Goal: Task Accomplishment & Management: Manage account settings

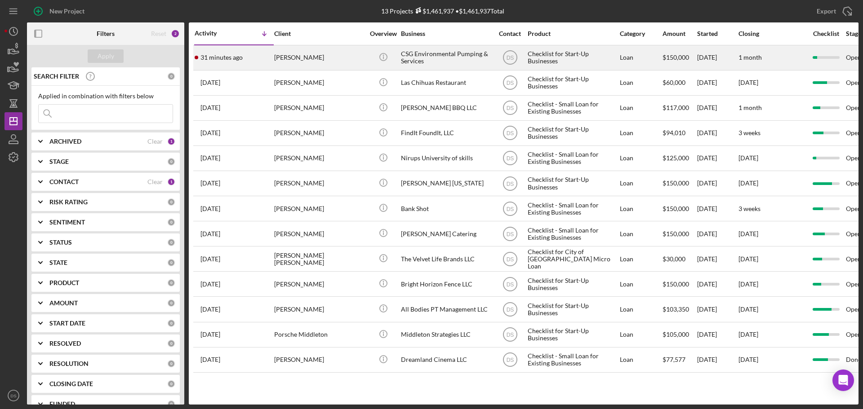
click at [332, 59] on div "[PERSON_NAME]" at bounding box center [319, 58] width 90 height 24
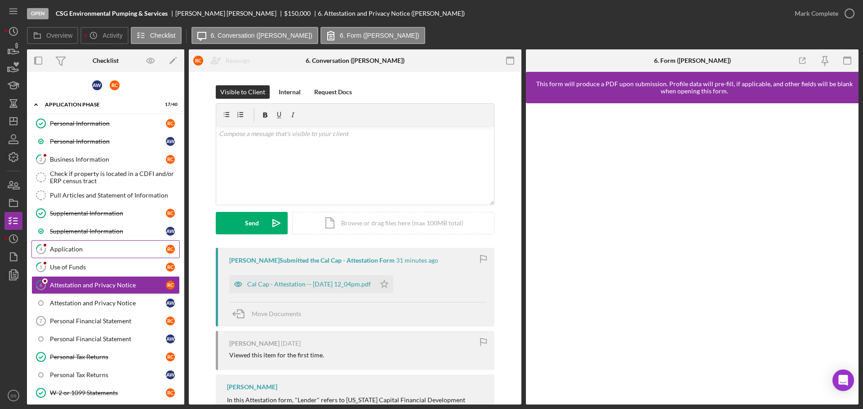
click at [94, 242] on link "4 Application R C" at bounding box center [105, 249] width 148 height 18
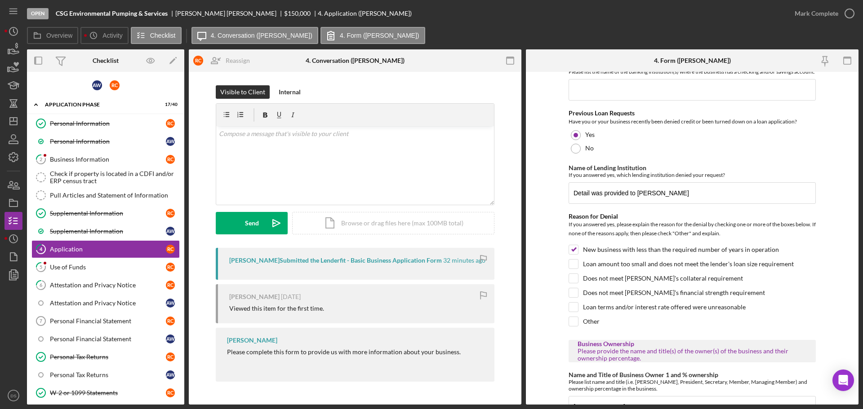
scroll to position [539, 0]
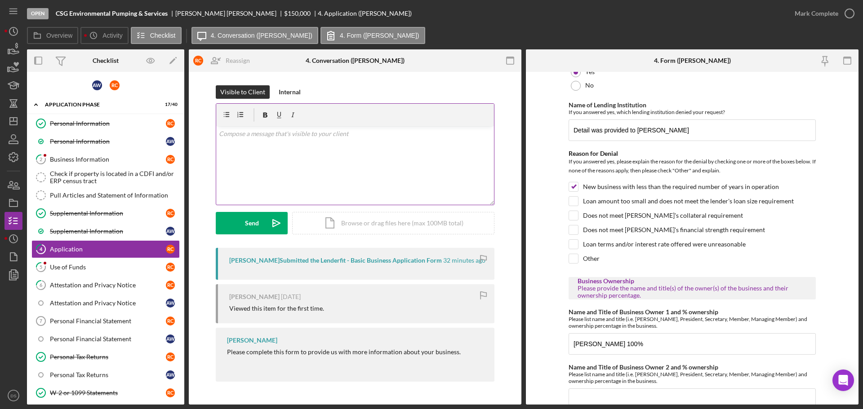
click at [320, 165] on div "v Color teal Color pink Remove color Add row above Add row below Add column bef…" at bounding box center [355, 165] width 278 height 79
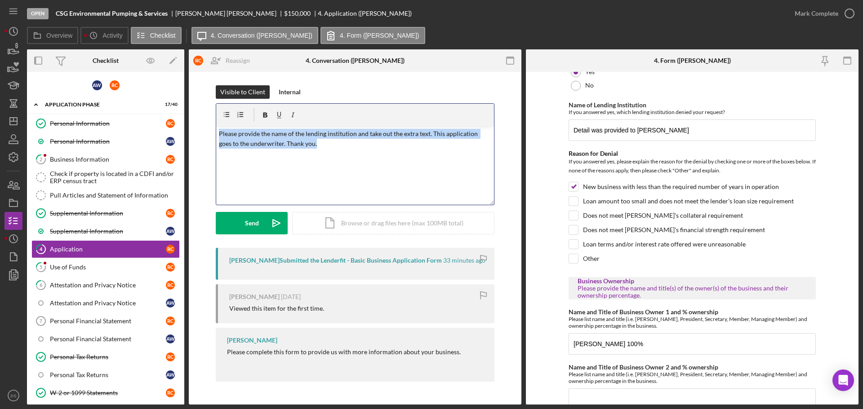
drag, startPoint x: 313, startPoint y: 146, endPoint x: 218, endPoint y: 132, distance: 96.3
click at [209, 120] on div "Visible to Client Internal v Color teal Color pink Remove color Add row above A…" at bounding box center [355, 166] width 306 height 163
copy p "Please provide the name of the lending institution and take out the extra text.…"
click at [302, 154] on div "v Color teal Color pink Remove color Add row above Add row below Add column bef…" at bounding box center [355, 165] width 278 height 79
click at [314, 152] on div "v Color teal Color pink Remove color Add row above Add row below Add column bef…" at bounding box center [355, 165] width 278 height 79
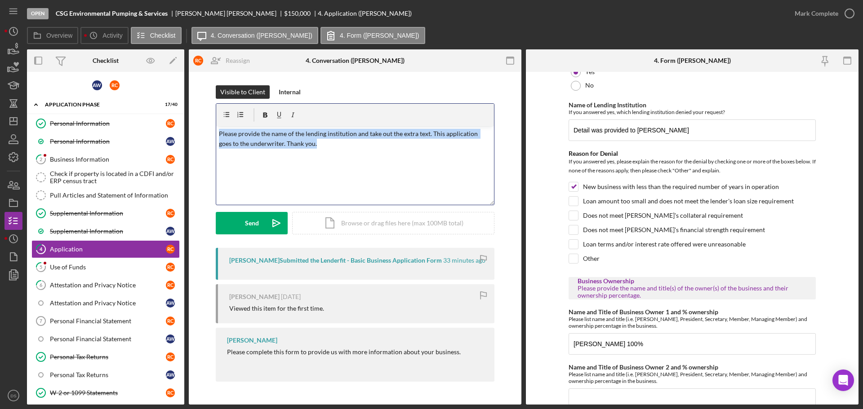
drag, startPoint x: 313, startPoint y: 149, endPoint x: 197, endPoint y: 117, distance: 120.6
click at [197, 117] on div "Visible to Client Internal v Color teal Color pink Remove color Add row above A…" at bounding box center [355, 236] width 333 height 328
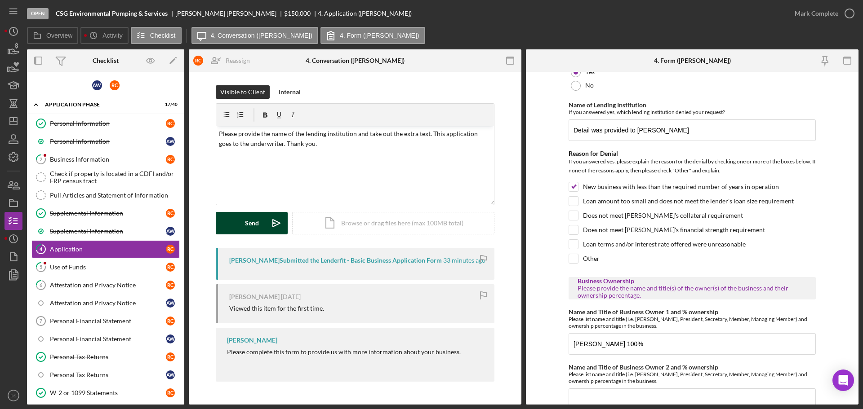
click at [239, 228] on button "Send Icon/icon-invite-send" at bounding box center [252, 223] width 72 height 22
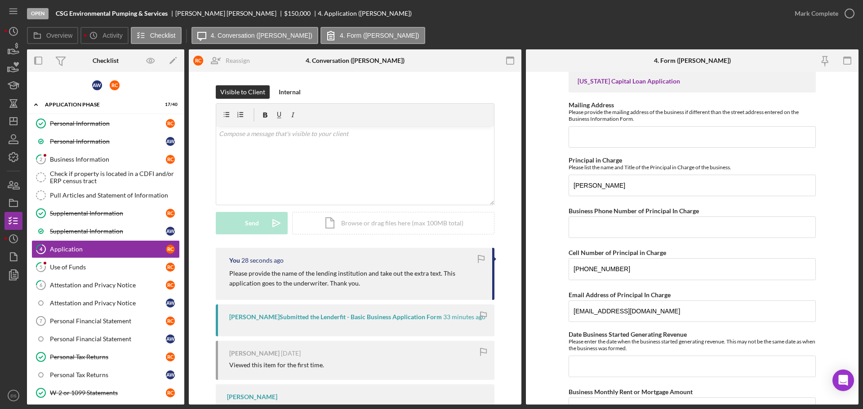
scroll to position [0, 0]
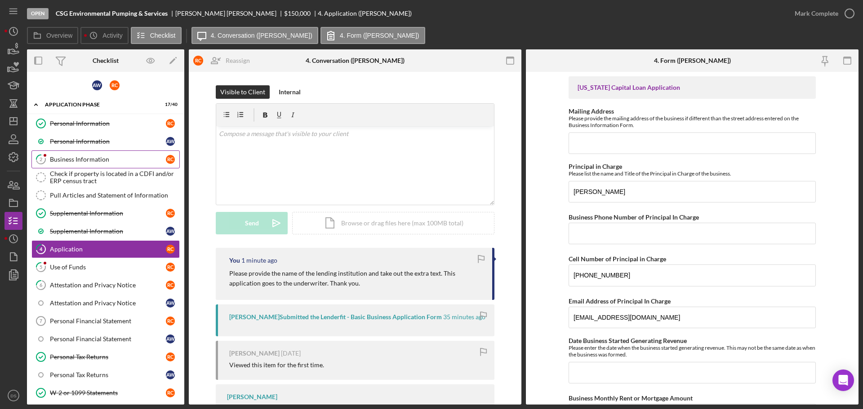
click at [87, 156] on div "Business Information" at bounding box center [108, 159] width 116 height 7
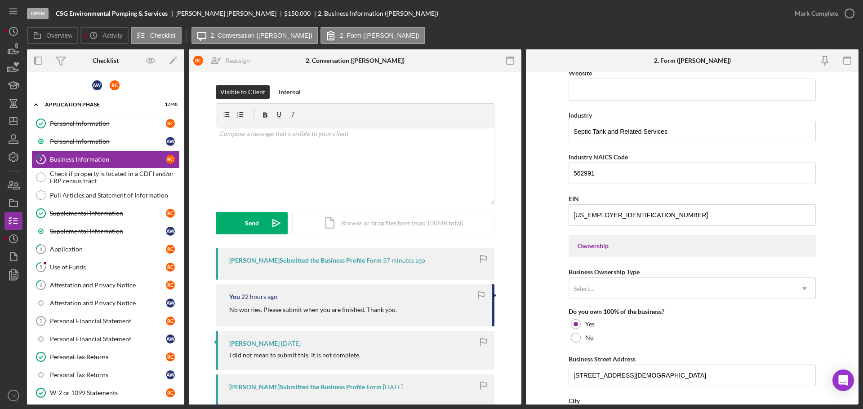
scroll to position [270, 0]
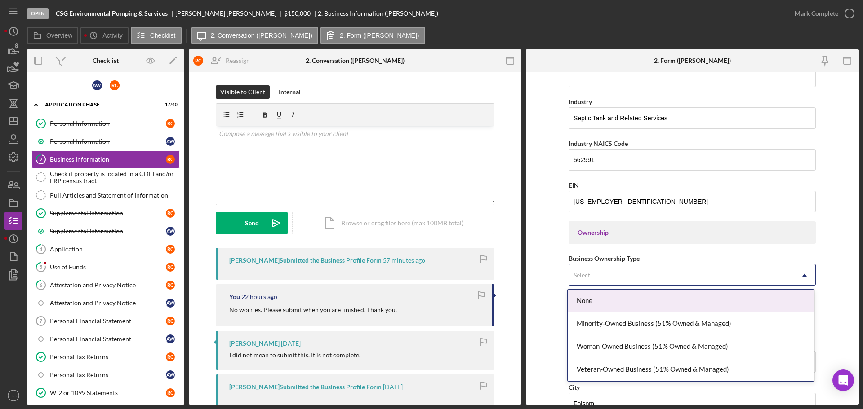
click at [614, 275] on div "Select..." at bounding box center [681, 275] width 225 height 21
click at [538, 248] on form "Business Name CSG Environmental Pumping & Services DBA Business Start Date 09/2…" at bounding box center [692, 238] width 333 height 333
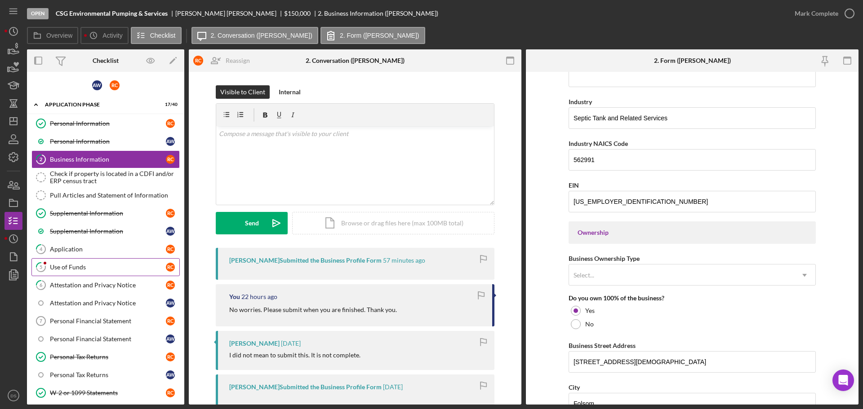
click at [70, 264] on div "Use of Funds" at bounding box center [108, 267] width 116 height 7
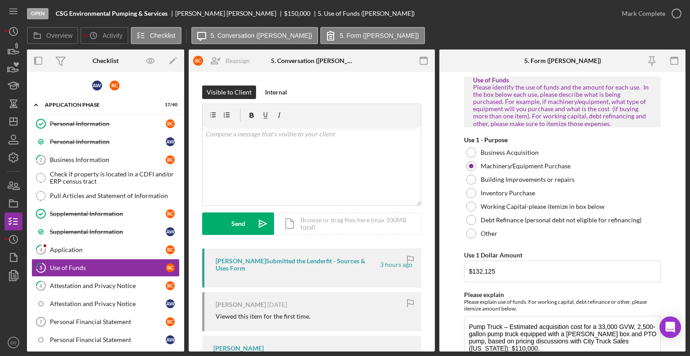
scroll to position [51, 0]
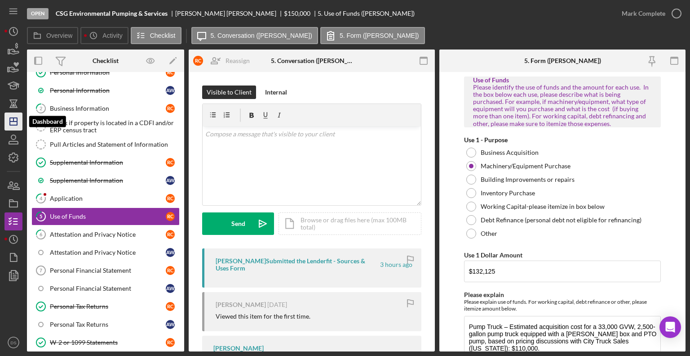
click at [12, 120] on icon "Icon/Dashboard" at bounding box center [13, 121] width 22 height 22
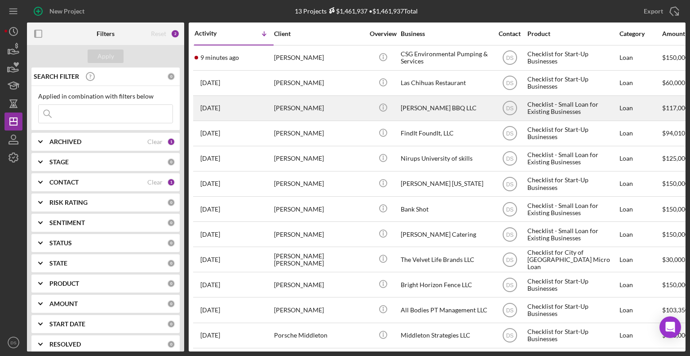
click at [322, 104] on div "[PERSON_NAME]" at bounding box center [319, 108] width 90 height 24
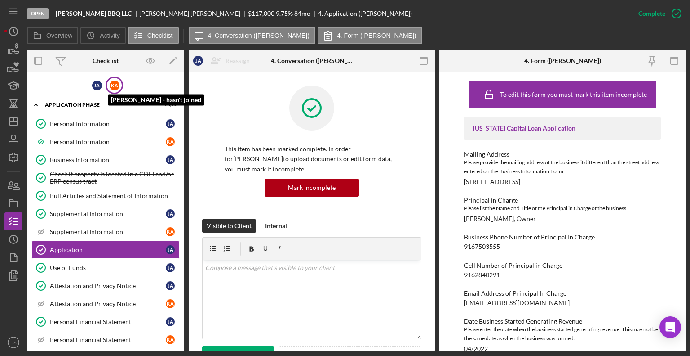
click at [110, 83] on div "K A" at bounding box center [115, 85] width 10 height 10
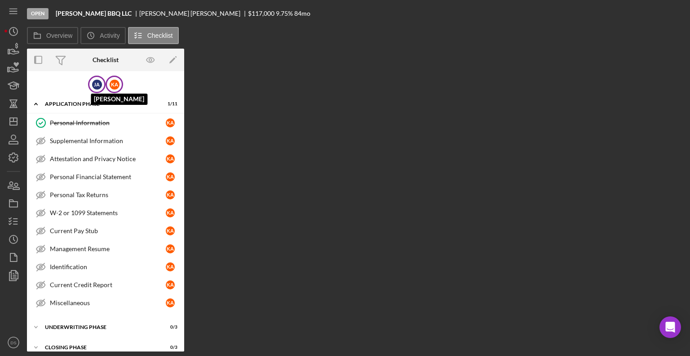
click at [93, 85] on div "J A" at bounding box center [97, 85] width 10 height 10
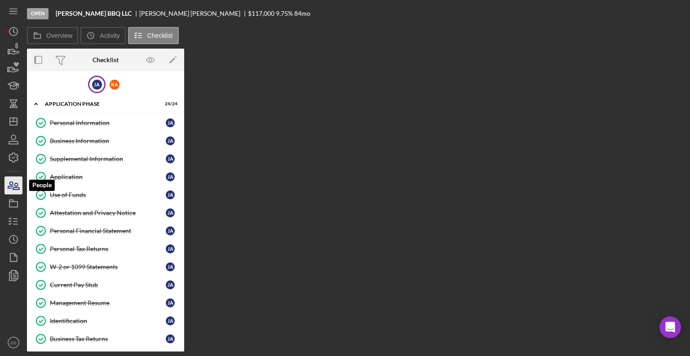
click at [9, 187] on icon "button" at bounding box center [13, 185] width 22 height 22
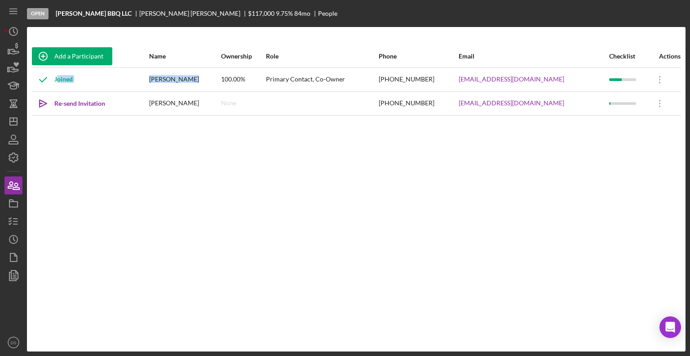
drag, startPoint x: 170, startPoint y: 78, endPoint x: 209, endPoint y: 77, distance: 38.2
click at [209, 77] on tr "Joined Jeffrey Allen 100.00% Primary Contact, Co-Owner (916) 284-0291 info@alle…" at bounding box center [356, 79] width 650 height 24
click at [190, 80] on div "[PERSON_NAME]" at bounding box center [184, 79] width 71 height 22
drag, startPoint x: 174, startPoint y: 79, endPoint x: 204, endPoint y: 77, distance: 29.7
click at [204, 77] on div "[PERSON_NAME]" at bounding box center [184, 79] width 71 height 22
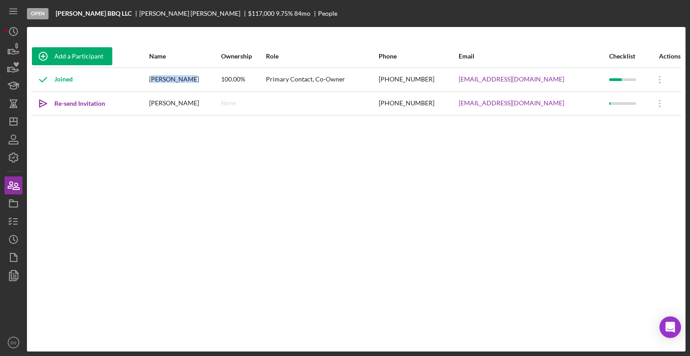
click at [204, 77] on div "[PERSON_NAME]" at bounding box center [184, 79] width 71 height 22
click at [148, 77] on div "Joined" at bounding box center [90, 79] width 116 height 22
drag, startPoint x: 173, startPoint y: 78, endPoint x: 209, endPoint y: 77, distance: 35.5
click at [209, 77] on div "[PERSON_NAME]" at bounding box center [184, 79] width 71 height 22
copy div "[PERSON_NAME]"
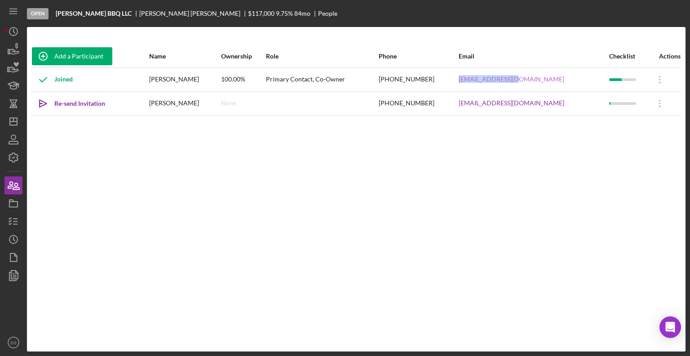
drag, startPoint x: 557, startPoint y: 79, endPoint x: 491, endPoint y: 80, distance: 66.1
click at [491, 80] on div "info@allenbbq.com" at bounding box center [534, 79] width 150 height 22
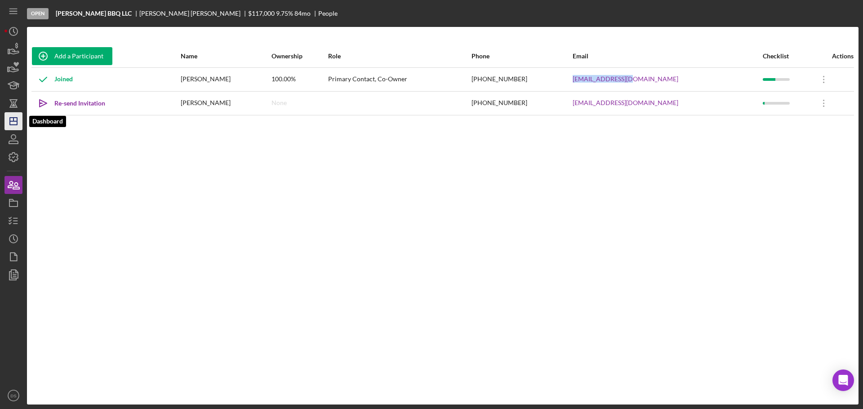
click at [9, 117] on icon "Icon/Dashboard" at bounding box center [13, 121] width 22 height 22
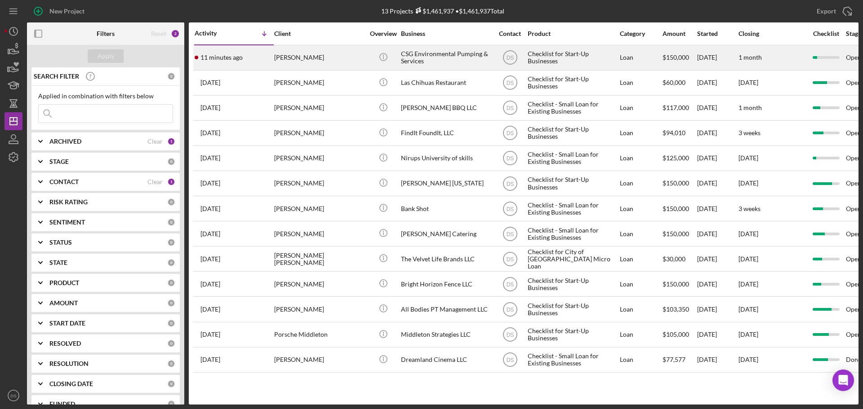
click at [360, 65] on div "[PERSON_NAME]" at bounding box center [319, 58] width 90 height 24
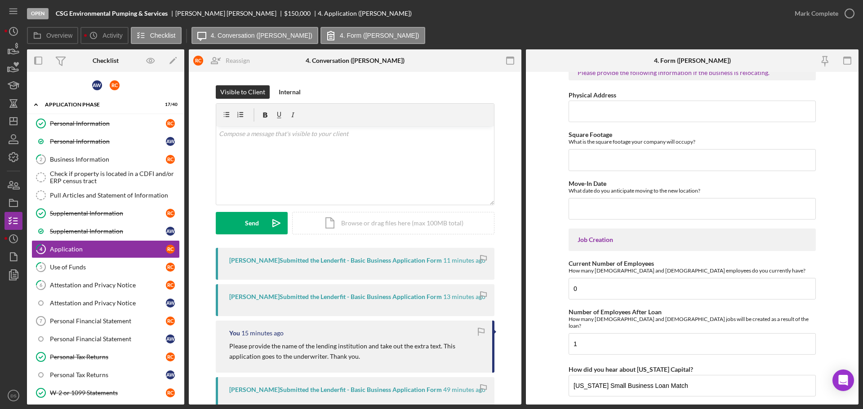
scroll to position [1688, 0]
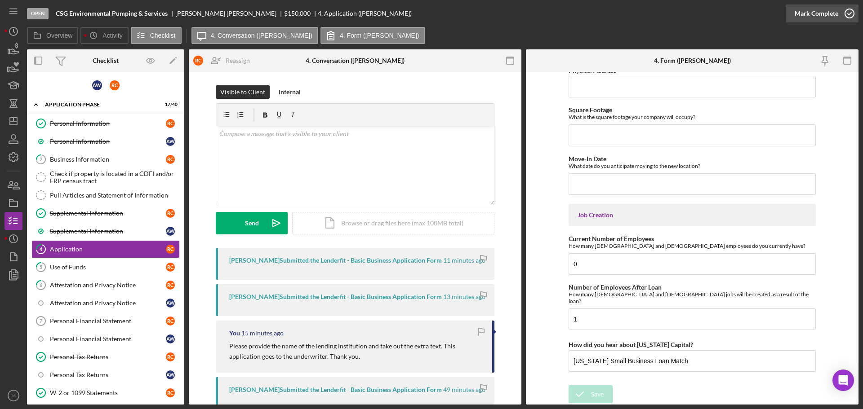
click at [849, 15] on icon "button" at bounding box center [849, 13] width 22 height 22
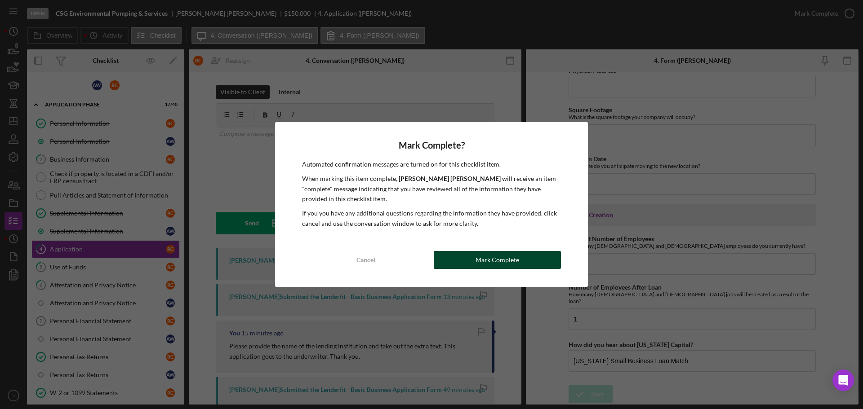
click at [487, 254] on div "Mark Complete" at bounding box center [498, 260] width 44 height 18
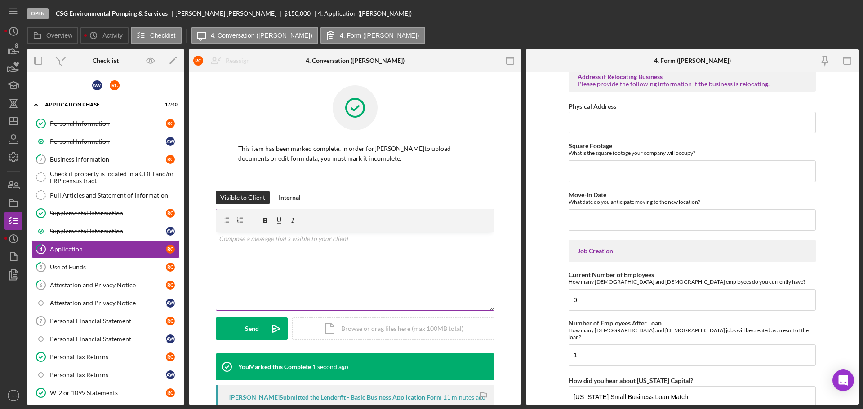
scroll to position [1724, 0]
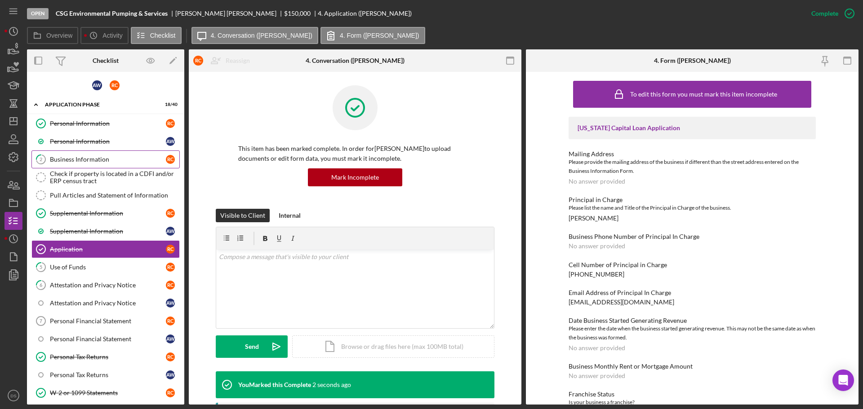
click at [92, 156] on div "Business Information" at bounding box center [108, 159] width 116 height 7
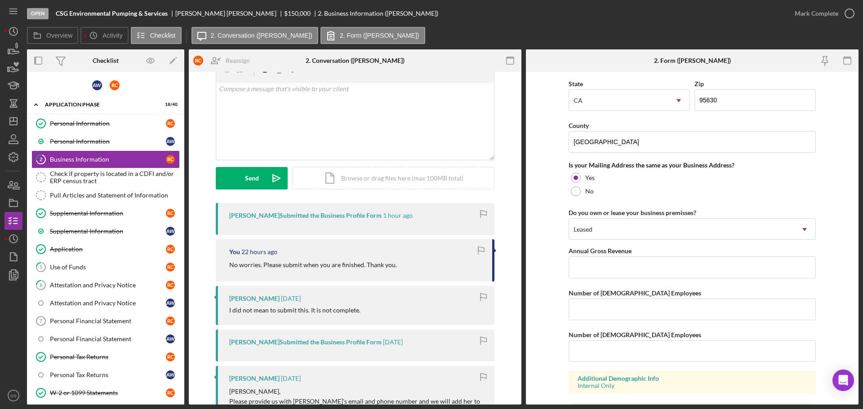
scroll to position [665, 0]
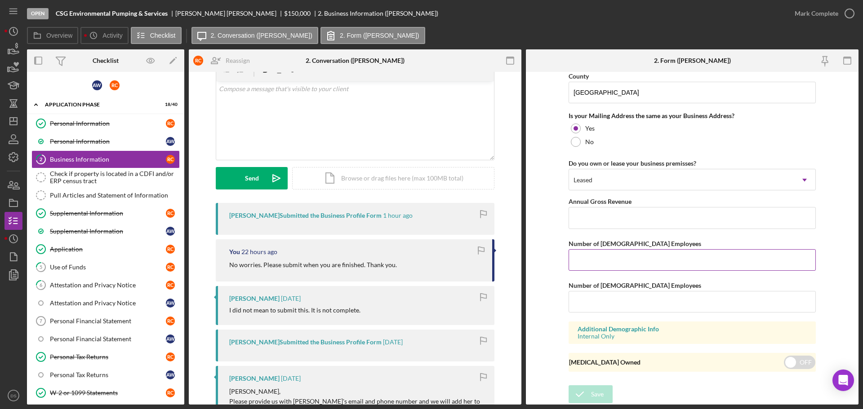
click at [613, 252] on input "Number of Full-Time Employees" at bounding box center [692, 260] width 247 height 22
click at [537, 279] on form "Business Name CSG Environmental Pumping & Services DBA Business Start Date 09/2…" at bounding box center [692, 238] width 333 height 333
click at [848, 10] on icon "button" at bounding box center [849, 13] width 22 height 22
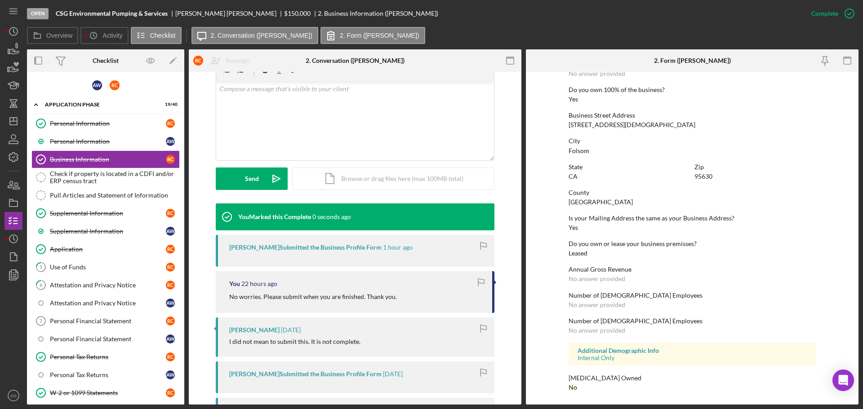
scroll to position [345, 0]
click at [86, 176] on div "Check if property is located in a CDFI and/or ERP census tract" at bounding box center [114, 177] width 129 height 14
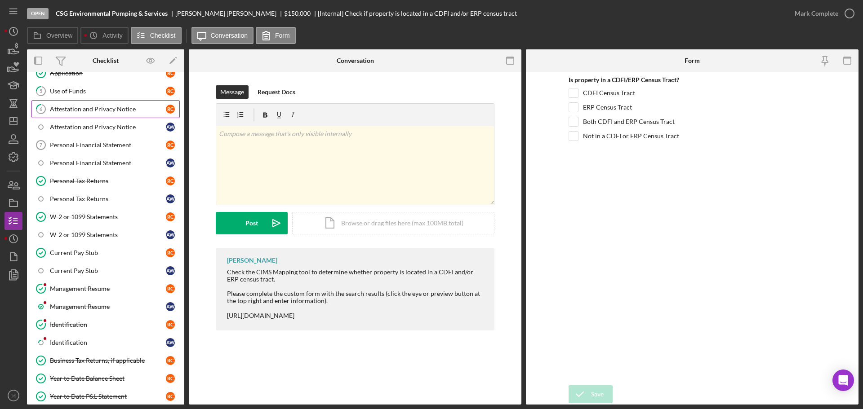
scroll to position [180, 0]
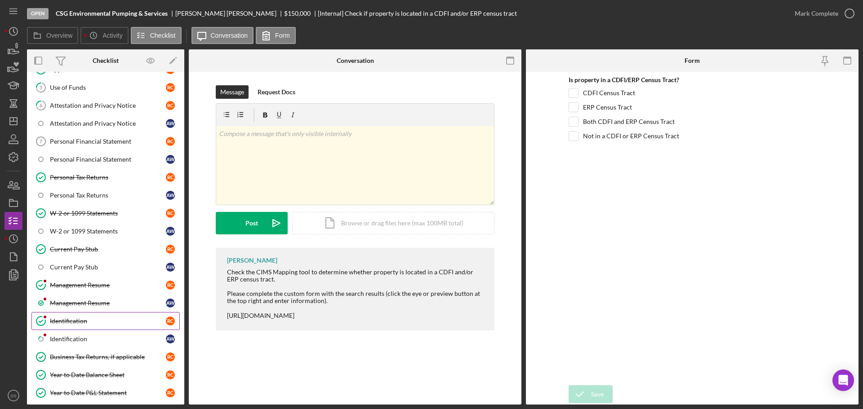
click at [103, 319] on div "Identification" at bounding box center [108, 321] width 116 height 7
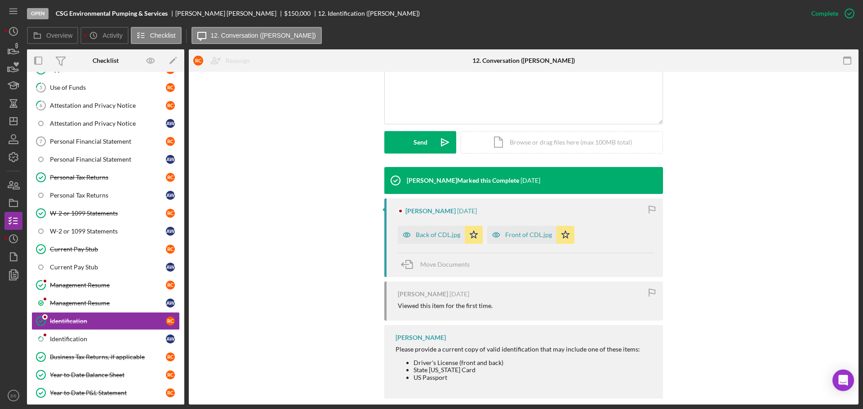
scroll to position [217, 0]
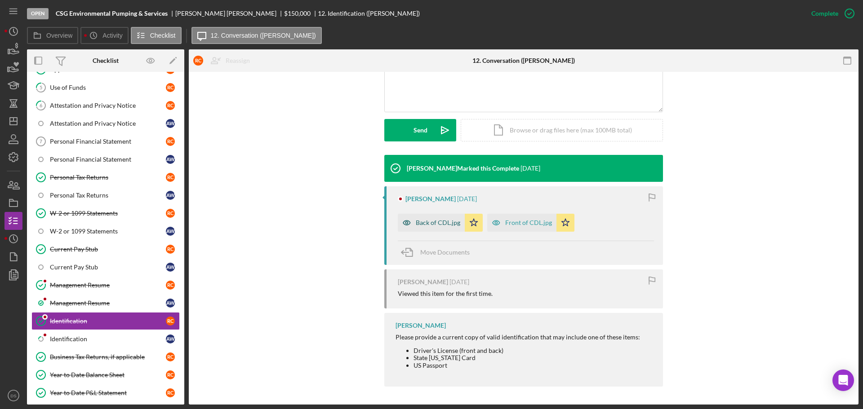
click at [437, 226] on div "Back of CDL.jpg" at bounding box center [438, 222] width 44 height 7
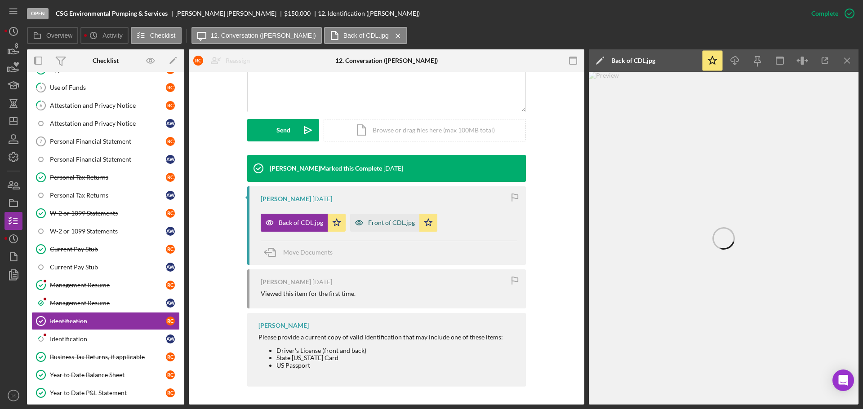
click at [394, 222] on div "Front of CDL.jpg" at bounding box center [391, 222] width 47 height 7
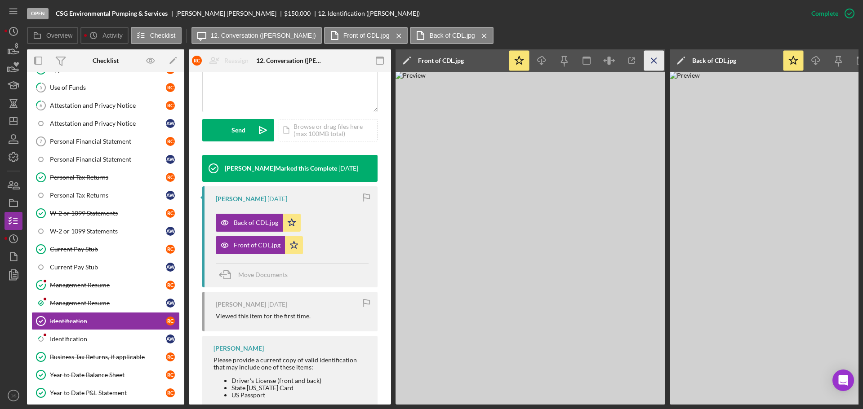
click at [654, 62] on icon "Icon/Menu Close" at bounding box center [654, 61] width 20 height 20
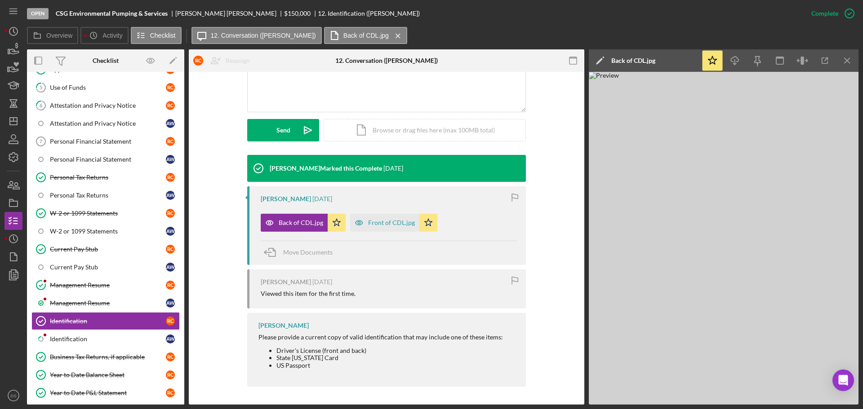
scroll to position [217, 0]
click at [839, 64] on icon "Icon/Menu Close" at bounding box center [847, 61] width 20 height 20
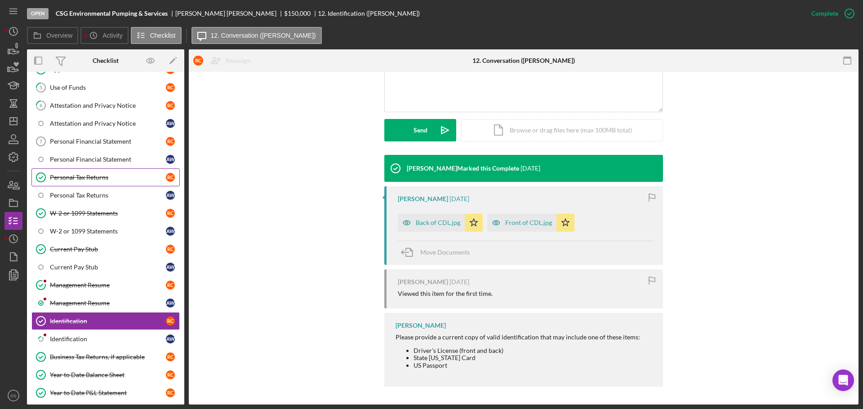
scroll to position [0, 0]
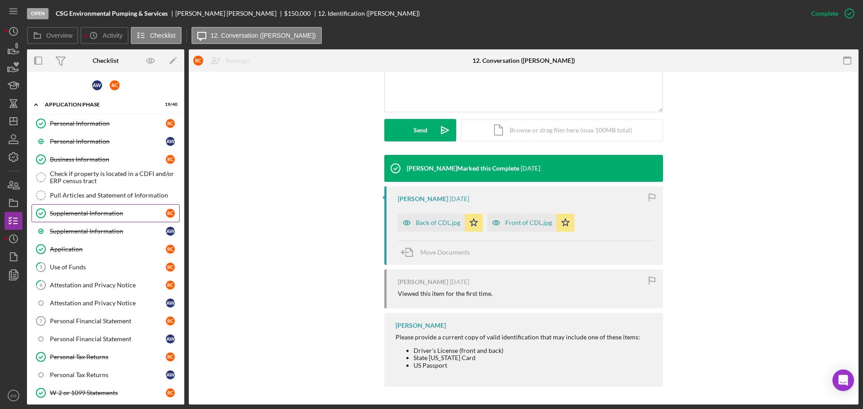
click at [102, 215] on div "Supplemental Information" at bounding box center [108, 213] width 116 height 7
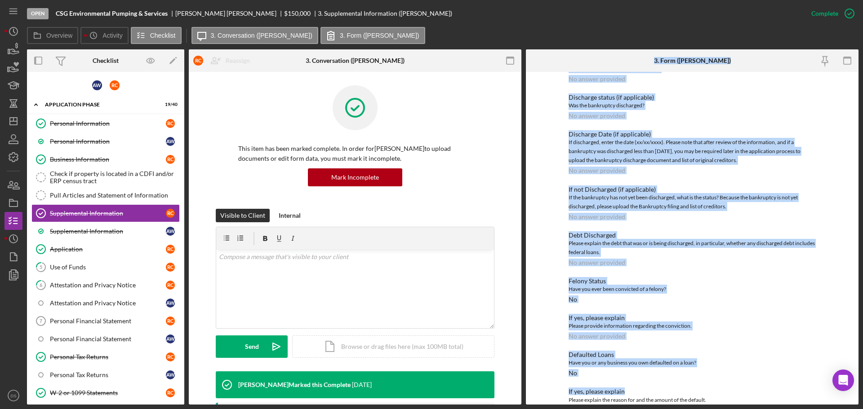
scroll to position [1607, 0]
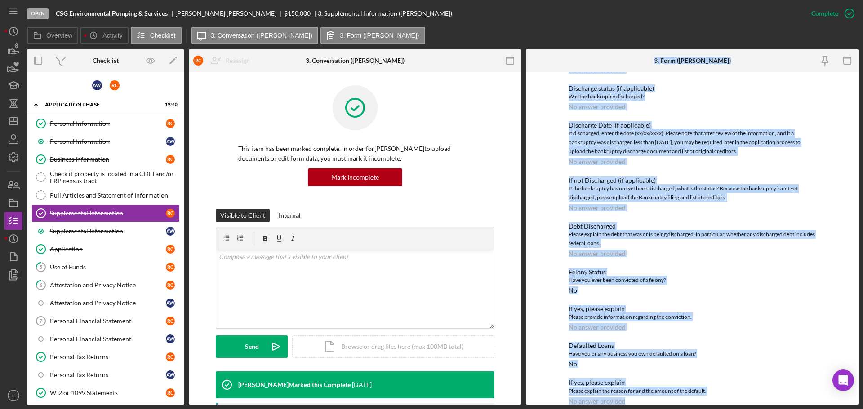
drag, startPoint x: 652, startPoint y: 59, endPoint x: 677, endPoint y: 347, distance: 288.4
click at [706, 395] on div "3. Form (Robert C.) To edit this form you must mark this item incomplete Supple…" at bounding box center [692, 227] width 333 height 356
copy div "3. Form (Robert C.) To edit this form you must mark this item incomplete Supple…"
drag, startPoint x: 669, startPoint y: 80, endPoint x: 683, endPoint y: 71, distance: 17.1
click at [670, 92] on div "Was the bankruptcy discharged?" at bounding box center [692, 96] width 247 height 9
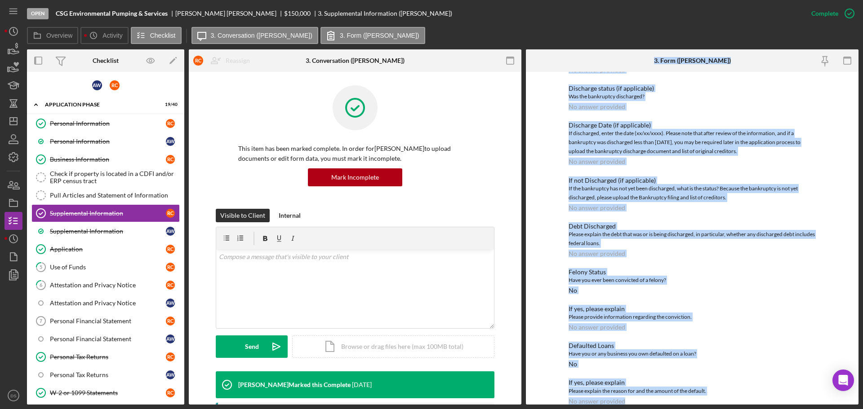
click at [715, 63] on div "3. Form (Robert C.)" at bounding box center [692, 60] width 77 height 7
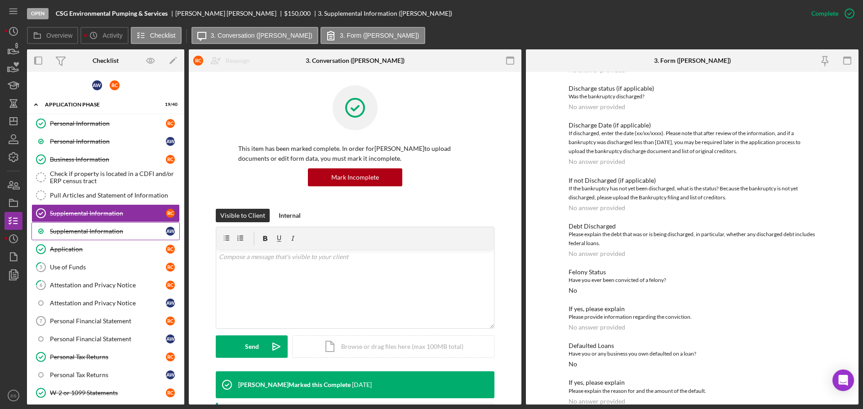
click at [115, 235] on div "Supplemental Information" at bounding box center [108, 231] width 116 height 7
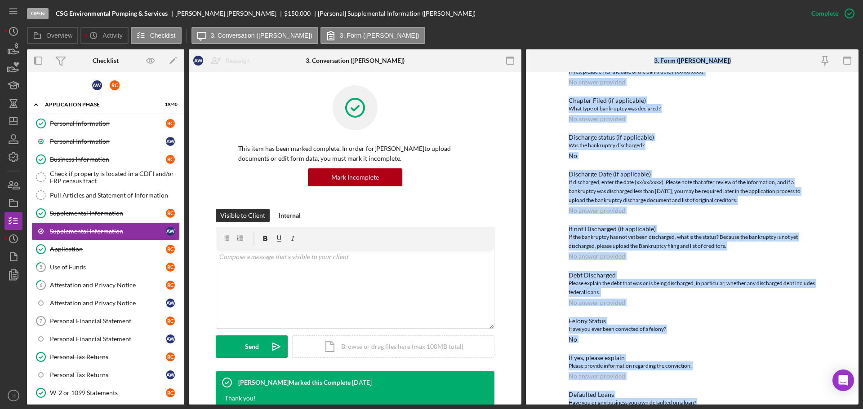
scroll to position [1593, 0]
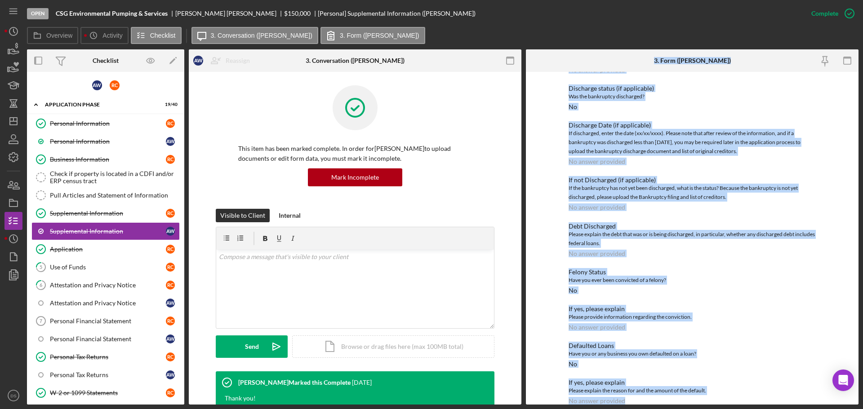
drag, startPoint x: 663, startPoint y: 57, endPoint x: 707, endPoint y: 390, distance: 336.0
click at [707, 390] on div "3. Form (Allyson W.) To edit this form you must mark this item incomplete Suppl…" at bounding box center [692, 227] width 333 height 356
copy div "3. Form (Allyson W.) To edit this form you must mark this item incomplete Suppl…"
click at [125, 253] on div "Application" at bounding box center [108, 249] width 116 height 7
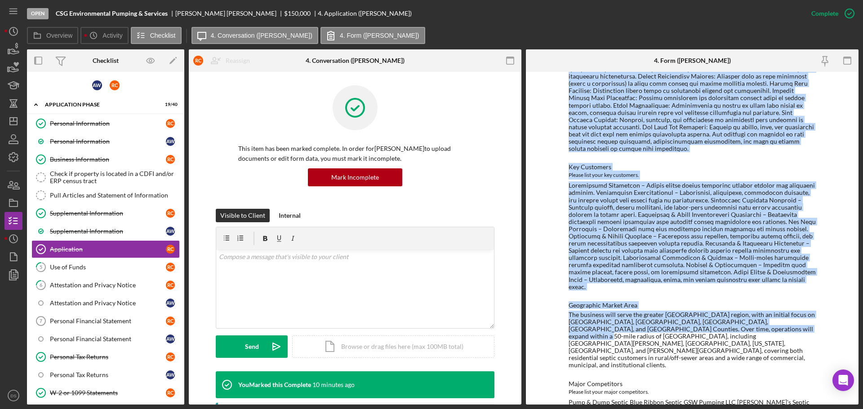
scroll to position [1621, 0]
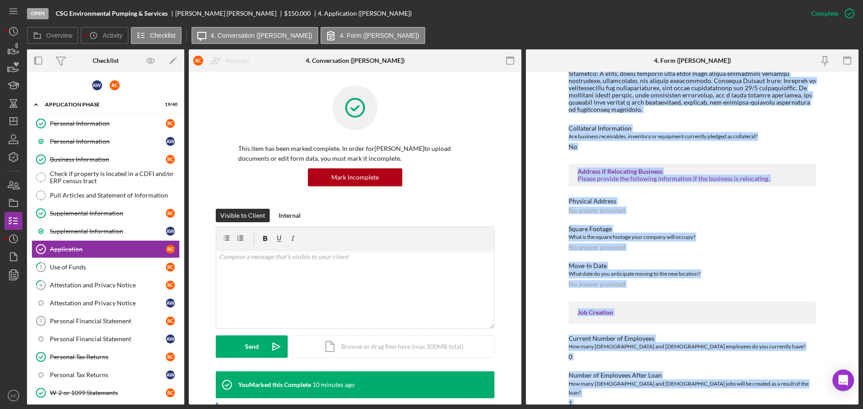
drag, startPoint x: 573, startPoint y: 127, endPoint x: 639, endPoint y: 297, distance: 182.0
copy div "California Capital Loan Application Mailing Address Please provide the mailing …"
click at [63, 264] on div "Use of Funds" at bounding box center [108, 267] width 116 height 7
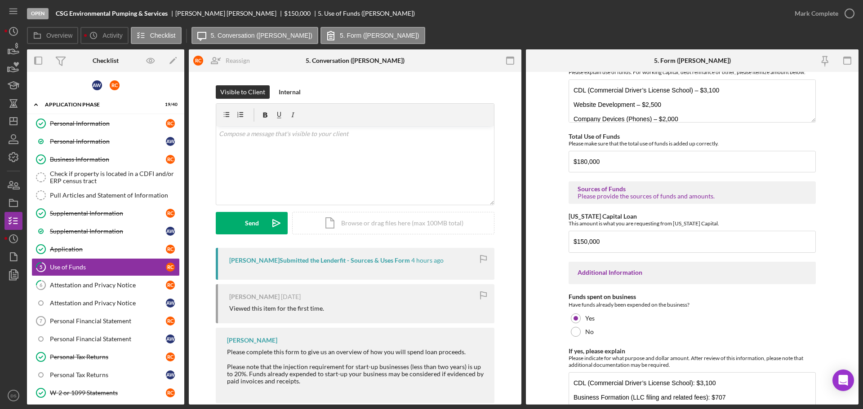
scroll to position [1263, 0]
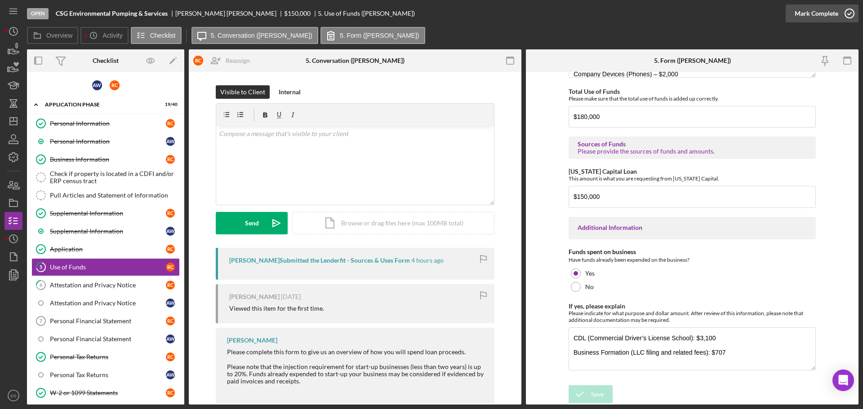
click at [851, 13] on icon "button" at bounding box center [849, 13] width 22 height 22
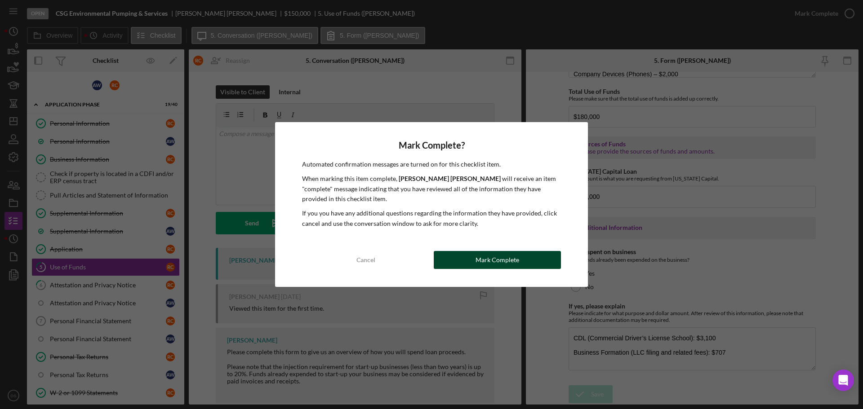
click at [522, 254] on button "Mark Complete" at bounding box center [497, 260] width 127 height 18
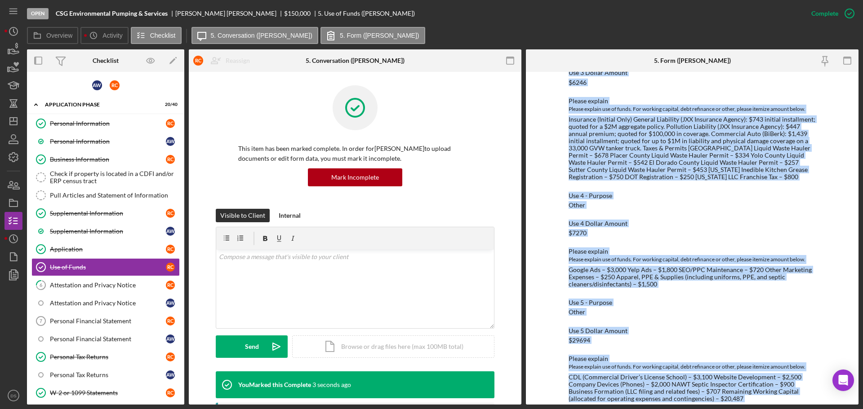
scroll to position [599, 0]
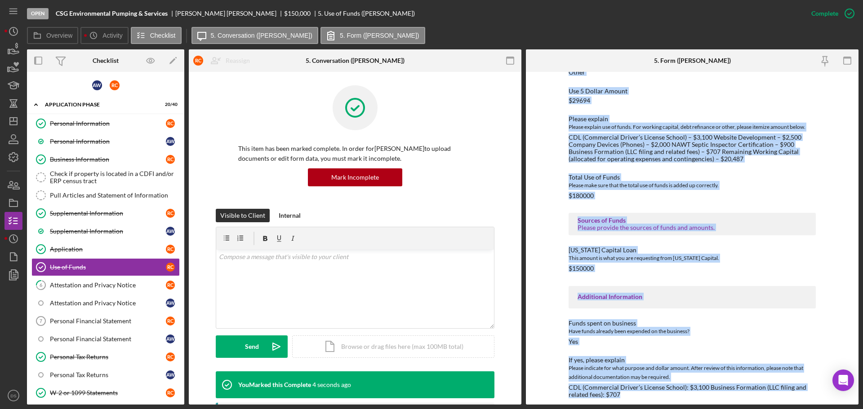
drag, startPoint x: 567, startPoint y: 119, endPoint x: 733, endPoint y: 431, distance: 353.3
click at [733, 409] on html "Open CSG Environmental Pumping & Services Robert Cooke $150,000 $150,000 5. Use…" at bounding box center [431, 204] width 863 height 409
copy div "Use of Funds Please identify the use of funds and the amount for each use. In t…"
click at [98, 191] on link "Pull Articles and Statement of Information Pull Articles and Statement of Infor…" at bounding box center [105, 196] width 148 height 18
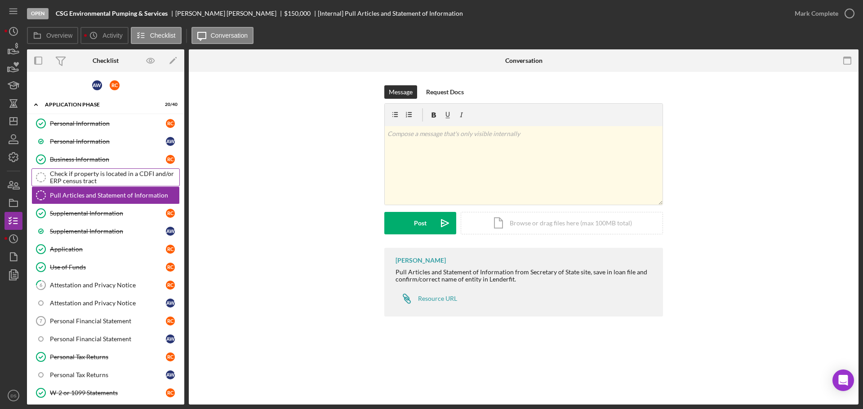
click at [94, 176] on div "Check if property is located in a CDFI and/or ERP census tract" at bounding box center [114, 177] width 129 height 14
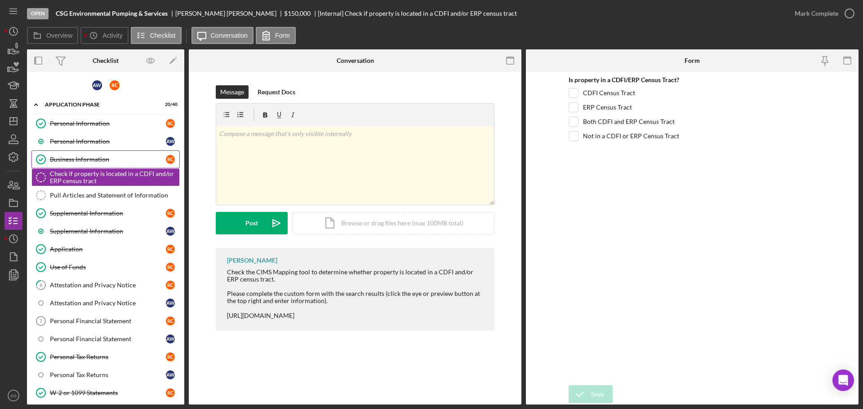
click at [77, 164] on link "Business Information Business Information R C" at bounding box center [105, 160] width 148 height 18
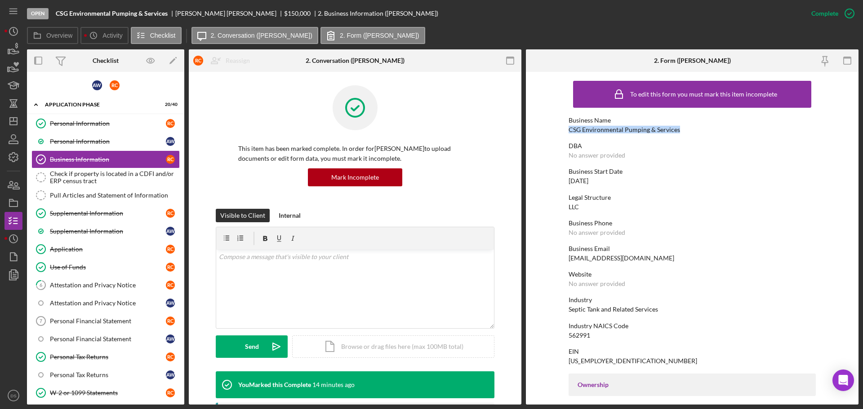
drag, startPoint x: 685, startPoint y: 130, endPoint x: 567, endPoint y: 129, distance: 117.8
click at [567, 129] on form "To edit this form you must mark this item incomplete Business Name CSG Environm…" at bounding box center [692, 238] width 333 height 333
copy div "CSG Environmental Pumping & Services"
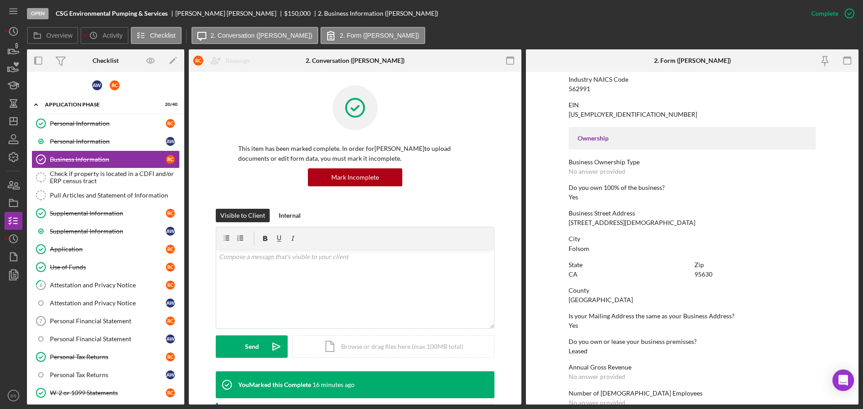
scroll to position [345, 0]
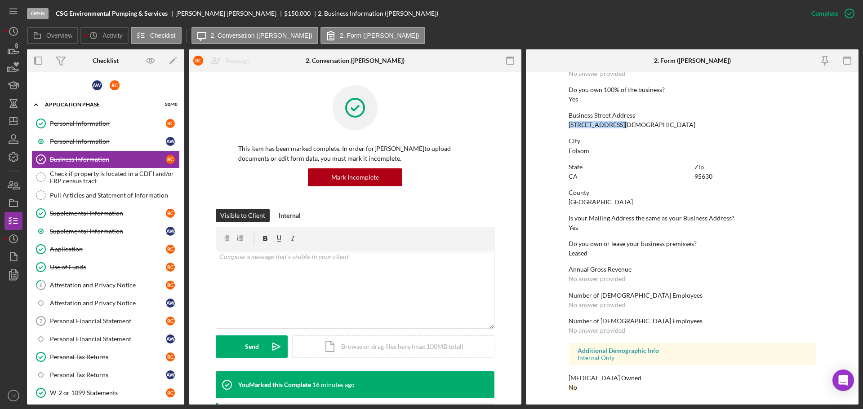
drag, startPoint x: 569, startPoint y: 126, endPoint x: 628, endPoint y: 120, distance: 59.2
click at [628, 120] on div "Business Street Address 616 Mormon Street" at bounding box center [692, 120] width 247 height 17
copy div "616 Mormon Street"
click at [621, 161] on div "To edit this form you must mark this item incomplete Business Name CSG Environm…" at bounding box center [692, 66] width 247 height 669
click at [87, 175] on div "Check if property is located in a CDFI and/or ERP census tract" at bounding box center [114, 177] width 129 height 14
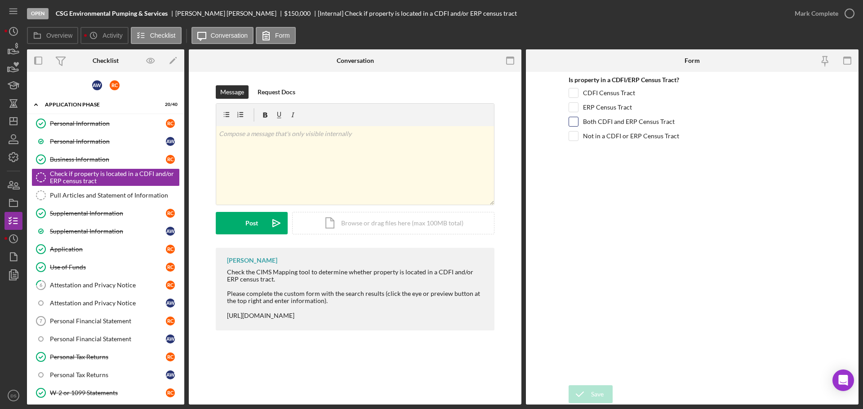
click at [573, 119] on input "Both CDFI and ERP Census Tract" at bounding box center [573, 121] width 9 height 9
checkbox input "true"
drag, startPoint x: 686, startPoint y: 119, endPoint x: 583, endPoint y: 123, distance: 103.5
click at [583, 123] on div "Both CDFI and ERP Census Tract" at bounding box center [692, 124] width 247 height 14
copy label "Both CDFI and ERP Census Tract"
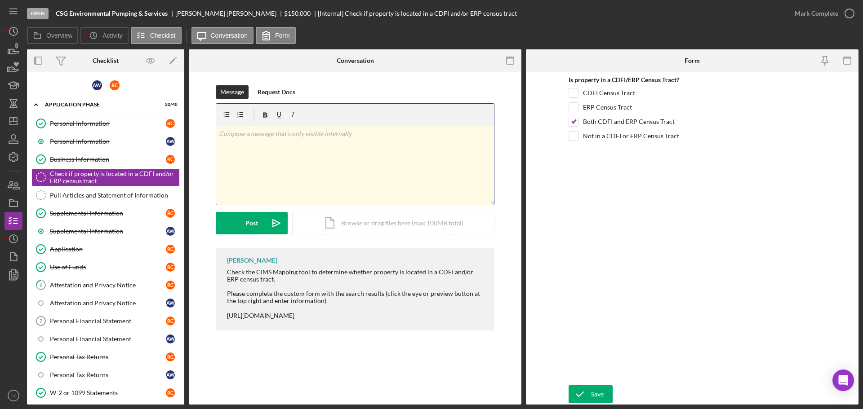
click at [285, 151] on div "v Color teal Color pink Remove color Add row above Add row below Add column bef…" at bounding box center [355, 165] width 278 height 79
click at [266, 219] on icon "Icon/icon-invite-send" at bounding box center [276, 223] width 22 height 22
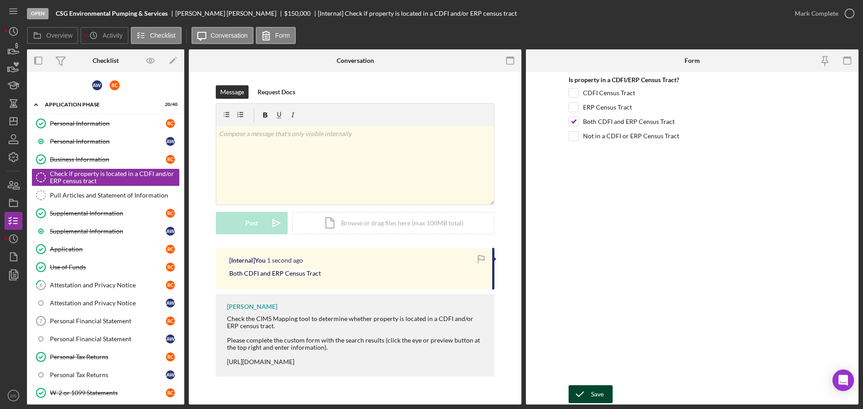
click at [599, 393] on div "Save" at bounding box center [597, 395] width 13 height 18
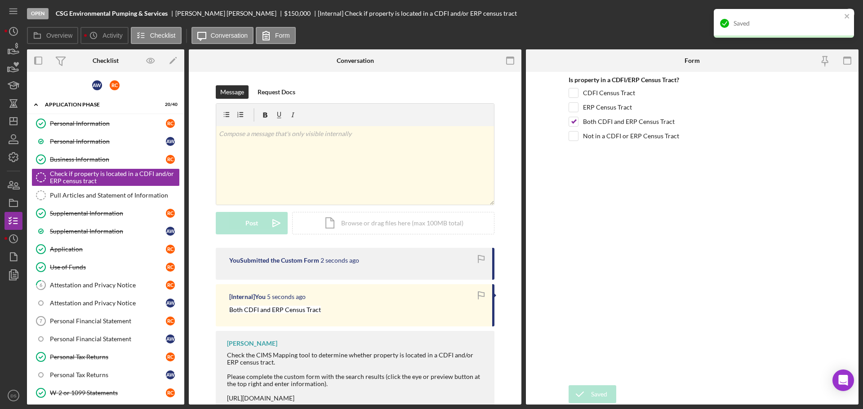
click at [853, 15] on div "Saved" at bounding box center [784, 23] width 140 height 29
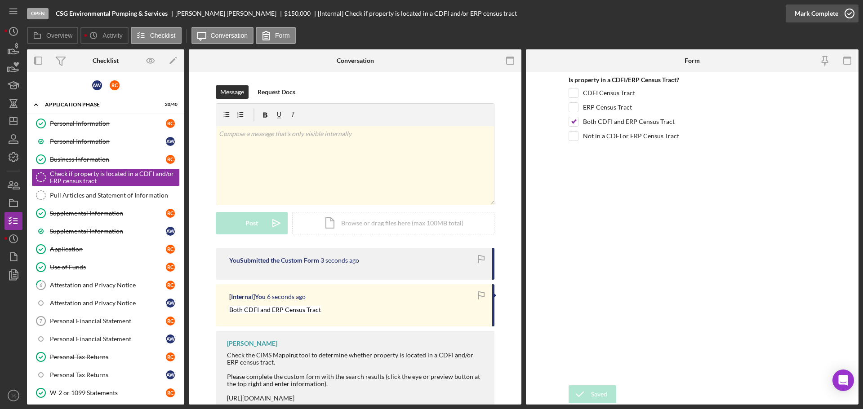
click at [845, 15] on icon "button" at bounding box center [849, 13] width 22 height 22
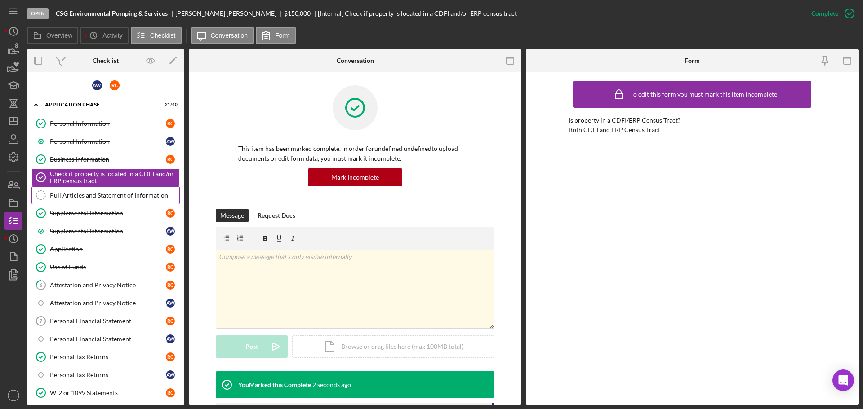
click at [110, 200] on link "Pull Articles and Statement of Information Pull Articles and Statement of Infor…" at bounding box center [105, 196] width 148 height 18
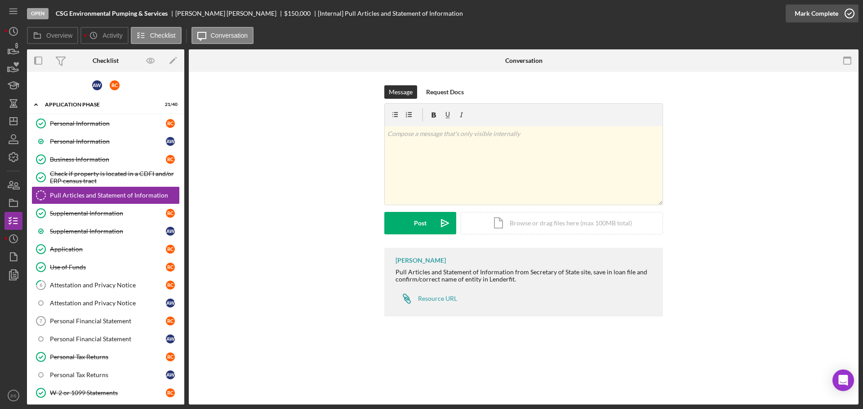
click at [845, 14] on icon "button" at bounding box center [849, 13] width 22 height 22
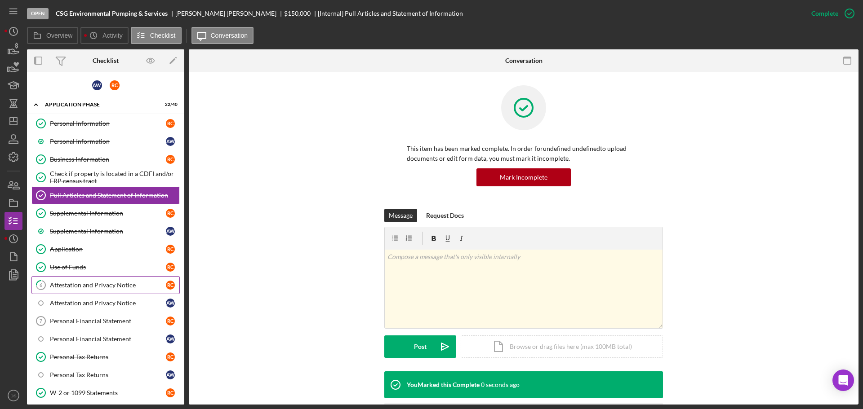
scroll to position [45, 0]
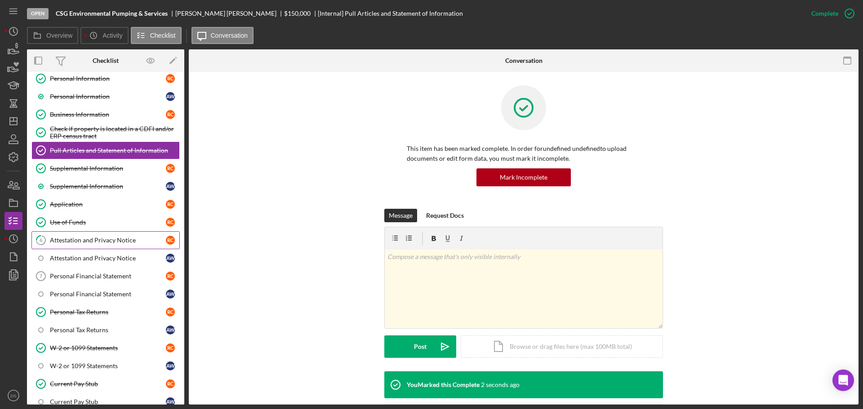
click at [85, 234] on link "6 Attestation and Privacy Notice R C" at bounding box center [105, 240] width 148 height 18
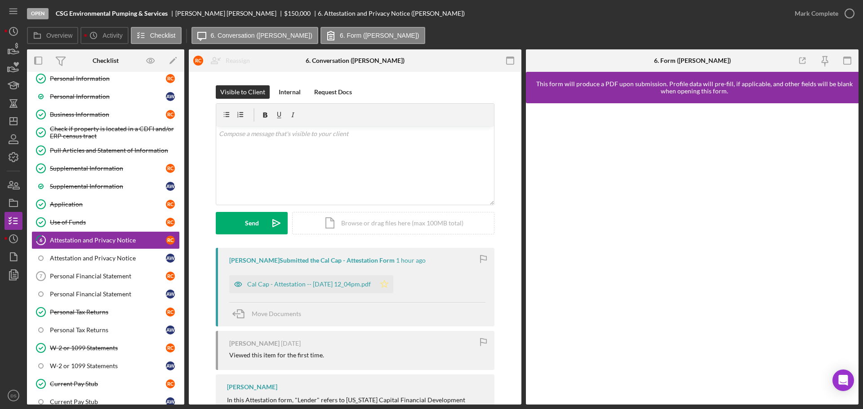
click at [391, 282] on icon "Icon/Star" at bounding box center [384, 285] width 18 height 18
click at [334, 284] on div "Cal Cap - Attestation -- 2025-09-30 12_04pm.pdf" at bounding box center [309, 284] width 124 height 7
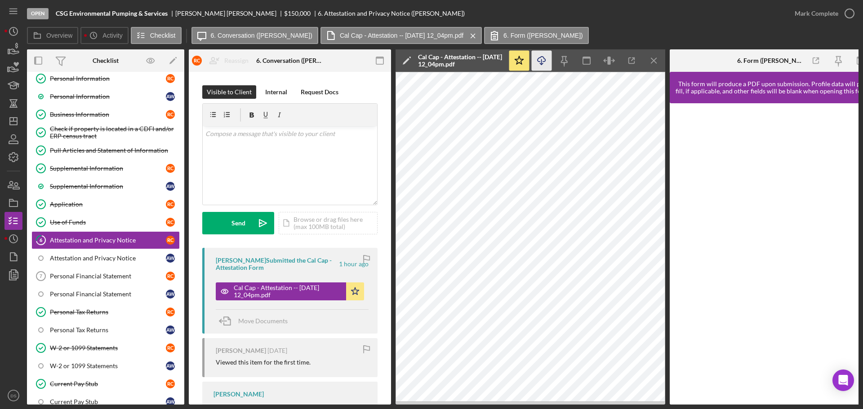
click at [545, 65] on icon "Icon/Download" at bounding box center [542, 61] width 20 height 20
click at [843, 13] on icon "button" at bounding box center [849, 13] width 22 height 22
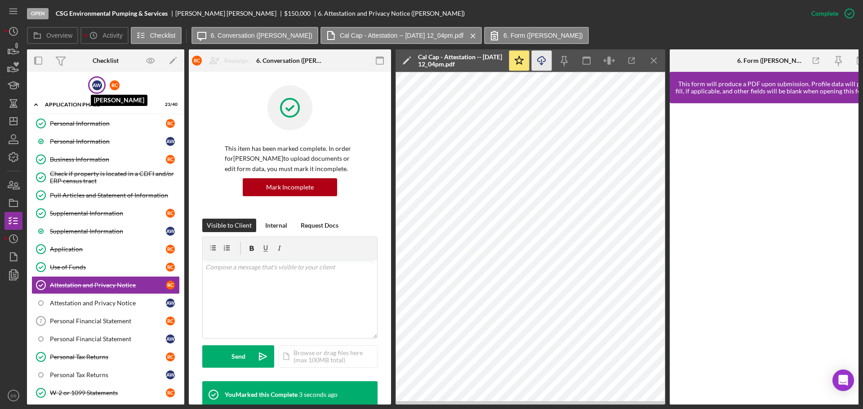
click at [97, 90] on div "A W" at bounding box center [97, 85] width 10 height 10
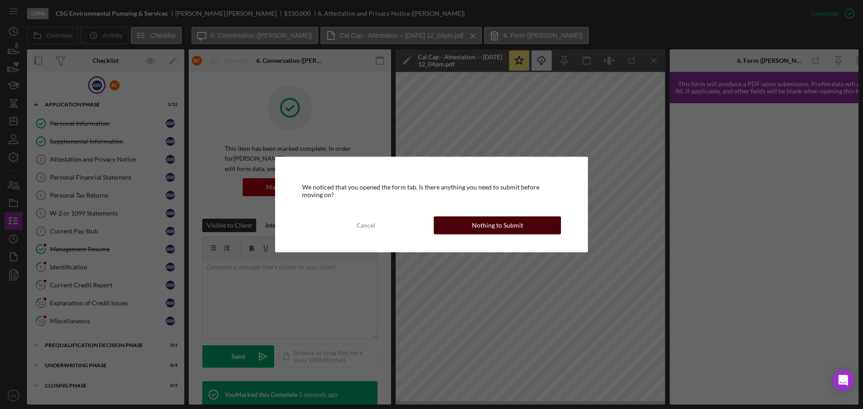
click at [533, 228] on button "Nothing to Submit" at bounding box center [497, 226] width 127 height 18
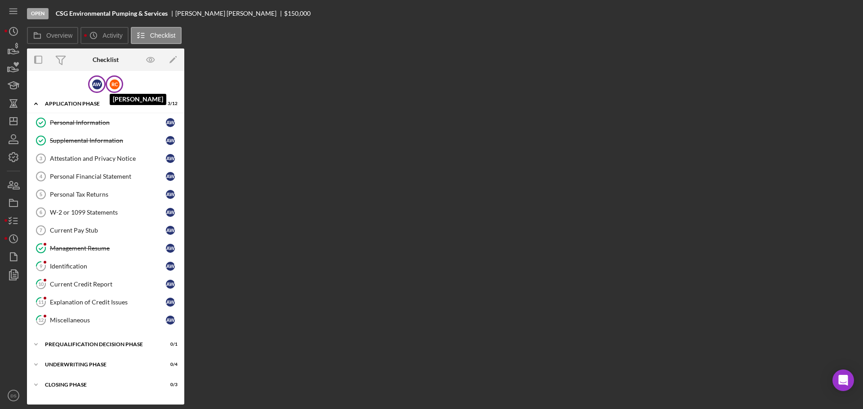
click at [114, 87] on div "R C" at bounding box center [115, 85] width 10 height 10
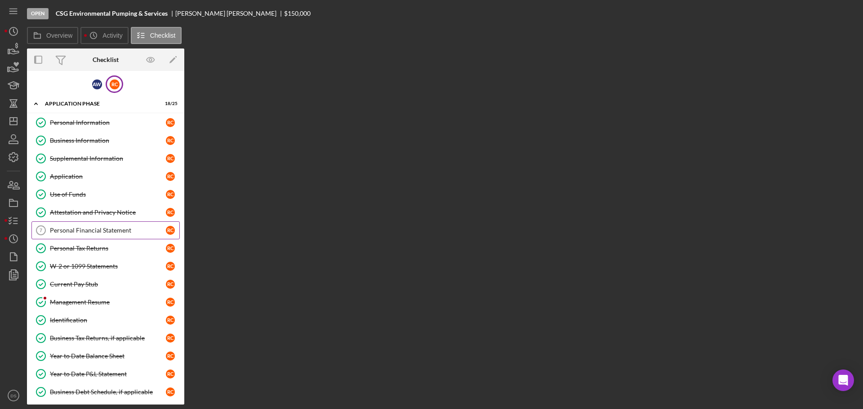
click at [84, 230] on div "Personal Financial Statement" at bounding box center [108, 230] width 116 height 7
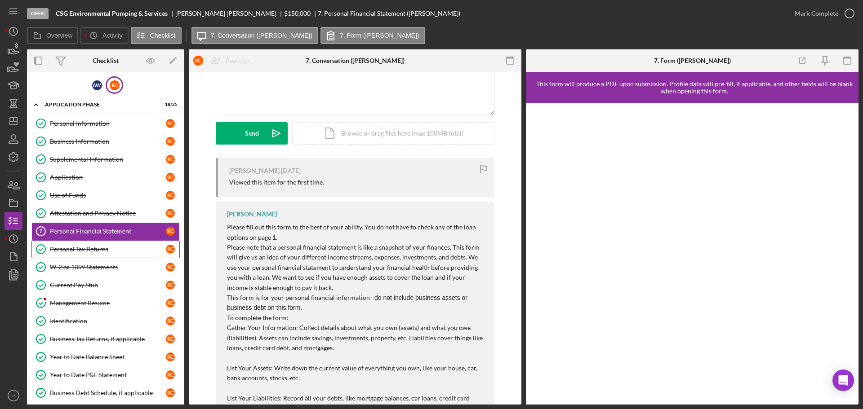
click at [93, 247] on div "Personal Tax Returns" at bounding box center [108, 249] width 116 height 7
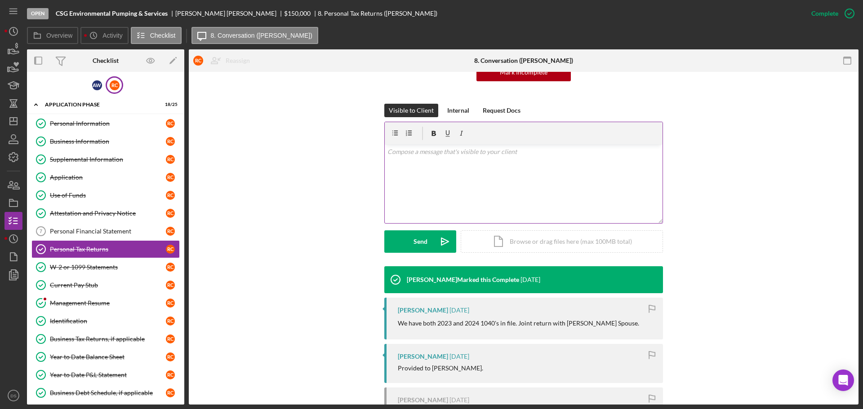
scroll to position [90, 0]
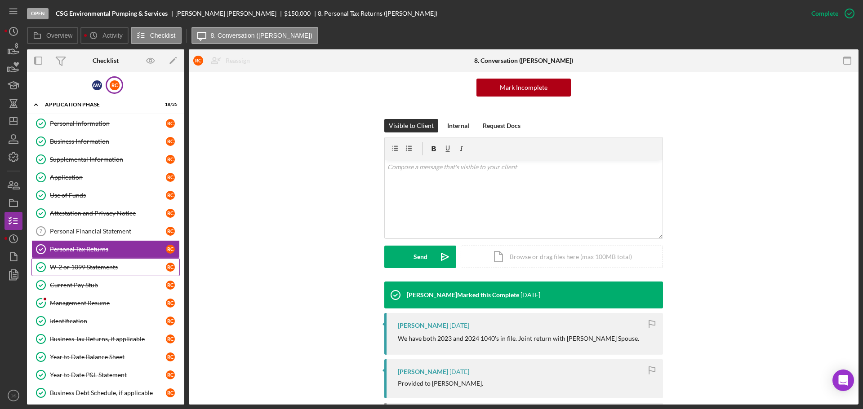
click at [88, 264] on div "W-2 or 1099 Statements" at bounding box center [108, 267] width 116 height 7
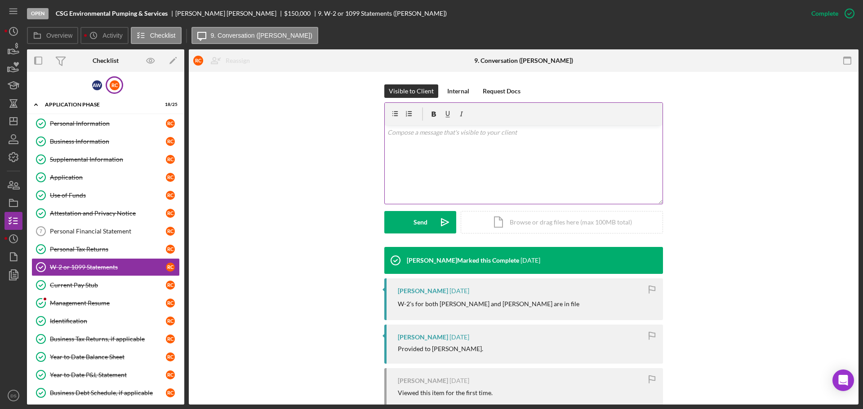
scroll to position [135, 0]
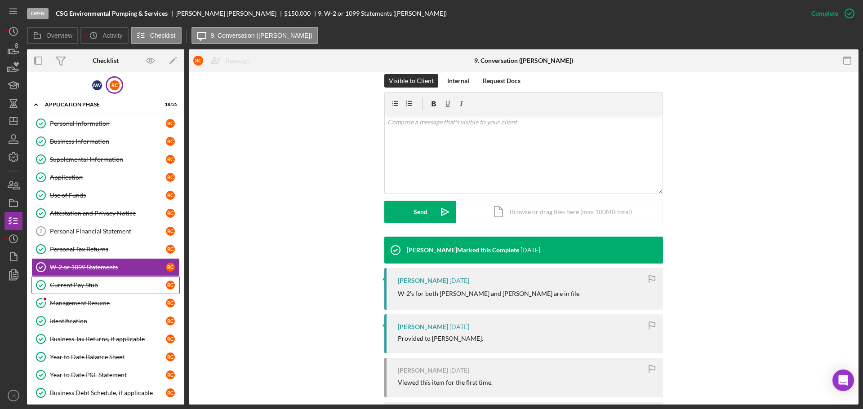
click at [79, 284] on div "Current Pay Stub" at bounding box center [108, 285] width 116 height 7
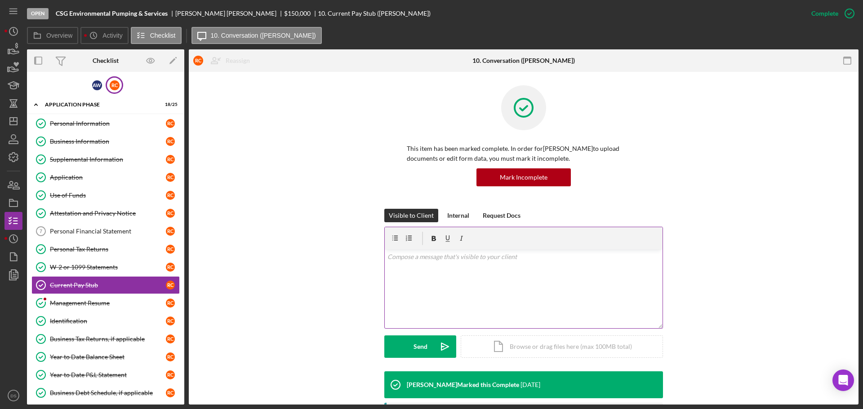
scroll to position [135, 0]
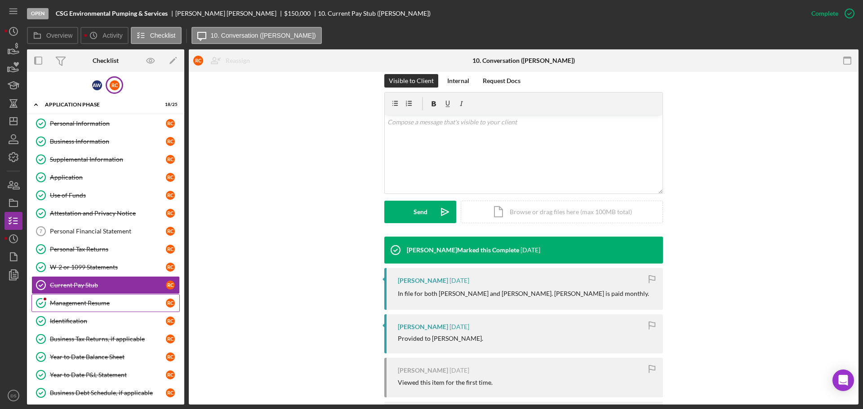
click at [90, 304] on div "Management Resume" at bounding box center [108, 303] width 116 height 7
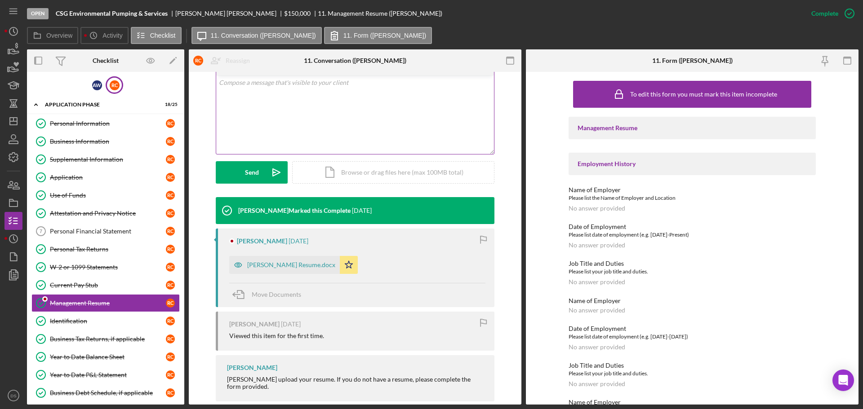
scroll to position [180, 0]
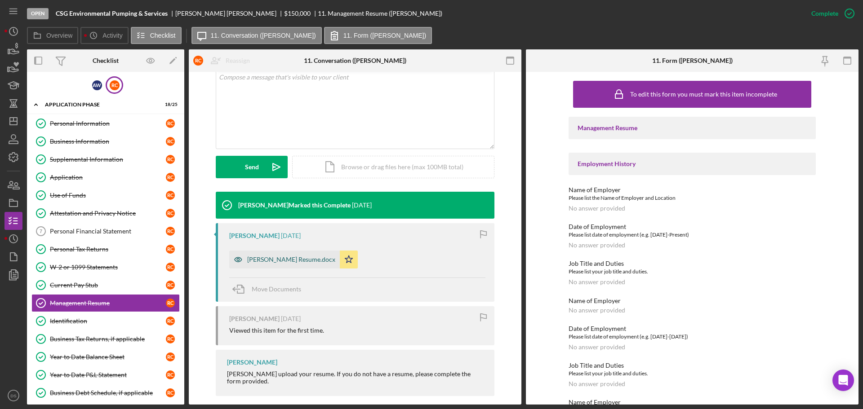
click at [298, 258] on div "Robert Cooke Resume.docx" at bounding box center [291, 259] width 88 height 7
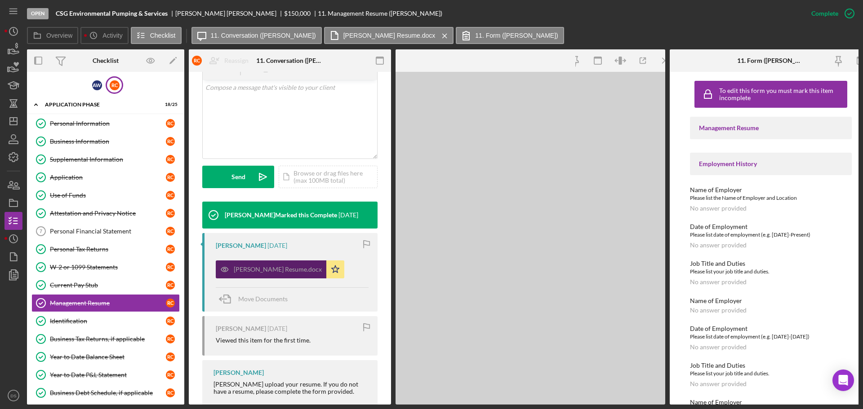
scroll to position [190, 0]
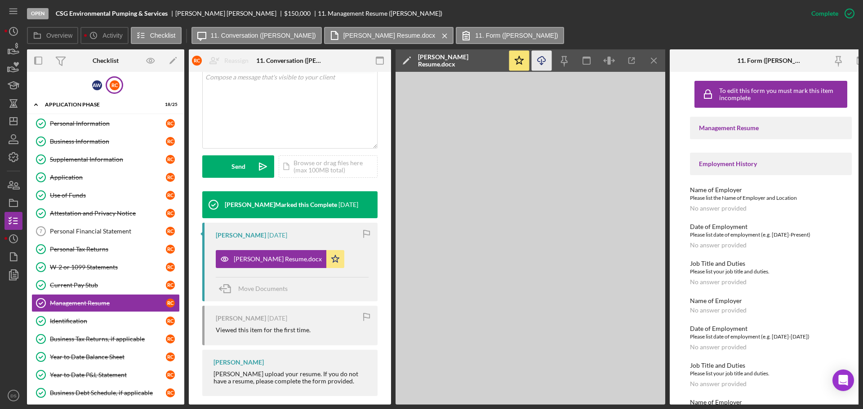
click at [542, 66] on icon "Icon/Download" at bounding box center [542, 61] width 20 height 20
click at [657, 62] on icon "Icon/Menu Close" at bounding box center [654, 61] width 20 height 20
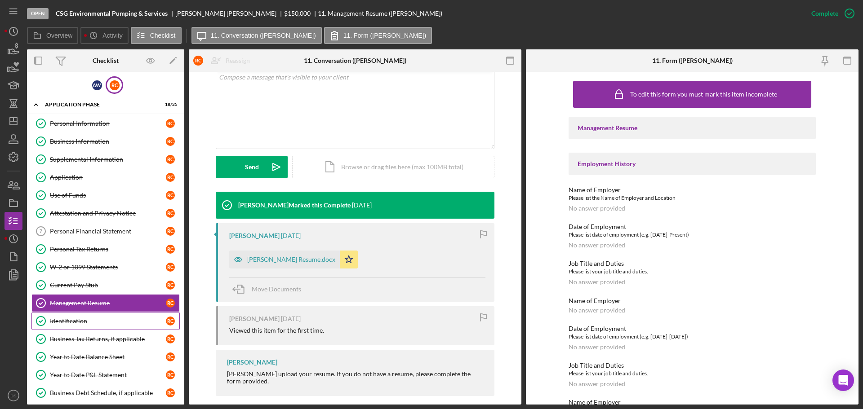
click at [104, 314] on link "Identification Identification R C" at bounding box center [105, 321] width 148 height 18
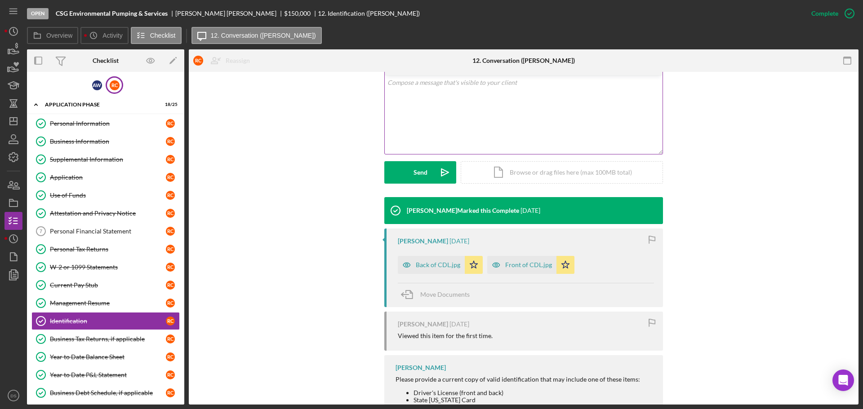
scroll to position [180, 0]
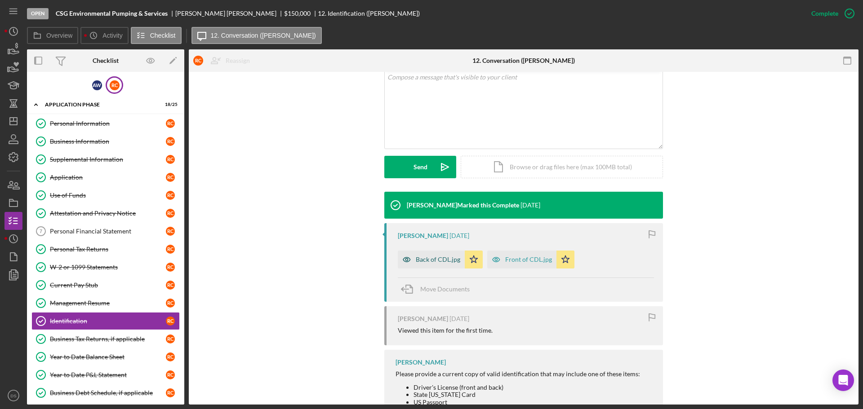
click at [438, 260] on div "Back of CDL.jpg" at bounding box center [438, 259] width 44 height 7
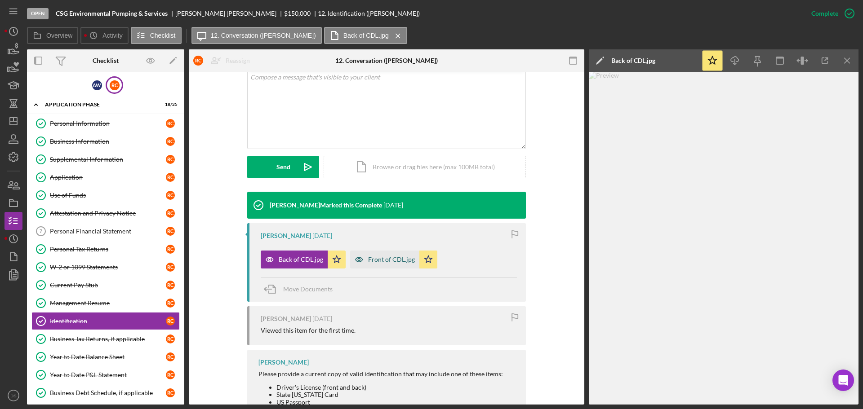
click at [390, 259] on div "Front of CDL.jpg" at bounding box center [391, 259] width 47 height 7
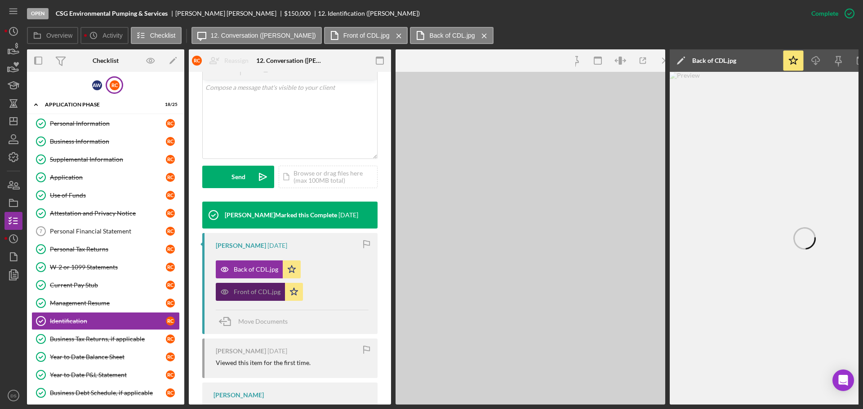
scroll to position [190, 0]
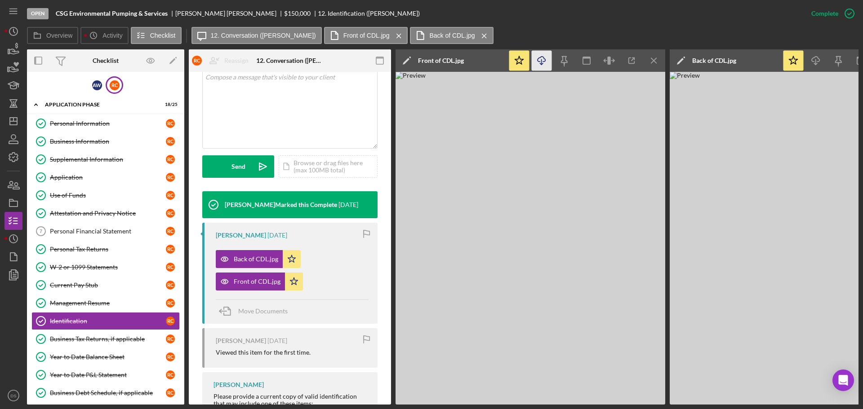
click at [545, 60] on icon "Icon/Download" at bounding box center [542, 61] width 20 height 20
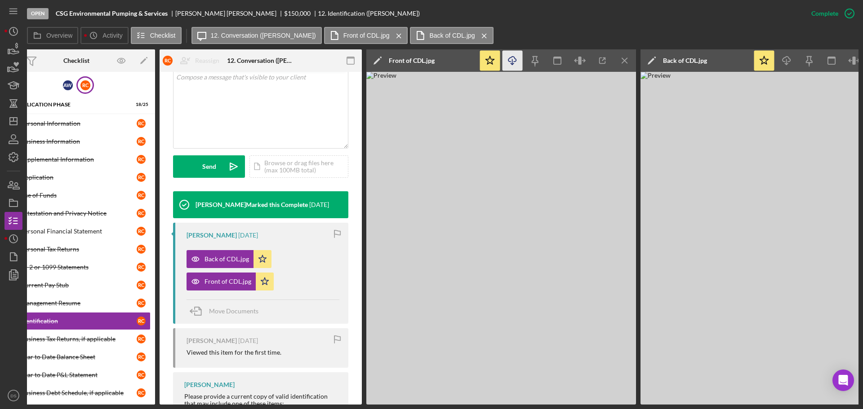
scroll to position [0, 35]
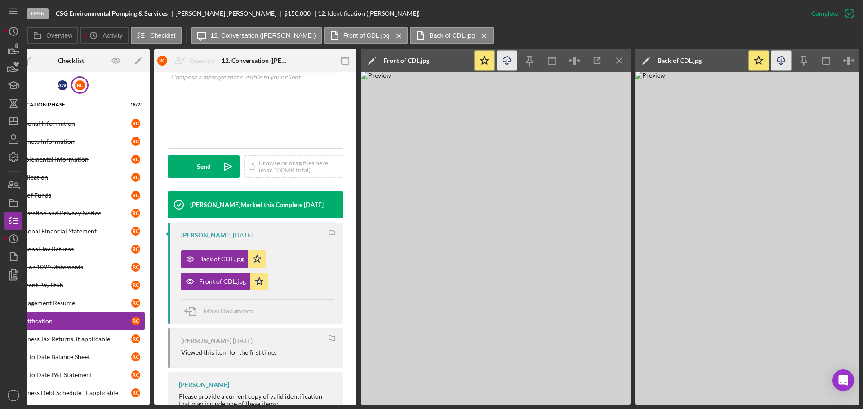
click at [777, 58] on icon "Icon/Download" at bounding box center [781, 61] width 20 height 20
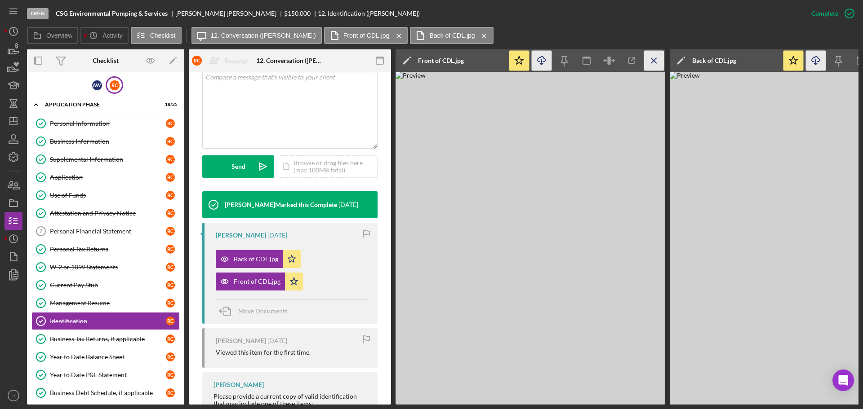
click at [650, 58] on icon "Icon/Menu Close" at bounding box center [654, 61] width 20 height 20
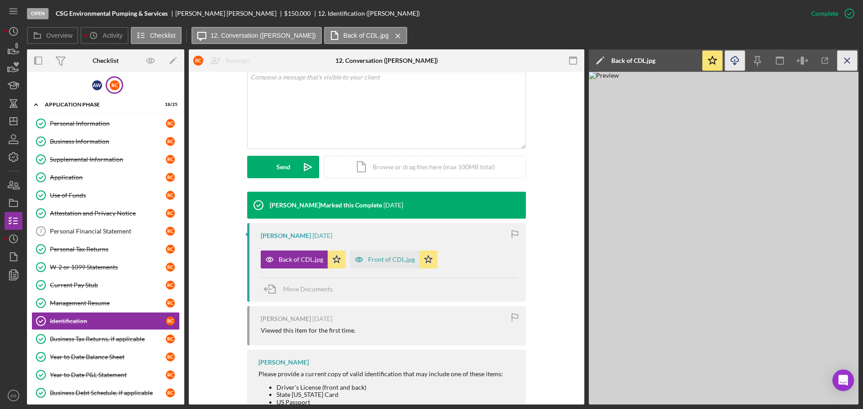
click at [849, 58] on icon "Icon/Menu Close" at bounding box center [847, 61] width 20 height 20
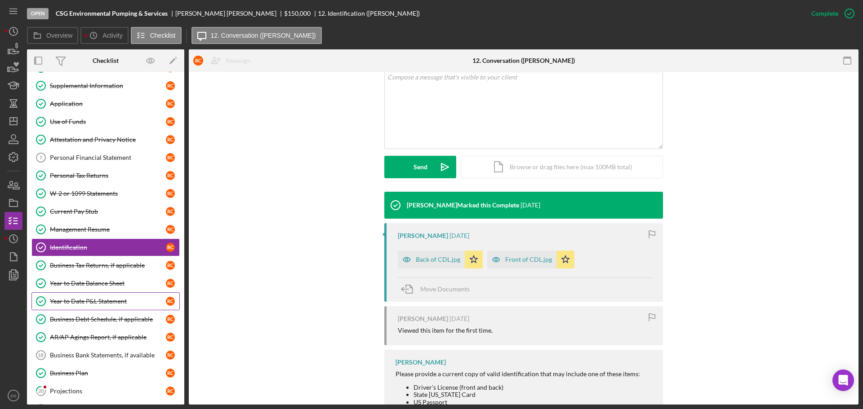
scroll to position [90, 0]
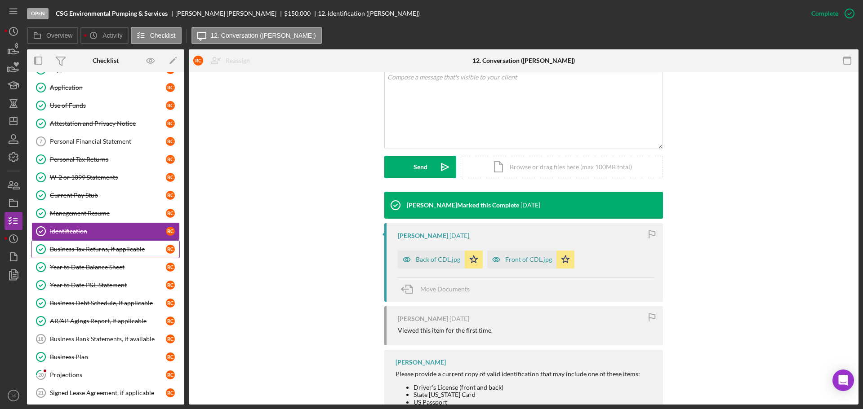
click at [110, 252] on div "Business Tax Returns, if applicable" at bounding box center [108, 249] width 116 height 7
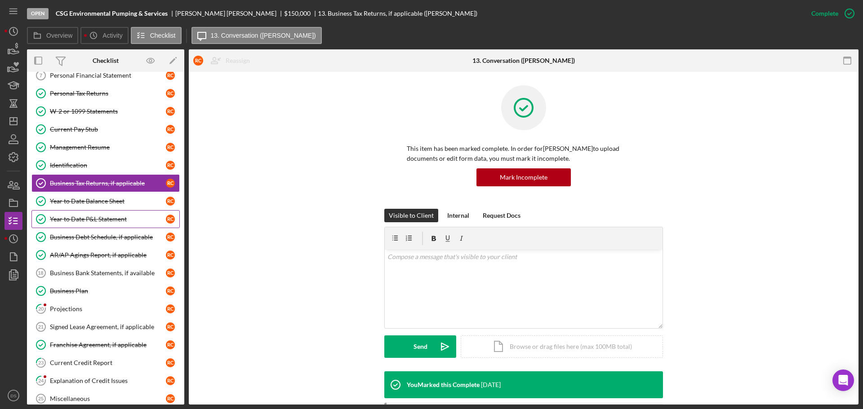
scroll to position [180, 0]
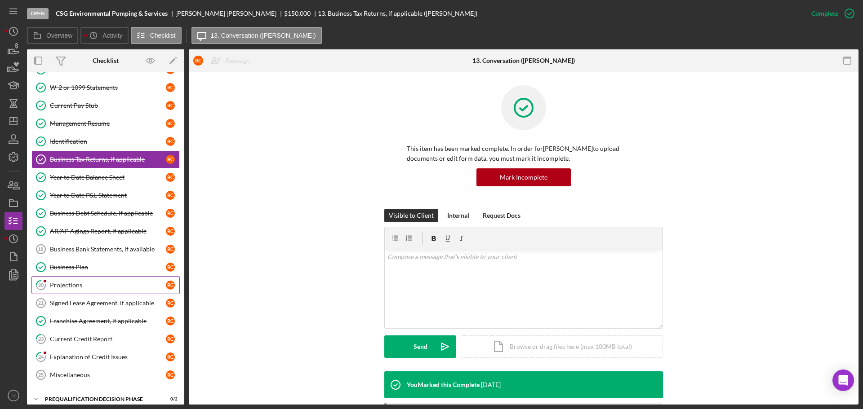
click at [102, 282] on div "Projections" at bounding box center [108, 285] width 116 height 7
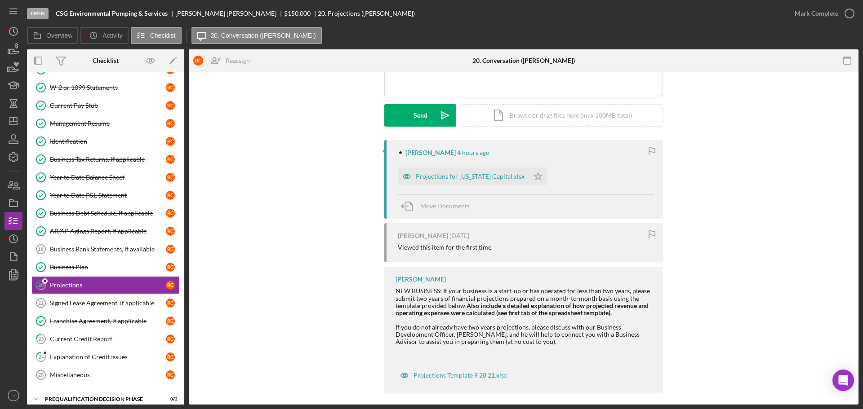
scroll to position [115, 0]
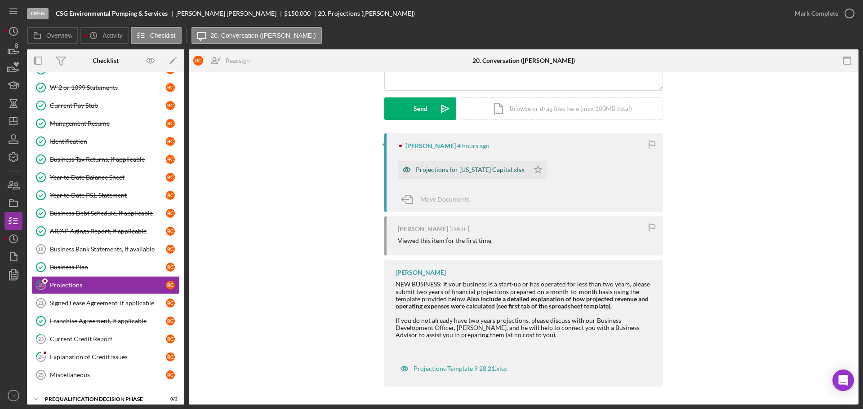
click at [483, 171] on div "Projections for California Capital.xlsx" at bounding box center [470, 169] width 109 height 7
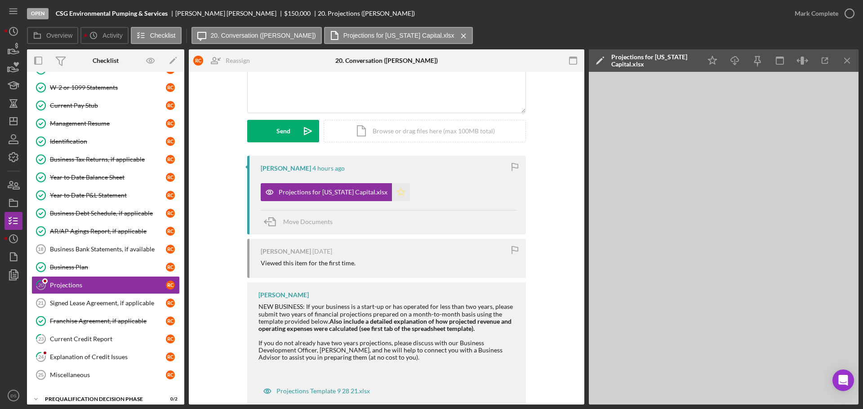
scroll to position [70, 0]
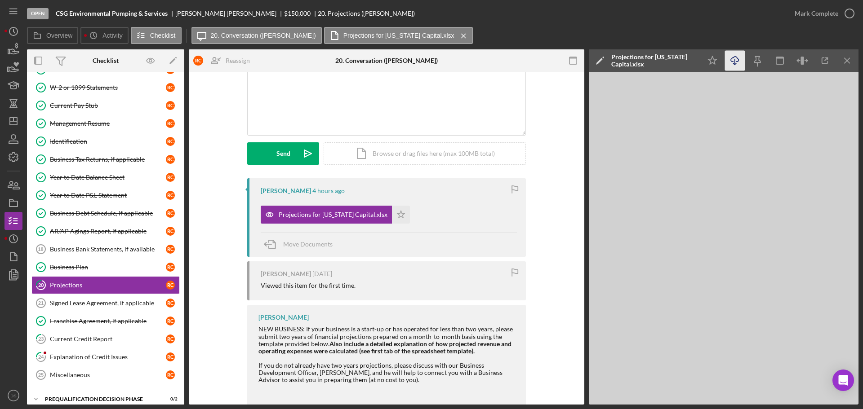
click at [739, 64] on icon "Icon/Download" at bounding box center [735, 61] width 20 height 20
click at [397, 213] on icon "Icon/Star" at bounding box center [401, 215] width 18 height 18
click at [848, 18] on icon "button" at bounding box center [849, 13] width 22 height 22
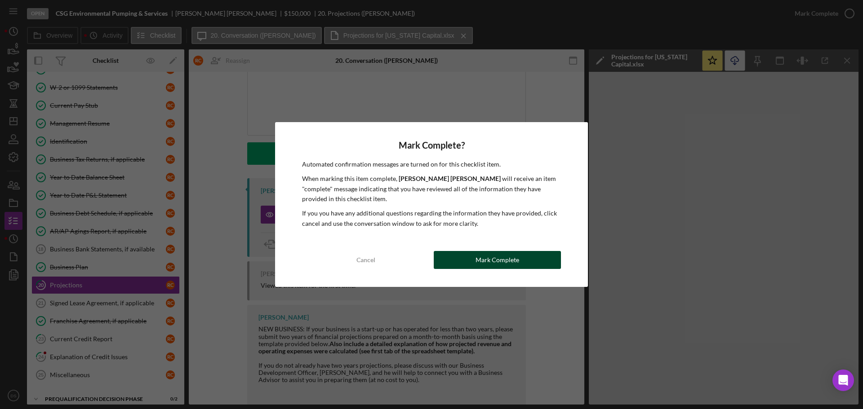
click at [525, 263] on button "Mark Complete" at bounding box center [497, 260] width 127 height 18
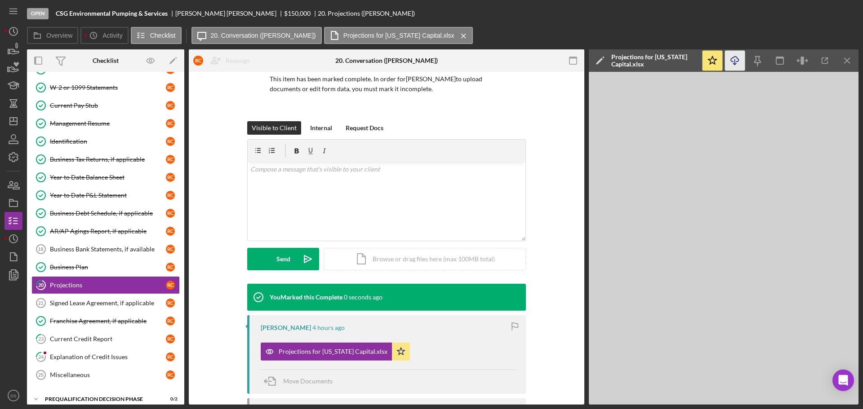
scroll to position [193, 0]
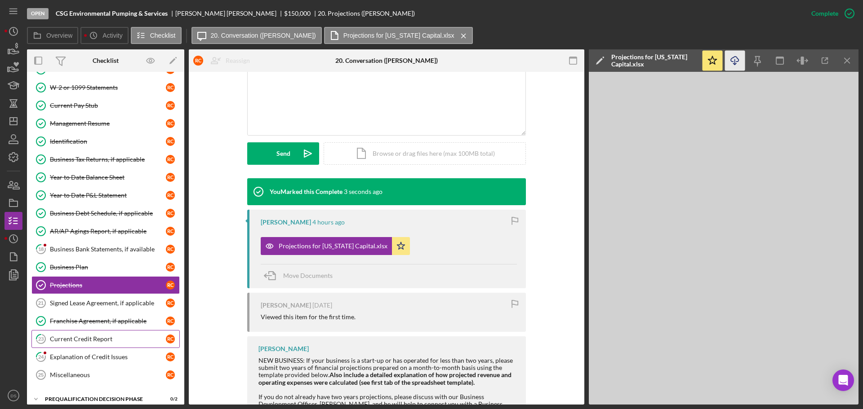
click at [111, 336] on div "Current Credit Report" at bounding box center [108, 339] width 116 height 7
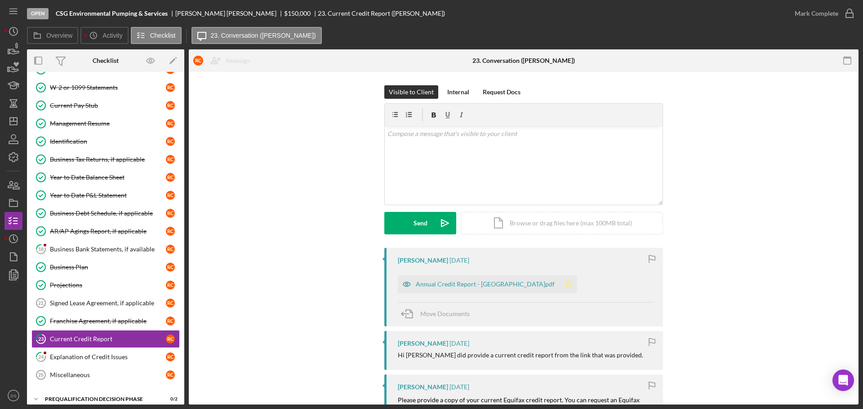
click at [559, 284] on icon "Icon/Star" at bounding box center [568, 285] width 18 height 18
click at [504, 192] on div "v Color teal Color pink Remove color Add row above Add row below Add column bef…" at bounding box center [524, 165] width 278 height 79
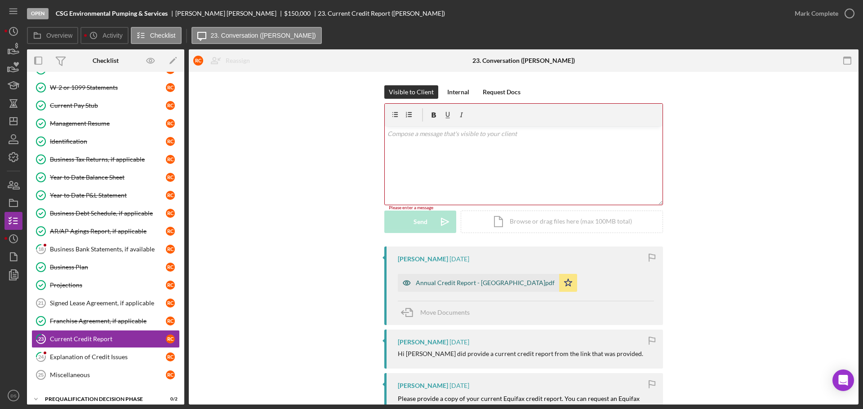
click at [496, 282] on div "Annual Credit Report - [GEOGRAPHIC_DATA]pdf" at bounding box center [485, 283] width 139 height 7
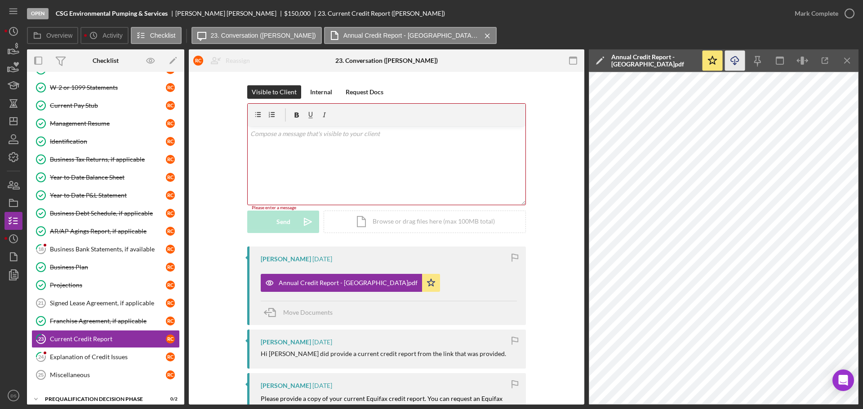
click at [735, 64] on polyline "button" at bounding box center [734, 63] width 3 height 1
click at [111, 360] on div "Explanation of Credit Issues" at bounding box center [108, 357] width 116 height 7
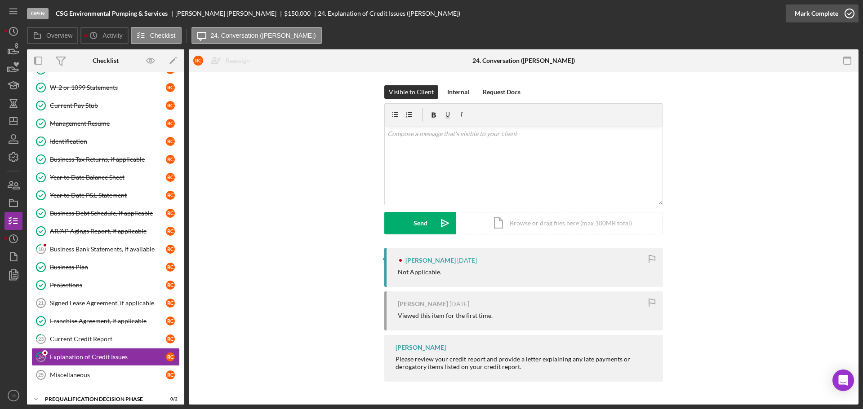
click at [850, 11] on icon "button" at bounding box center [849, 13] width 22 height 22
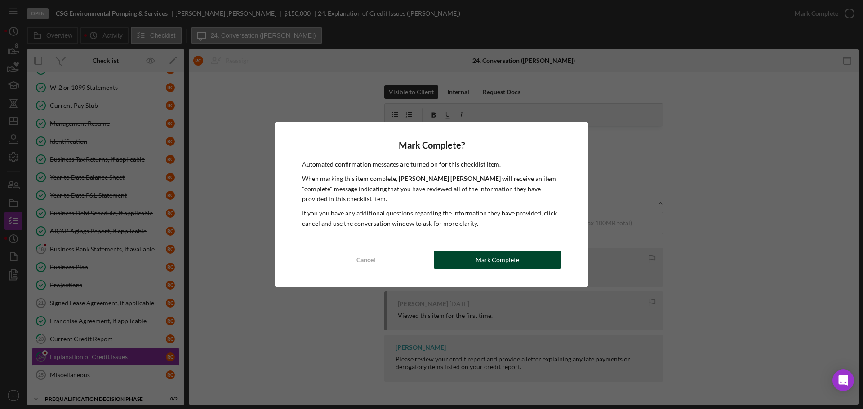
click at [504, 266] on div "Mark Complete" at bounding box center [498, 260] width 44 height 18
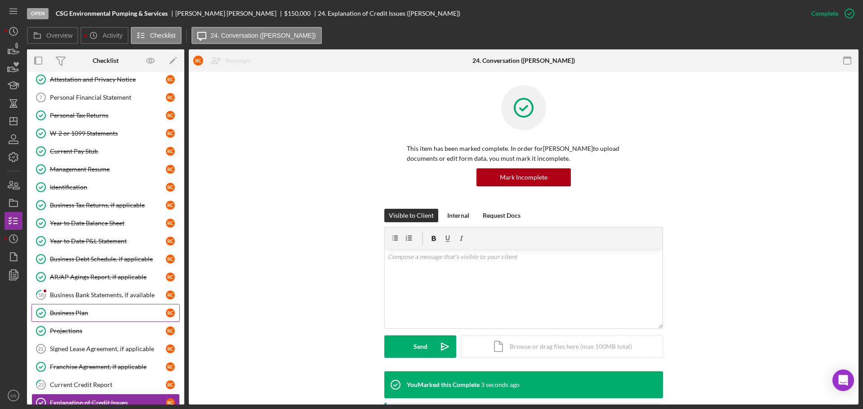
scroll to position [135, 0]
click at [111, 298] on link "18 Business Bank Statements, if available R C" at bounding box center [105, 294] width 148 height 18
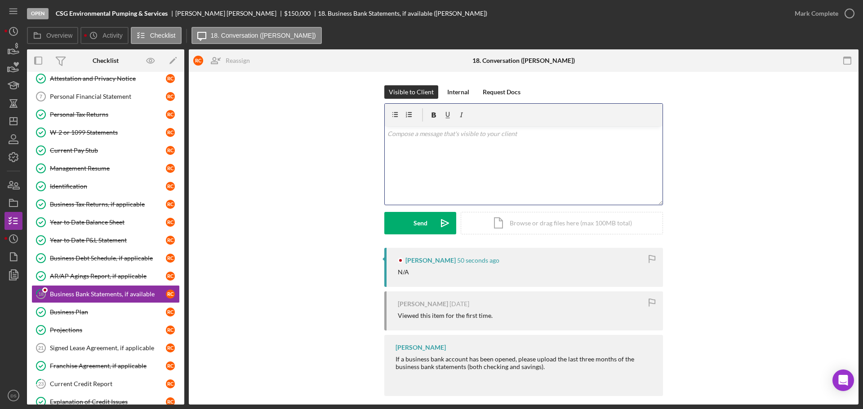
click at [485, 153] on div "v Color teal Color pink Remove color Add row above Add row below Add column bef…" at bounding box center [524, 165] width 278 height 79
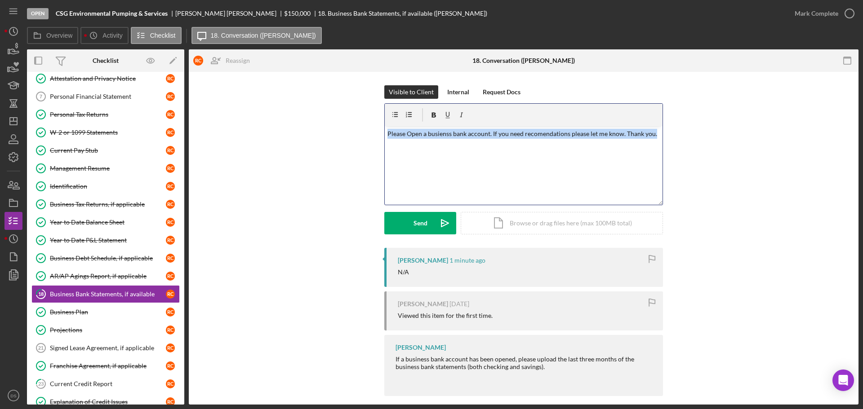
drag, startPoint x: 654, startPoint y: 132, endPoint x: 360, endPoint y: 125, distance: 294.5
click at [361, 124] on div "Visible to Client Internal Request Docs v Color teal Color pink Remove color Ad…" at bounding box center [523, 166] width 643 height 163
copy p "Please Open a busienss bank account. If you need recomendations please let me k…"
click at [553, 167] on div "v Color teal Color pink Remove color Add row above Add row below Add column bef…" at bounding box center [524, 165] width 278 height 79
click at [648, 138] on p "Please Open a busienss bank account. If you need recomendations please let me k…" at bounding box center [523, 134] width 273 height 10
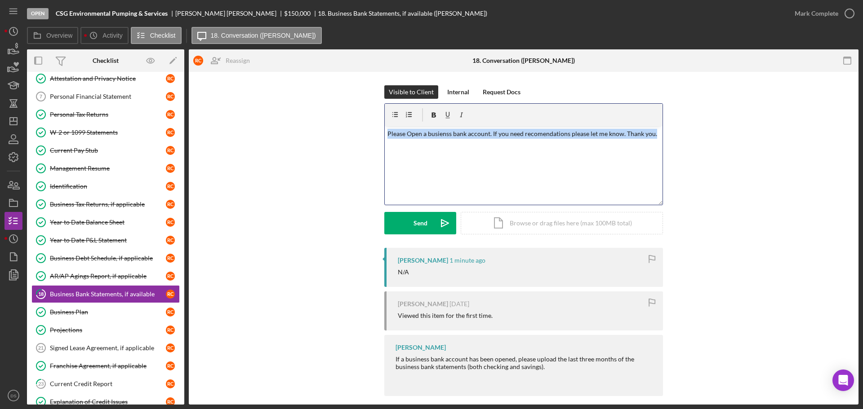
click at [615, 173] on div "v Color teal Color pink Remove color Add row above Add row below Add column bef…" at bounding box center [524, 165] width 278 height 79
click at [469, 203] on div "v Color teal Color pink Remove color Add row above Add row below Add column bef…" at bounding box center [524, 165] width 278 height 79
drag, startPoint x: 652, startPoint y: 133, endPoint x: 342, endPoint y: 137, distance: 310.2
click at [342, 137] on div "Visible to Client Internal Request Docs v Color teal Color pink Remove color Ad…" at bounding box center [523, 166] width 643 height 163
click at [427, 161] on div "v Color teal Color pink Remove color Add row above Add row below Add column bef…" at bounding box center [524, 165] width 278 height 79
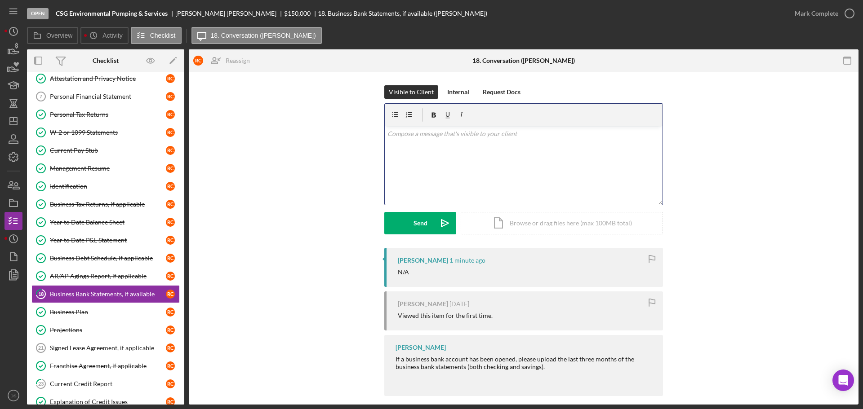
click at [447, 138] on p at bounding box center [523, 134] width 273 height 10
click at [469, 93] on button "Internal" at bounding box center [458, 91] width 31 height 13
click at [425, 92] on div "Visible to Client" at bounding box center [411, 91] width 45 height 13
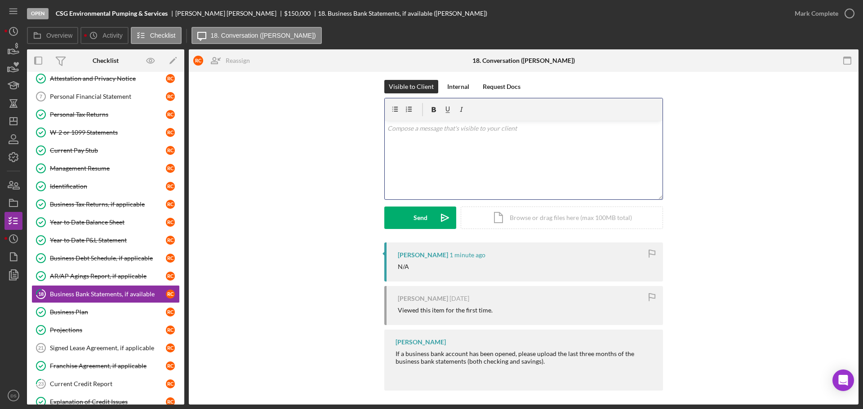
click at [409, 139] on div "v Color teal Color pink Remove color Add row above Add row below Add column bef…" at bounding box center [524, 160] width 278 height 79
click at [407, 134] on div "v Color teal Color pink Remove color Add row above Add row below Add column bef…" at bounding box center [524, 160] width 278 height 79
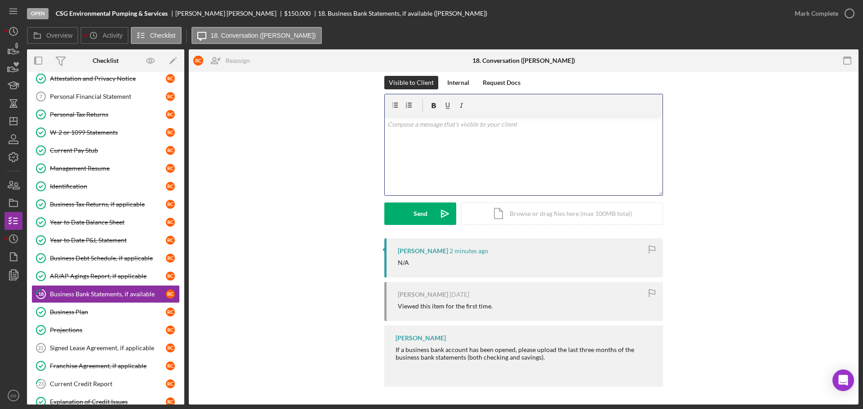
click at [437, 144] on div "v Color teal Color pink Remove color Add row above Add row below Add column bef…" at bounding box center [524, 156] width 278 height 79
drag, startPoint x: 651, startPoint y: 125, endPoint x: 355, endPoint y: 114, distance: 295.9
click at [355, 114] on div "Visible to Client Internal Request Docs v Color teal Color pink Remove color Ad…" at bounding box center [523, 157] width 643 height 163
click at [422, 138] on div "v Color teal Color pink Remove color Add row above Add row below Add column bef…" at bounding box center [524, 156] width 278 height 79
click at [521, 157] on div "v Color teal Color pink Remove color Add row above Add row below Add column bef…" at bounding box center [524, 156] width 278 height 79
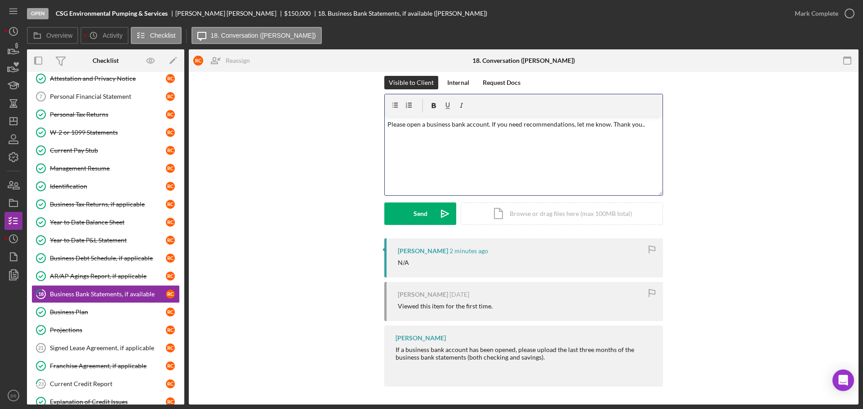
click at [489, 152] on div "v Color teal Color pink Remove color Add row above Add row below Add column bef…" at bounding box center [524, 156] width 278 height 79
click at [490, 154] on div "v Color teal Color pink Remove color Add row above Add row below Add column bef…" at bounding box center [524, 156] width 278 height 79
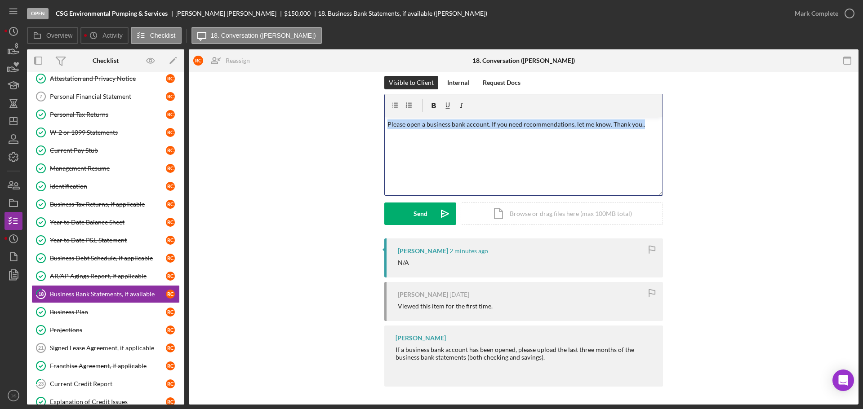
click at [746, 152] on div "Visible to Client Internal Request Docs v Color teal Color pink Remove color Ad…" at bounding box center [523, 157] width 643 height 163
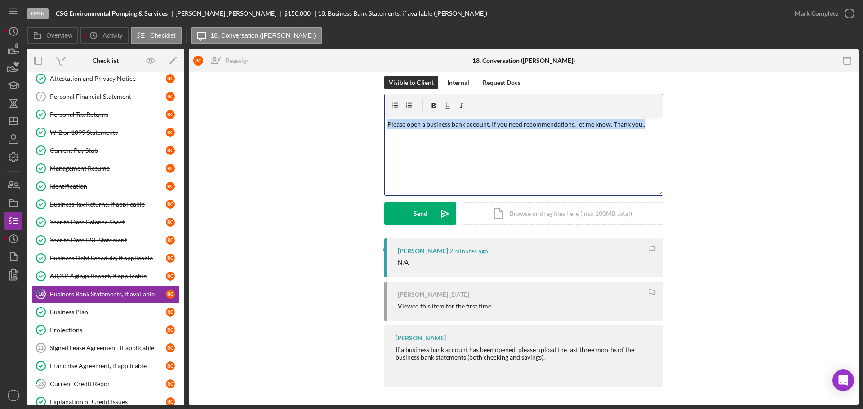
click at [300, 199] on div "Visible to Client Internal Request Docs v Color teal Color pink Remove color Ad…" at bounding box center [523, 157] width 643 height 163
click at [295, 189] on div "Visible to Client Internal Request Docs v Color teal Color pink Remove color Ad…" at bounding box center [523, 157] width 643 height 163
click at [441, 147] on div "v Color teal Color pink Remove color Add row above Add row below Add column bef…" at bounding box center [524, 156] width 278 height 79
click at [651, 131] on div "v Color teal Color pink Remove color Add row above Add row below Add column bef…" at bounding box center [524, 156] width 278 height 79
drag, startPoint x: 643, startPoint y: 127, endPoint x: 385, endPoint y: 115, distance: 257.8
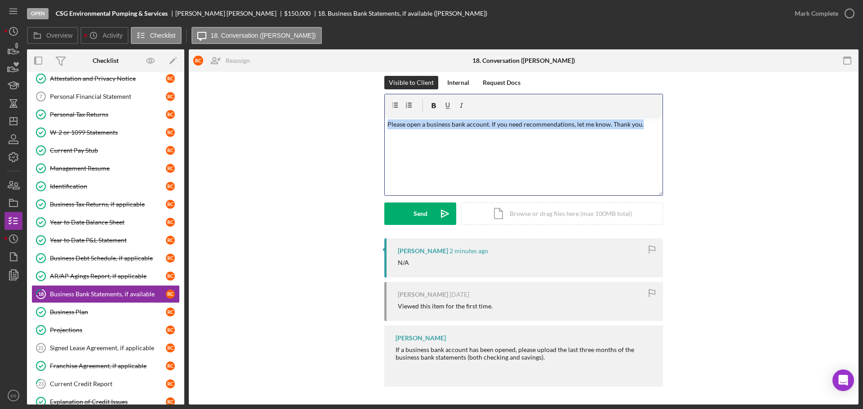
click at [385, 115] on div "v Color teal Color pink Remove color Add row above Add row below Add column bef…" at bounding box center [524, 144] width 278 height 101
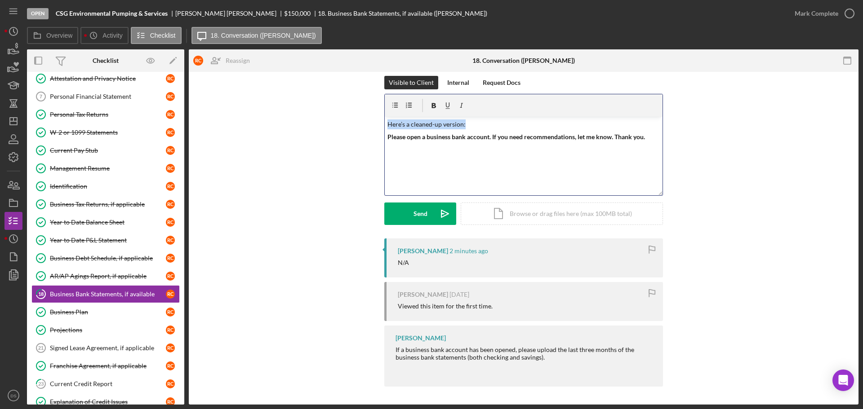
drag, startPoint x: 486, startPoint y: 122, endPoint x: 375, endPoint y: 126, distance: 111.1
click at [375, 126] on div "Visible to Client Internal Request Docs v Color teal Color pink Remove color Ad…" at bounding box center [523, 157] width 643 height 163
click at [389, 137] on strong "Please open a business bank account. If you need recommendations, let me know. …" at bounding box center [516, 137] width 258 height 8
click at [385, 136] on div "v Color teal Color pink Remove color Add row above Add row below Add column bef…" at bounding box center [524, 156] width 278 height 79
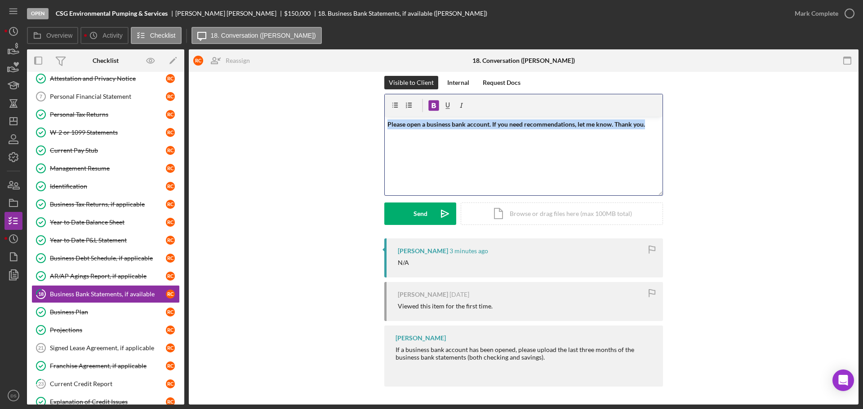
drag, startPoint x: 648, startPoint y: 125, endPoint x: 405, endPoint y: 117, distance: 242.9
click at [380, 131] on div "Visible to Client Internal Request Docs v Color teal Color pink Remove color Ad…" at bounding box center [523, 157] width 643 height 163
click at [433, 106] on icon "button" at bounding box center [434, 105] width 4 height 5
click at [480, 161] on div "v Color teal Color pink Remove color Add row above Add row below Add column bef…" at bounding box center [524, 156] width 278 height 79
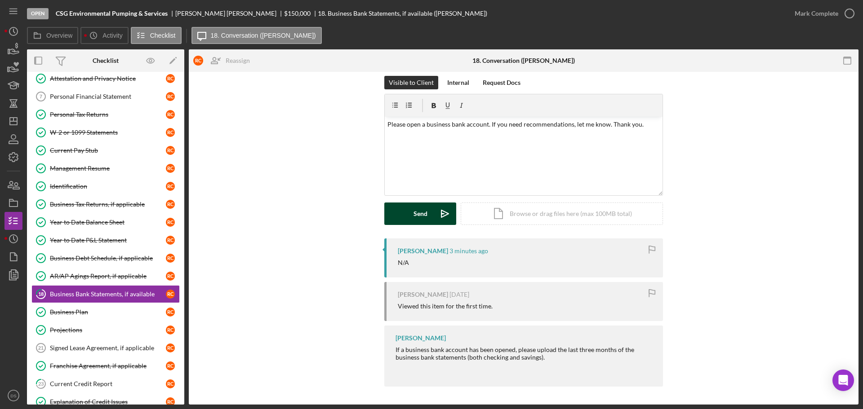
click at [414, 216] on div "Send" at bounding box center [421, 214] width 14 height 22
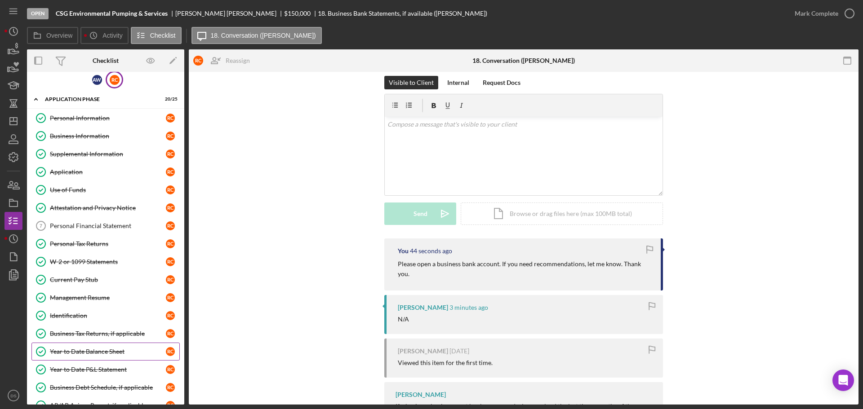
scroll to position [0, 0]
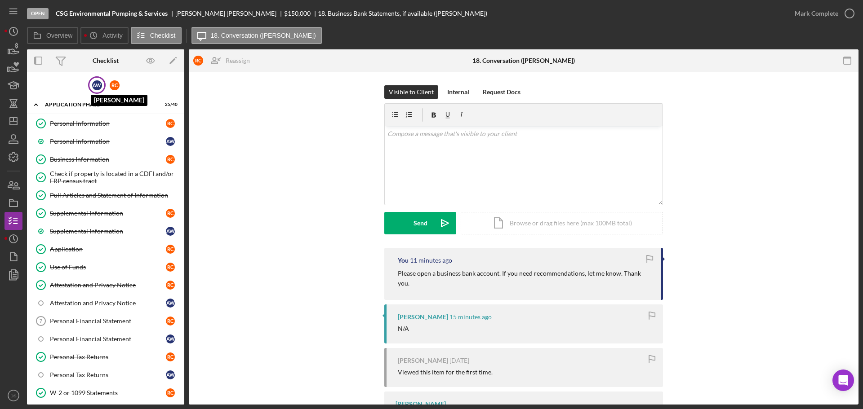
click at [100, 81] on div "A W" at bounding box center [97, 85] width 10 height 10
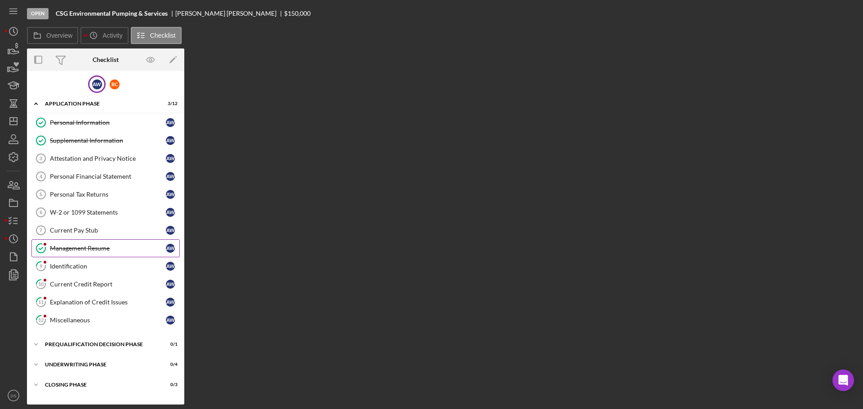
click at [94, 247] on div "Management Resume" at bounding box center [108, 248] width 116 height 7
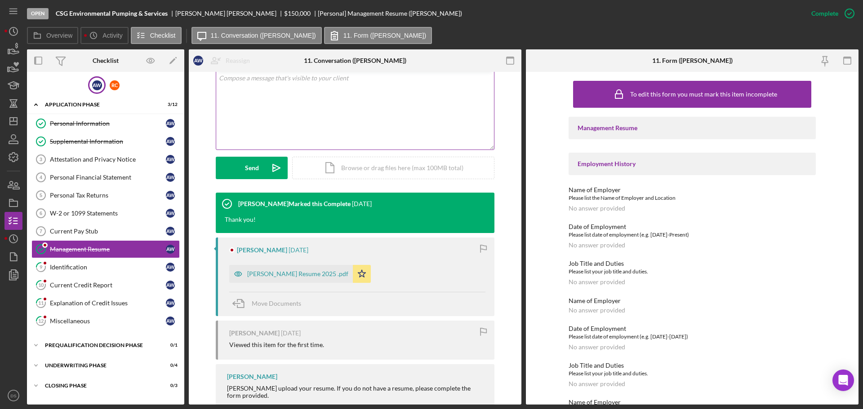
scroll to position [201, 0]
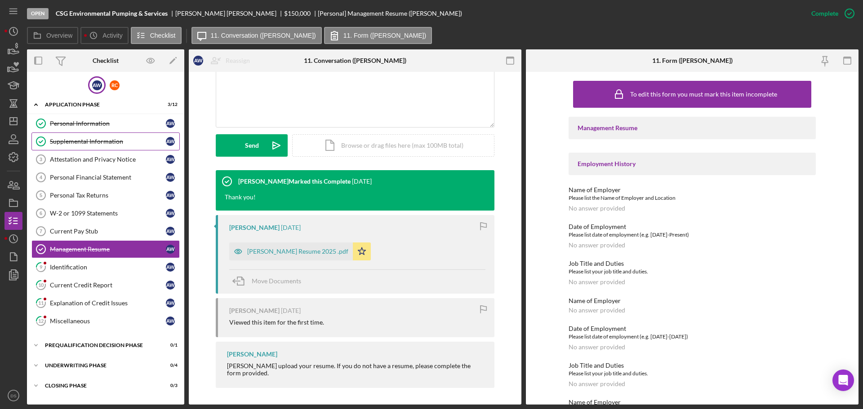
click at [127, 139] on div "Supplemental Information" at bounding box center [108, 141] width 116 height 7
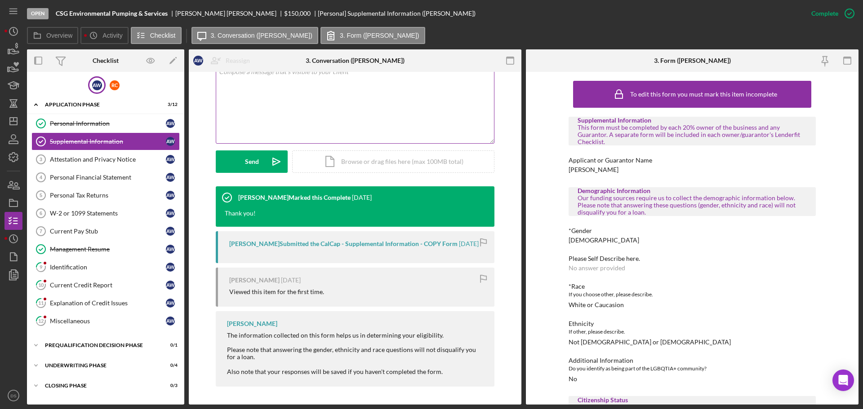
scroll to position [192, 0]
click at [87, 264] on div "Identification" at bounding box center [108, 267] width 116 height 7
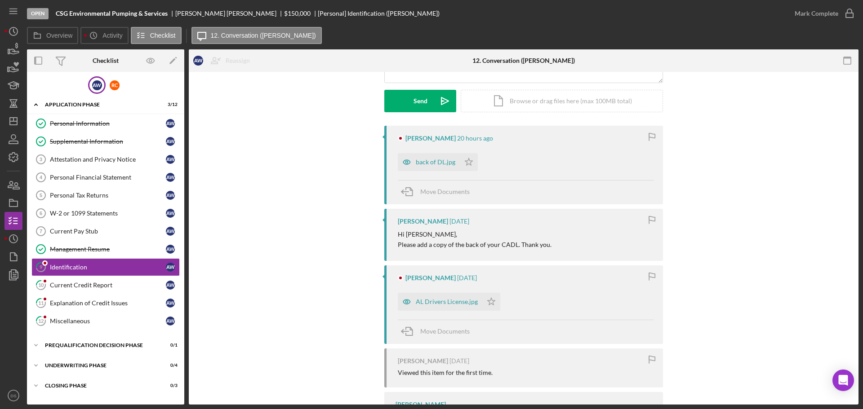
scroll to position [135, 0]
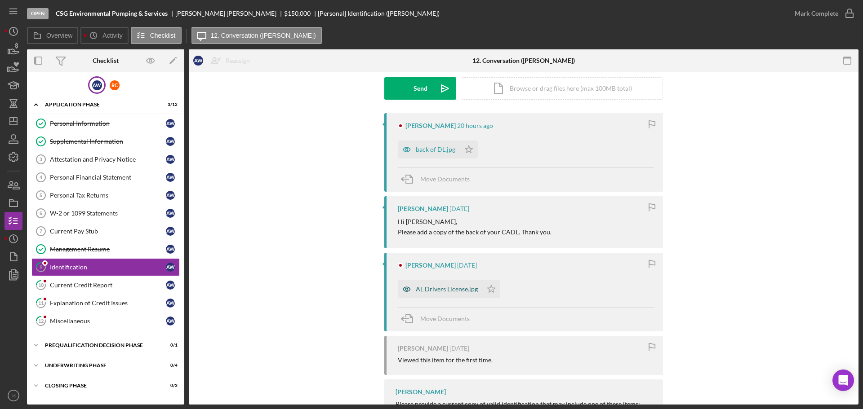
click at [442, 294] on div "AL Drivers License.jpg" at bounding box center [440, 289] width 85 height 18
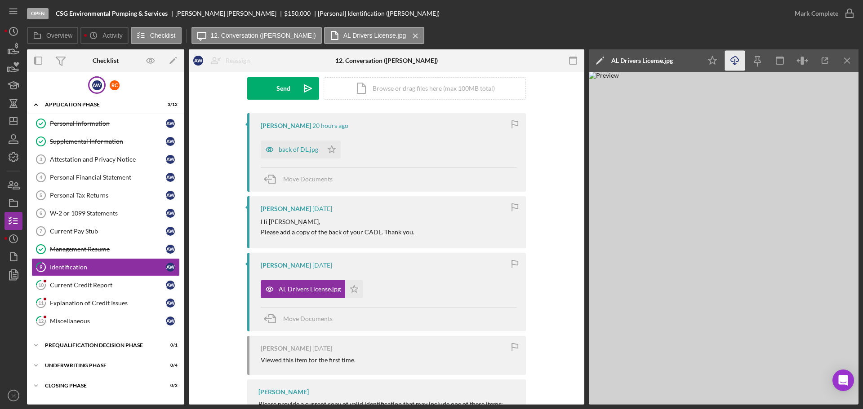
click at [737, 66] on icon "Icon/Download" at bounding box center [735, 61] width 20 height 20
click at [299, 155] on div "back of DL.jpg" at bounding box center [292, 150] width 62 height 18
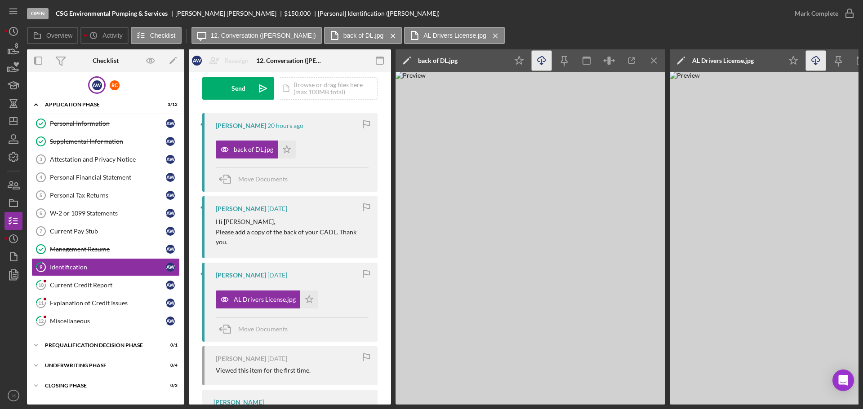
click at [544, 62] on icon "Icon/Download" at bounding box center [542, 61] width 20 height 20
click at [290, 145] on icon "Icon/Star" at bounding box center [287, 150] width 18 height 18
click at [308, 299] on icon "Icon/Star" at bounding box center [309, 300] width 18 height 18
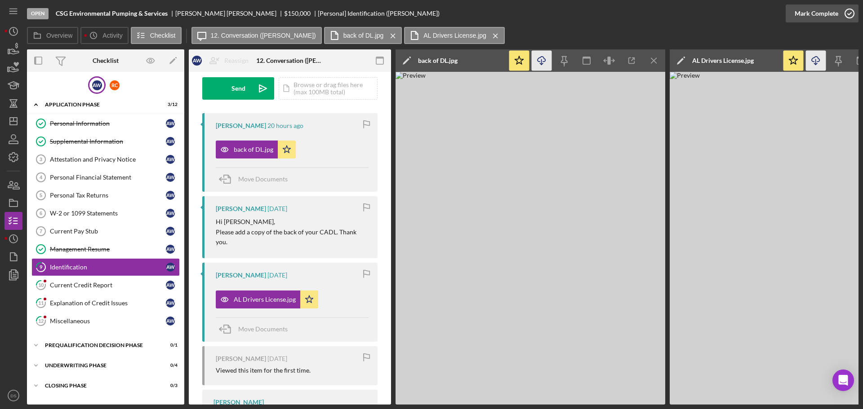
click at [847, 15] on icon "button" at bounding box center [849, 13] width 22 height 22
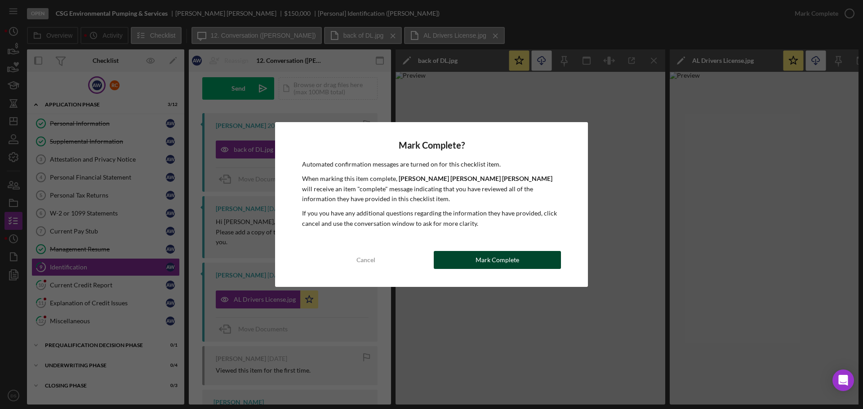
click at [530, 259] on button "Mark Complete" at bounding box center [497, 260] width 127 height 18
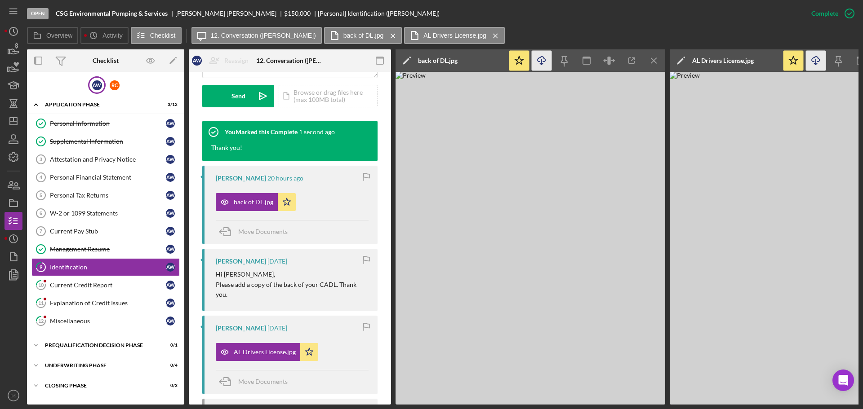
scroll to position [279, 0]
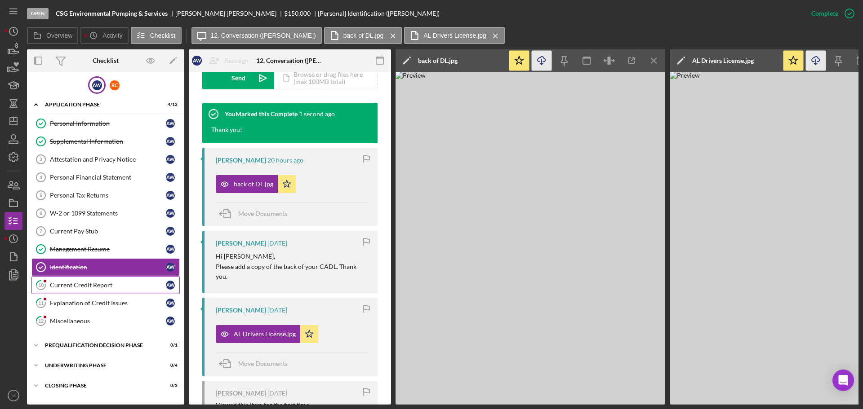
click at [90, 280] on link "10 Current Credit Report A W" at bounding box center [105, 285] width 148 height 18
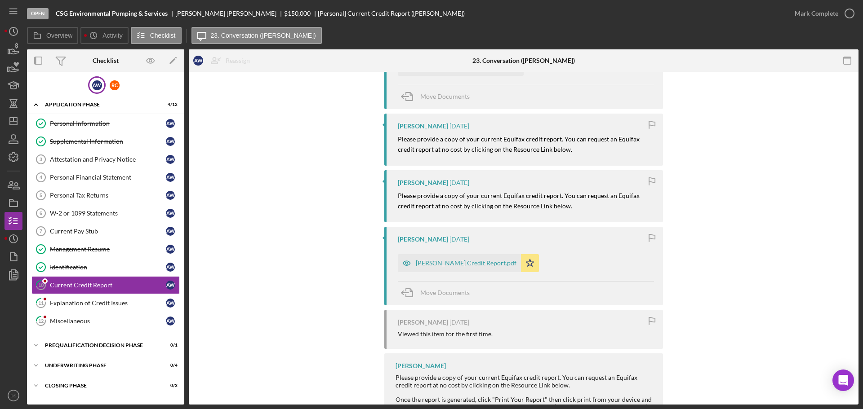
scroll to position [135, 0]
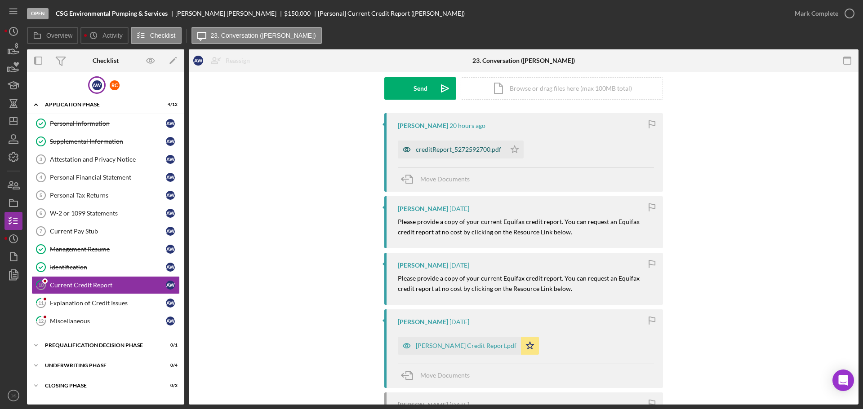
click at [481, 154] on div "creditReport_5272592700.pdf" at bounding box center [452, 150] width 108 height 18
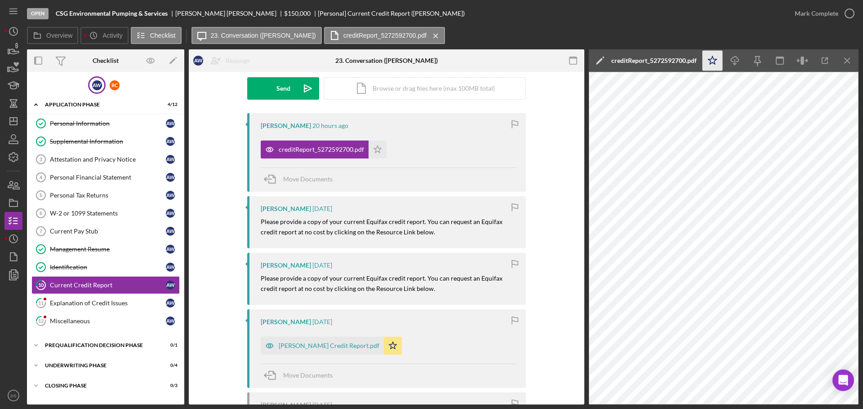
click at [712, 60] on icon "Icon/Star" at bounding box center [713, 61] width 20 height 20
click at [729, 64] on icon "Icon/Download" at bounding box center [735, 61] width 20 height 20
click at [99, 193] on div "Personal Tax Returns" at bounding box center [108, 195] width 116 height 7
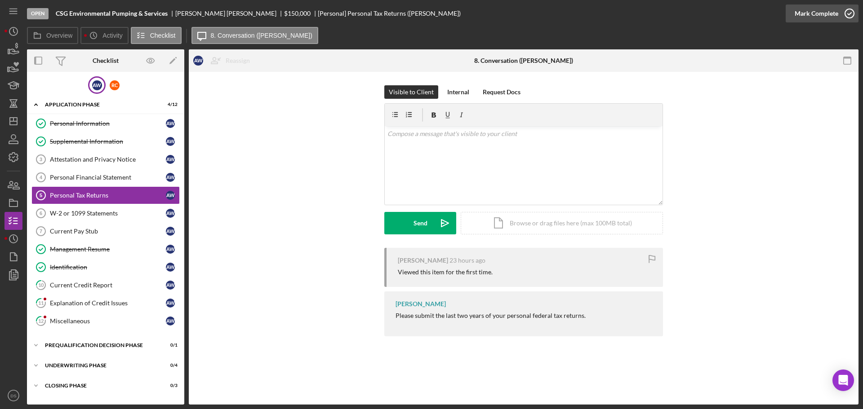
click at [850, 14] on icon "button" at bounding box center [849, 13] width 22 height 22
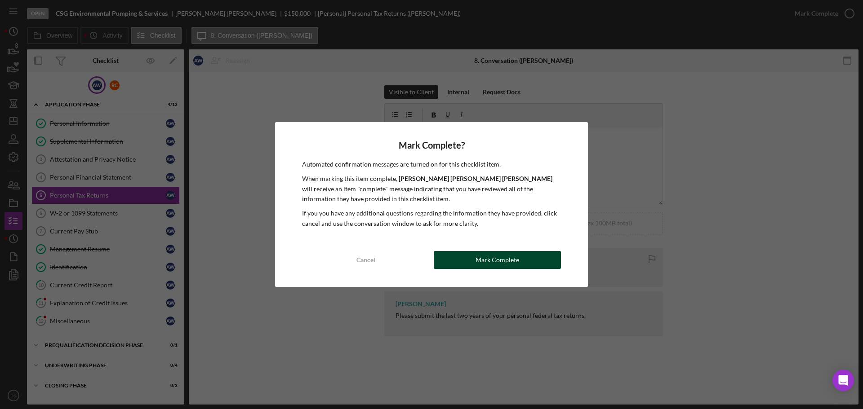
click at [524, 257] on button "Mark Complete" at bounding box center [497, 260] width 127 height 18
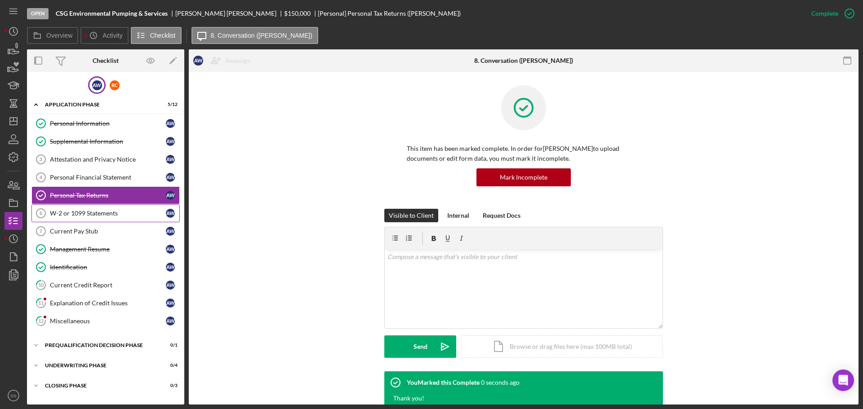
click at [125, 210] on div "W-2 or 1099 Statements" at bounding box center [108, 213] width 116 height 7
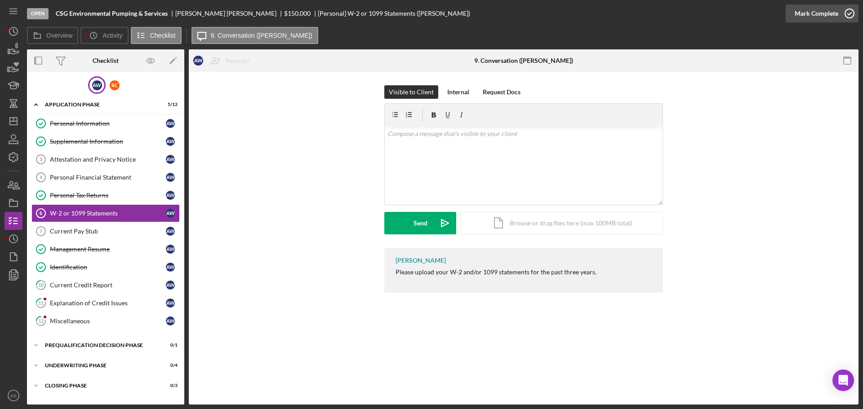
click at [850, 15] on icon "button" at bounding box center [849, 13] width 22 height 22
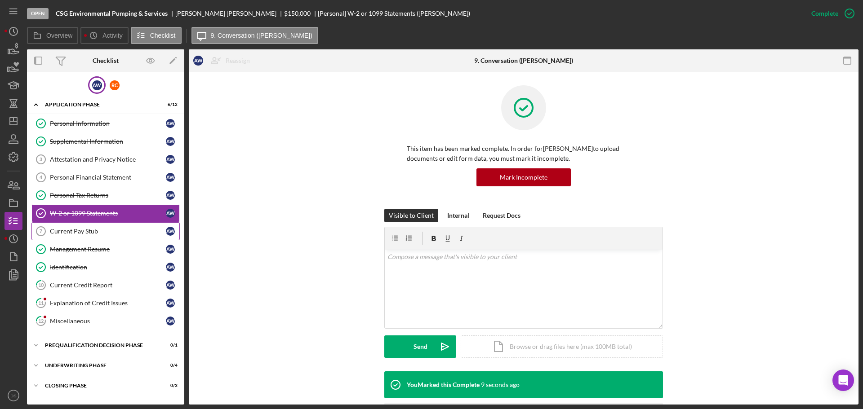
click at [129, 228] on div "Current Pay Stub" at bounding box center [108, 231] width 116 height 7
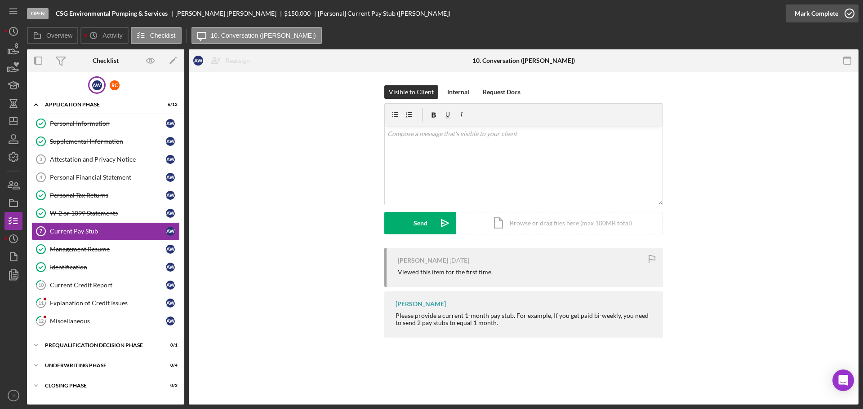
click at [845, 15] on icon "button" at bounding box center [849, 13] width 22 height 22
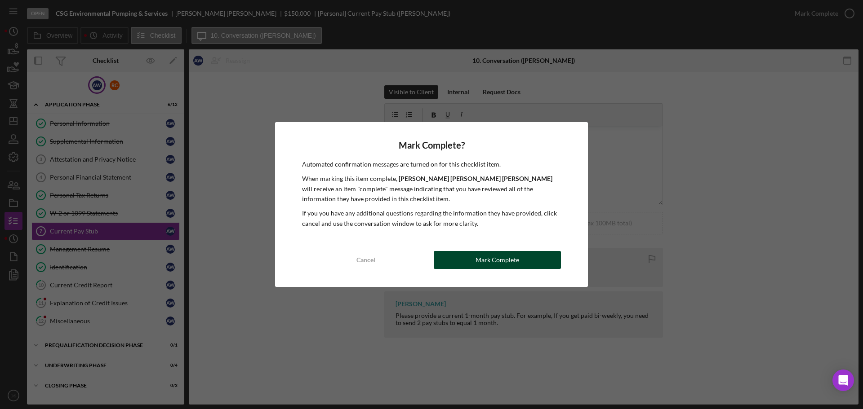
click at [512, 265] on div "Mark Complete" at bounding box center [498, 260] width 44 height 18
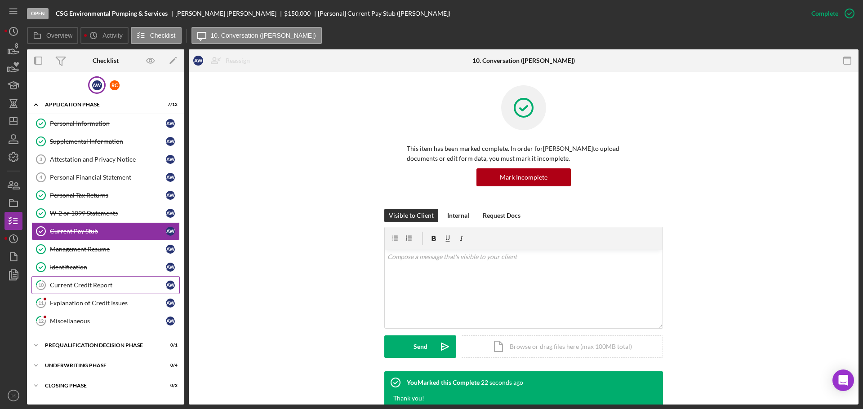
click at [110, 283] on div "Current Credit Report" at bounding box center [108, 285] width 116 height 7
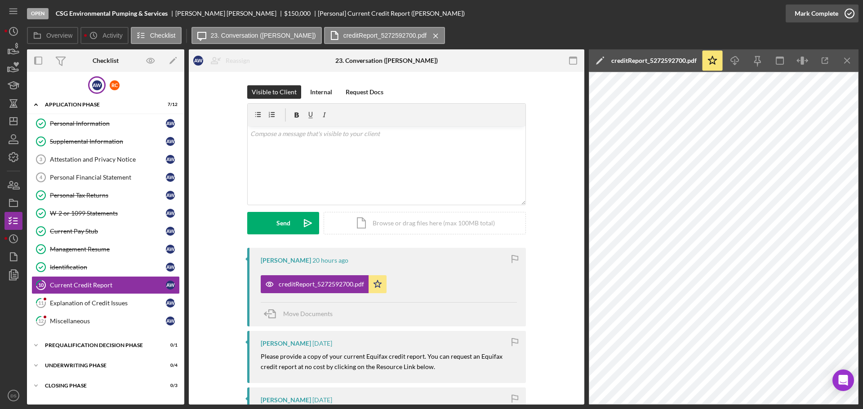
click at [849, 15] on icon "button" at bounding box center [849, 13] width 22 height 22
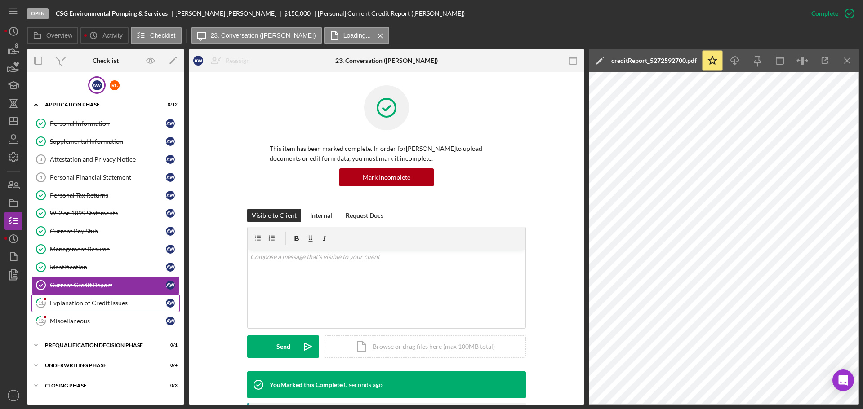
click at [60, 303] on div "Explanation of Credit Issues" at bounding box center [108, 303] width 116 height 7
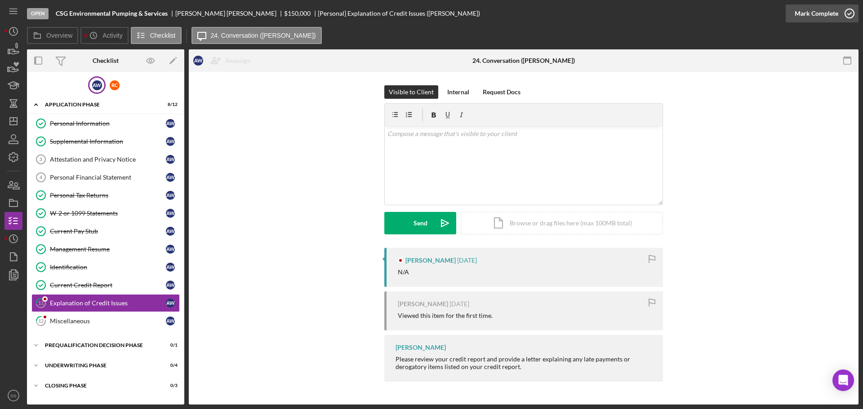
click at [846, 18] on icon "button" at bounding box center [849, 13] width 22 height 22
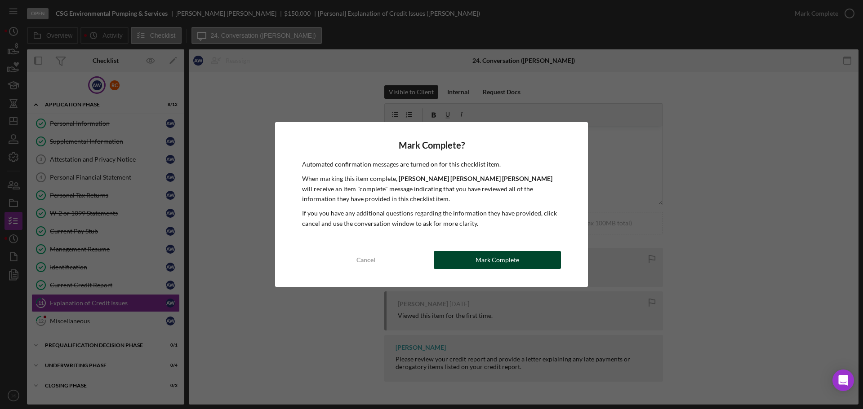
click at [498, 260] on div "Mark Complete" at bounding box center [498, 260] width 44 height 18
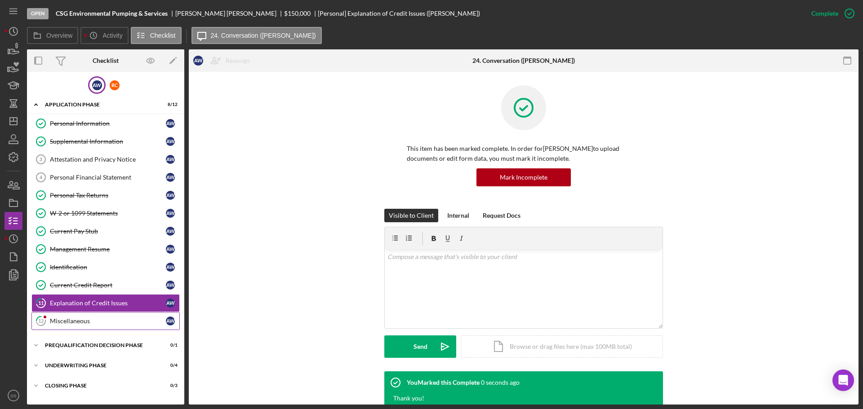
click at [88, 320] on div "Miscellaneous" at bounding box center [108, 321] width 116 height 7
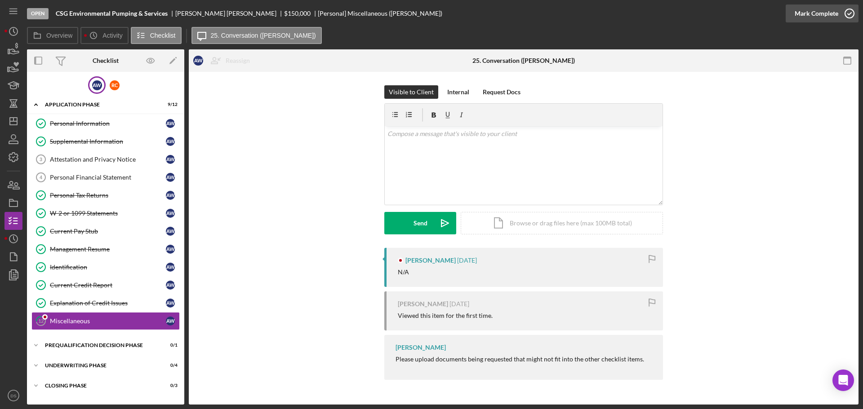
click at [843, 11] on icon "button" at bounding box center [849, 13] width 22 height 22
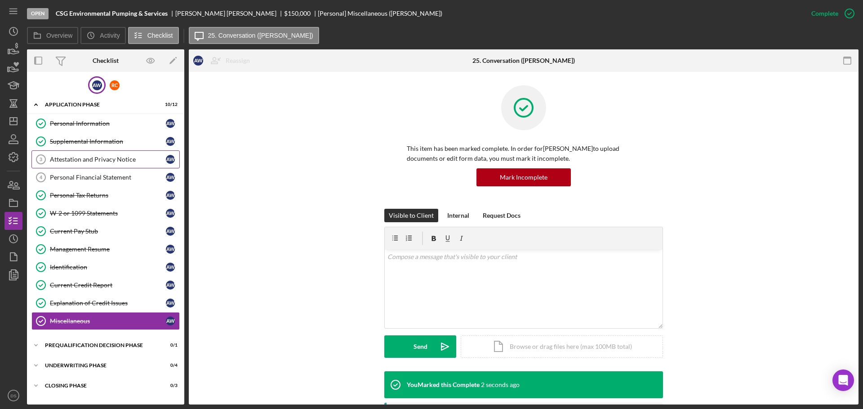
click at [114, 158] on div "Attestation and Privacy Notice" at bounding box center [108, 159] width 116 height 7
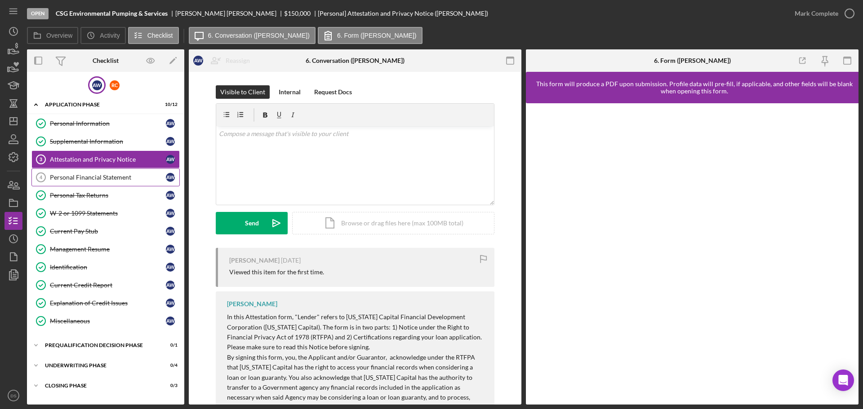
click at [122, 179] on div "Personal Financial Statement" at bounding box center [108, 177] width 116 height 7
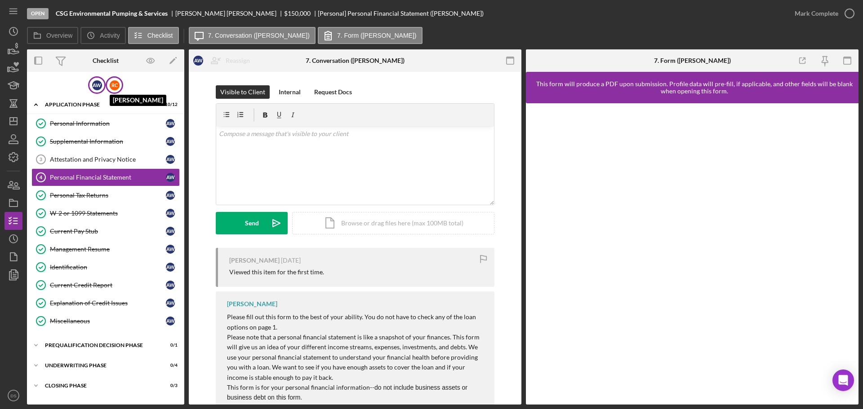
click at [110, 84] on div "R C" at bounding box center [115, 85] width 10 height 10
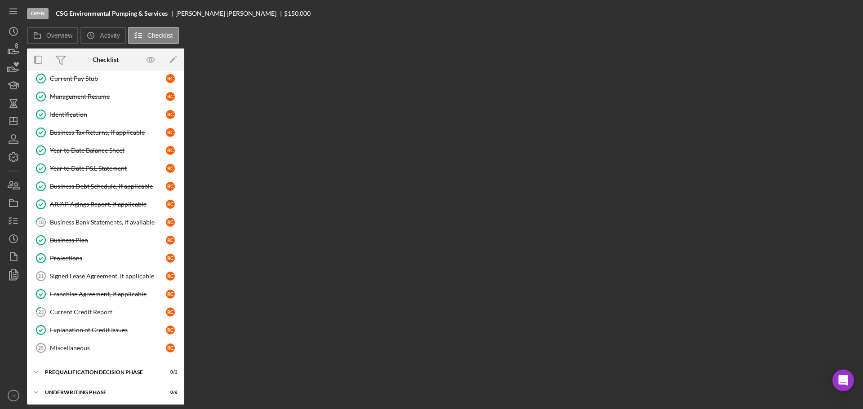
scroll to position [225, 0]
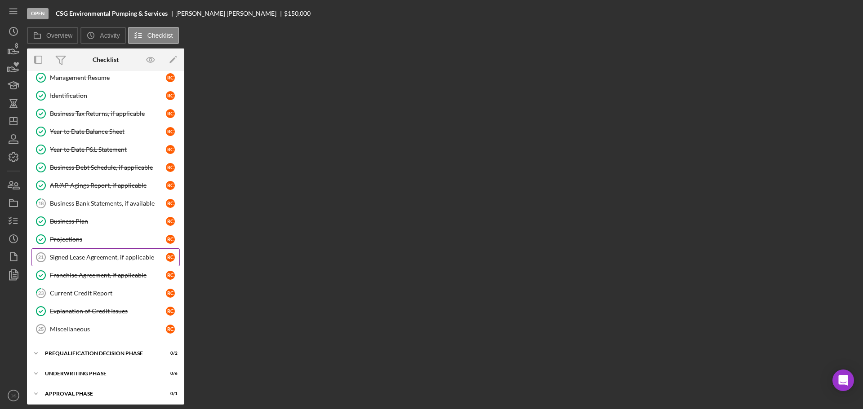
click at [109, 259] on div "Signed Lease Agreement, if applicable" at bounding box center [108, 257] width 116 height 7
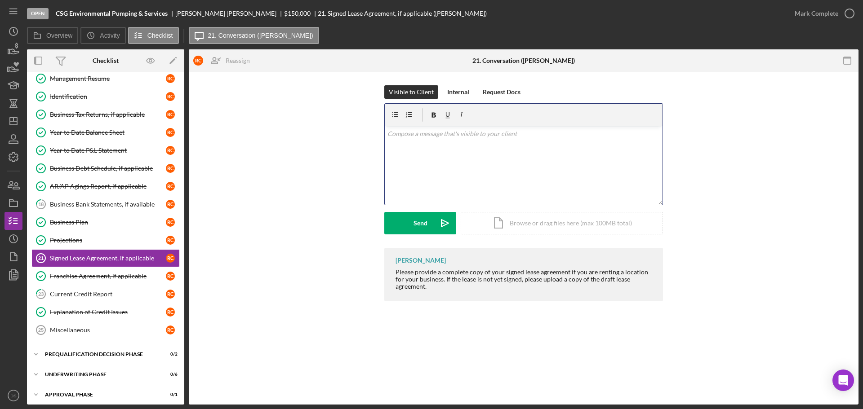
click at [551, 145] on div "v Color teal Color pink Remove color Add row above Add row below Add column bef…" at bounding box center [524, 165] width 278 height 79
click at [414, 231] on div "Send" at bounding box center [421, 223] width 14 height 22
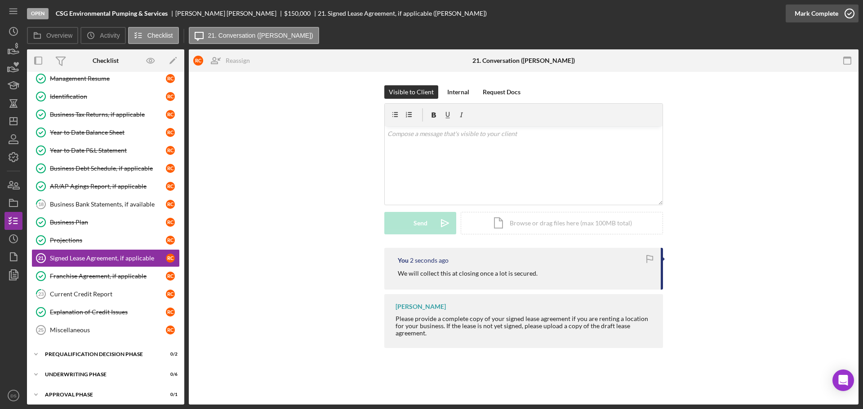
click at [847, 13] on icon "button" at bounding box center [849, 13] width 22 height 22
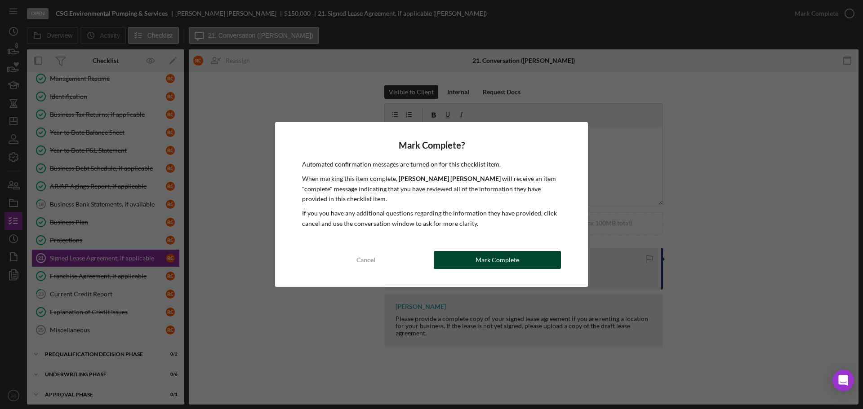
click at [528, 257] on button "Mark Complete" at bounding box center [497, 260] width 127 height 18
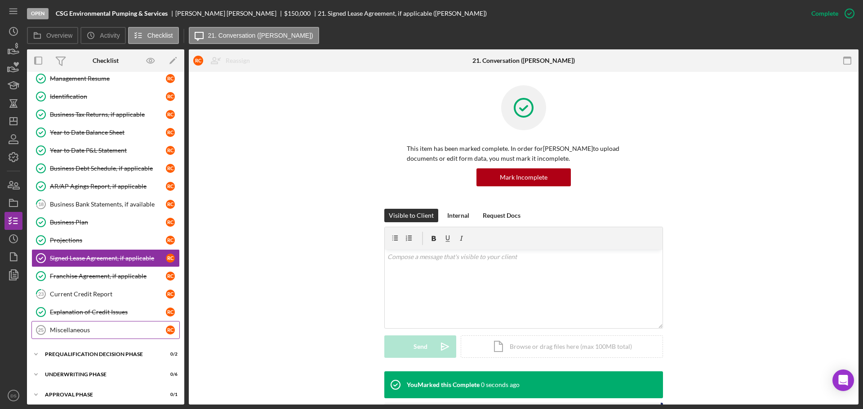
click at [85, 329] on div "Miscellaneous" at bounding box center [108, 330] width 116 height 7
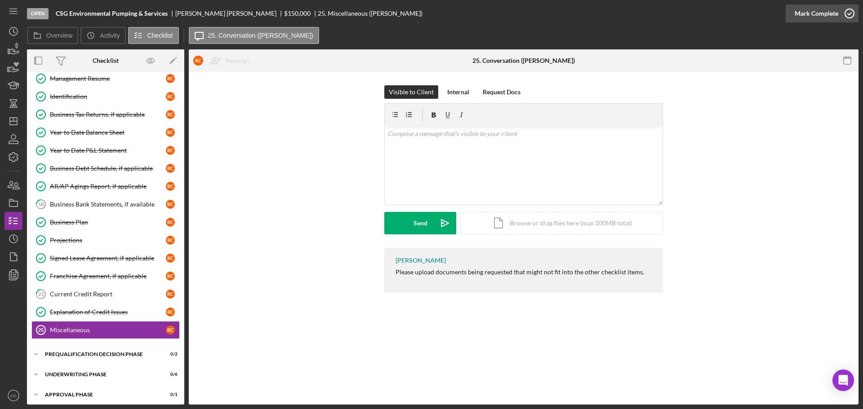
click at [855, 12] on icon "button" at bounding box center [849, 13] width 22 height 22
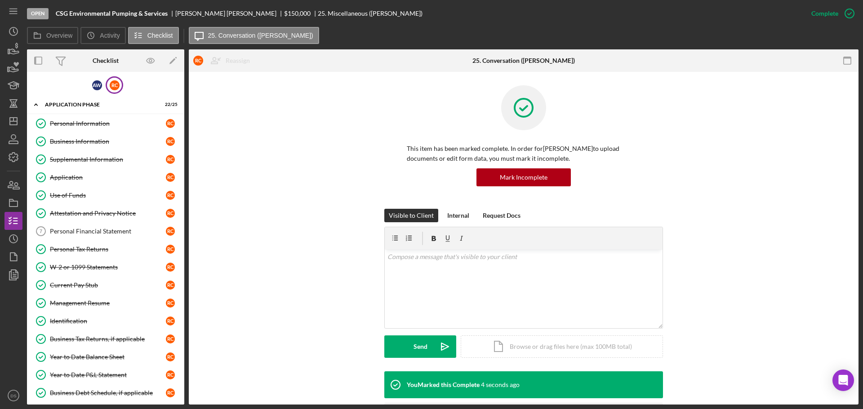
click at [97, 230] on div "Personal Financial Statement" at bounding box center [108, 231] width 116 height 7
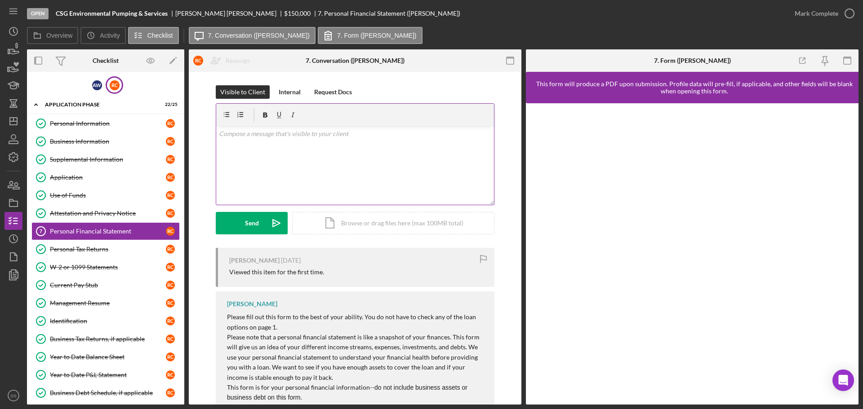
click at [349, 138] on p at bounding box center [355, 134] width 273 height 10
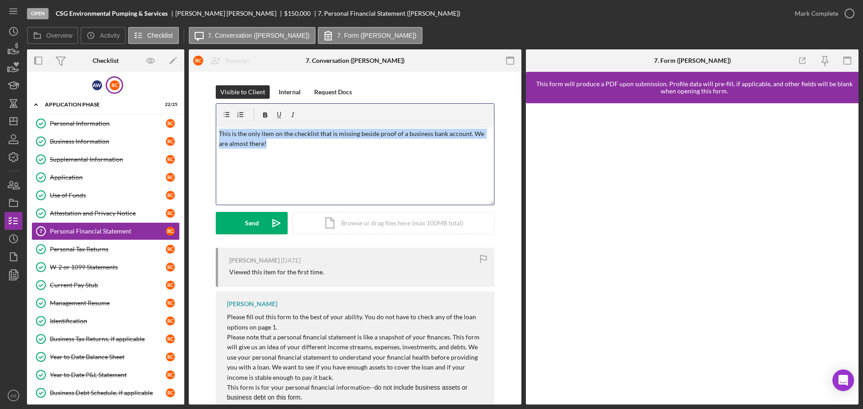
drag, startPoint x: 283, startPoint y: 144, endPoint x: 214, endPoint y: 125, distance: 71.3
click at [214, 125] on div "Visible to Client Internal Request Docs v Color teal Color pink Remove color Ad…" at bounding box center [355, 166] width 306 height 163
copy p "This is the only item on the checklist that is missing beside proof of a busine…"
click at [10, 186] on icon "button" at bounding box center [13, 185] width 22 height 22
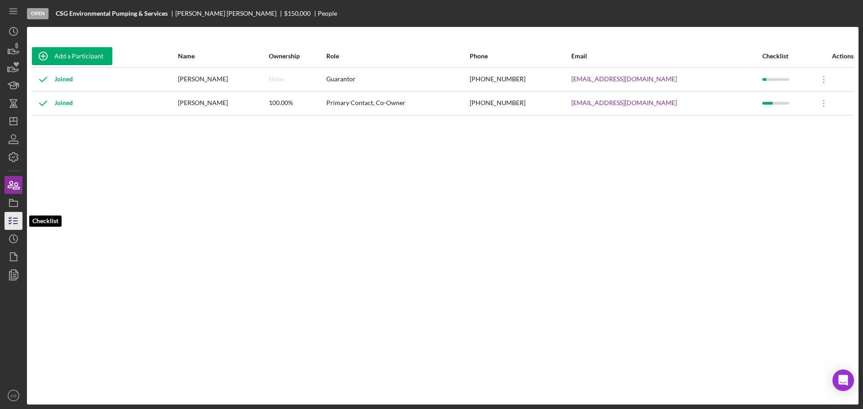
click at [15, 217] on icon "button" at bounding box center [13, 221] width 22 height 22
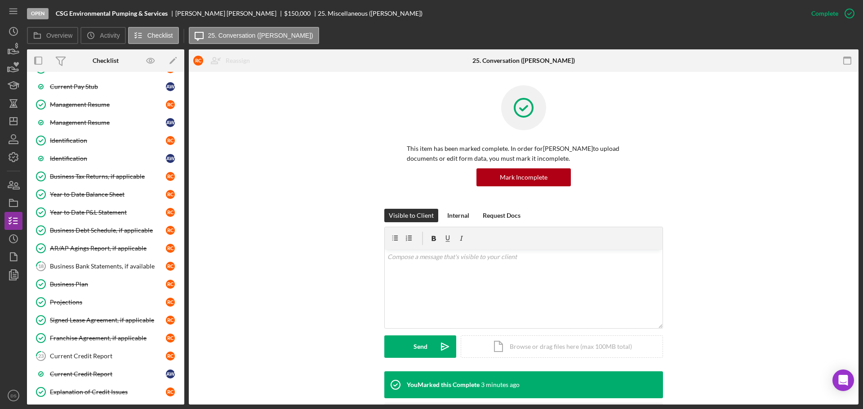
scroll to position [449, 0]
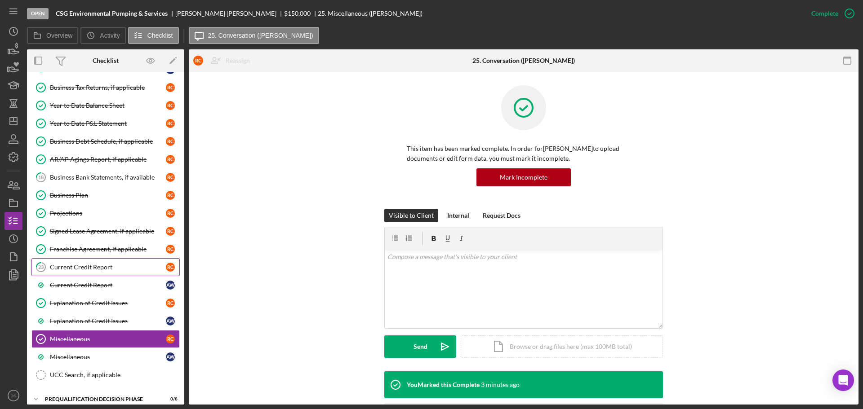
click at [91, 266] on div "Current Credit Report" at bounding box center [108, 267] width 116 height 7
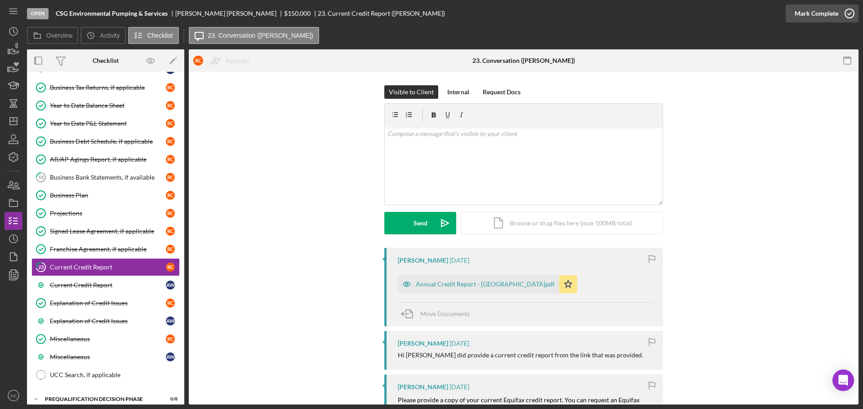
click at [849, 10] on icon "button" at bounding box center [849, 13] width 22 height 22
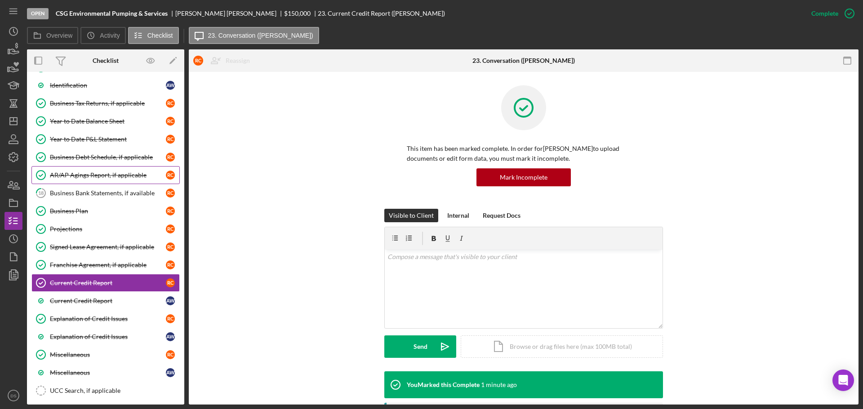
scroll to position [539, 0]
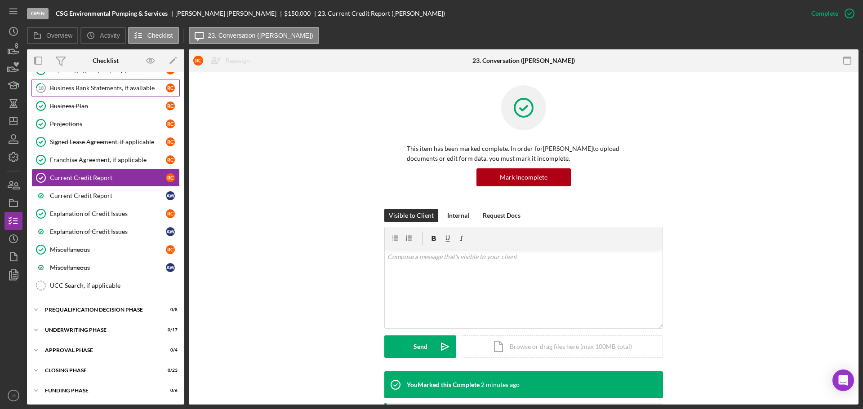
click at [119, 90] on div "Business Bank Statements, if available" at bounding box center [108, 88] width 116 height 7
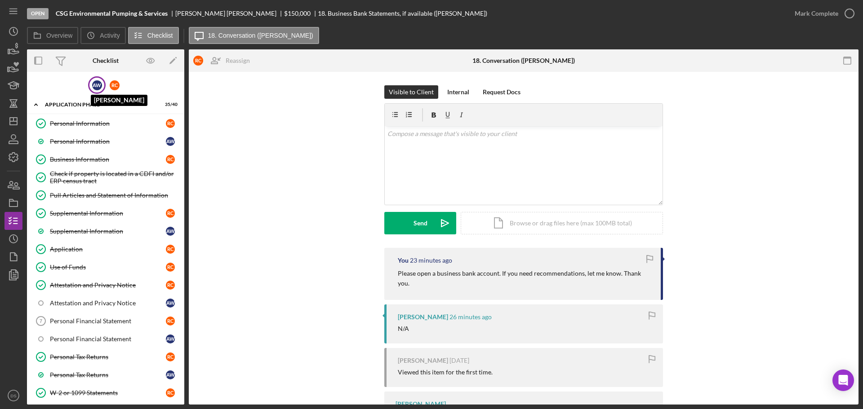
click at [93, 84] on div "A W" at bounding box center [97, 85] width 10 height 10
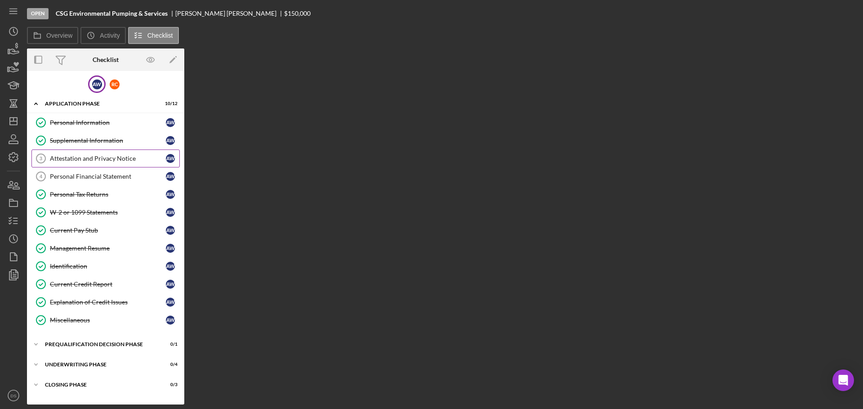
click at [117, 158] on div "Attestation and Privacy Notice" at bounding box center [108, 158] width 116 height 7
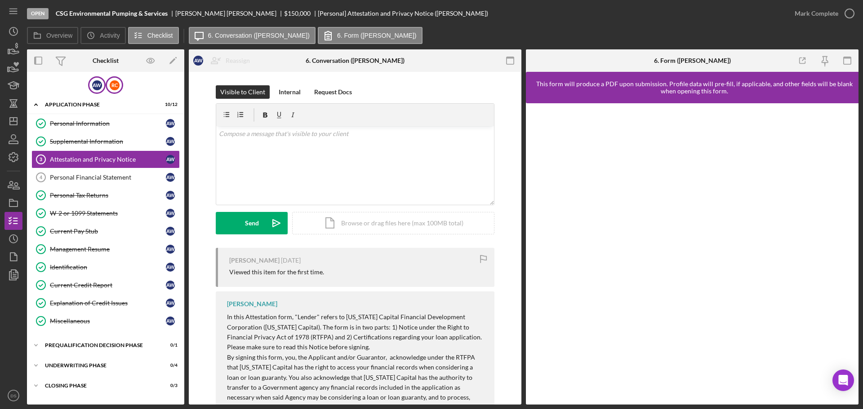
click at [114, 80] on div "R C" at bounding box center [115, 85] width 10 height 10
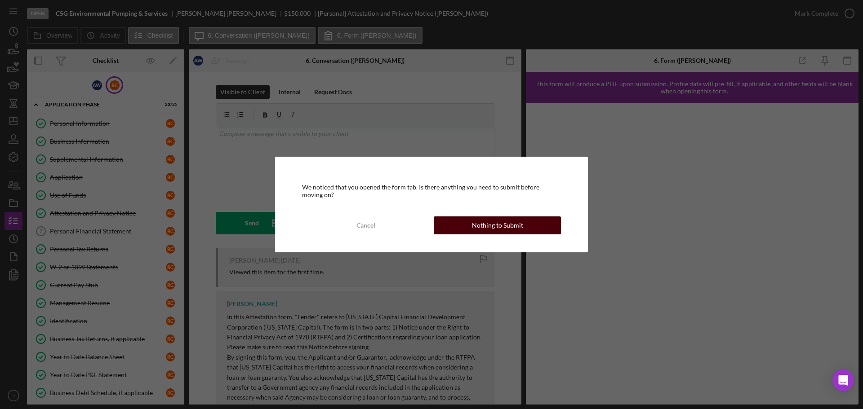
click at [498, 219] on div "Nothing to Submit" at bounding box center [497, 226] width 51 height 18
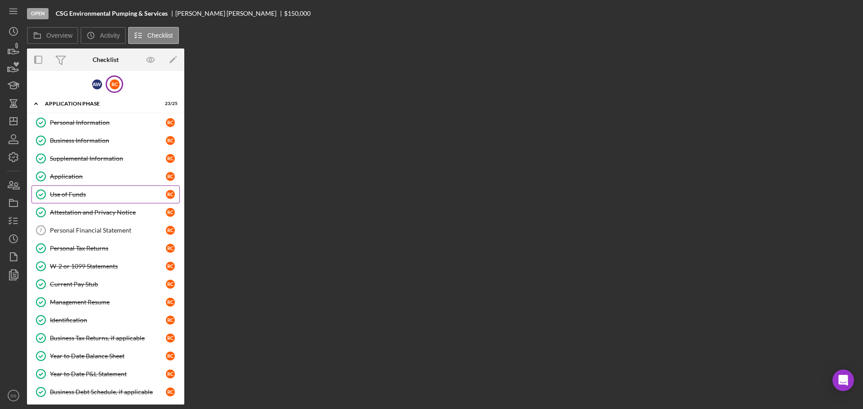
click at [91, 192] on div "Use of Funds" at bounding box center [108, 194] width 116 height 7
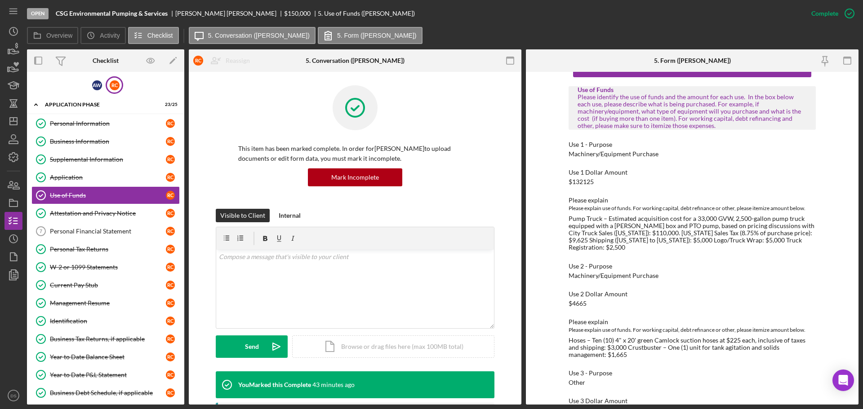
scroll to position [45, 0]
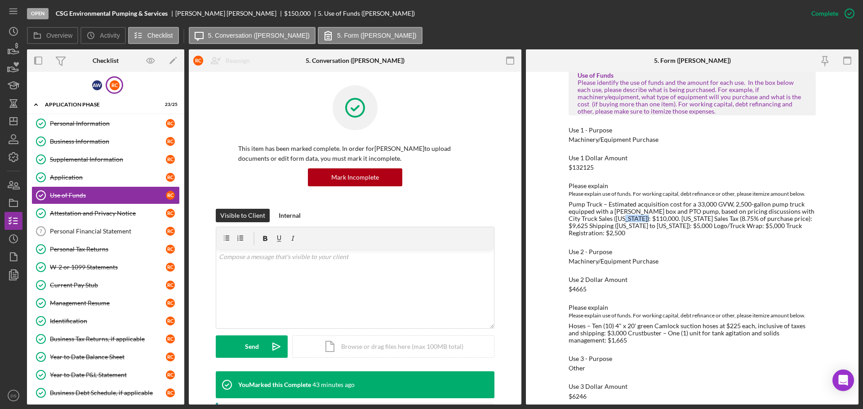
drag, startPoint x: 610, startPoint y: 218, endPoint x: 636, endPoint y: 218, distance: 26.1
click at [636, 218] on div "Pump Truck – Estimated acquisition cost for a 33,000 GVW, 2,500-gallon pump tru…" at bounding box center [692, 219] width 247 height 36
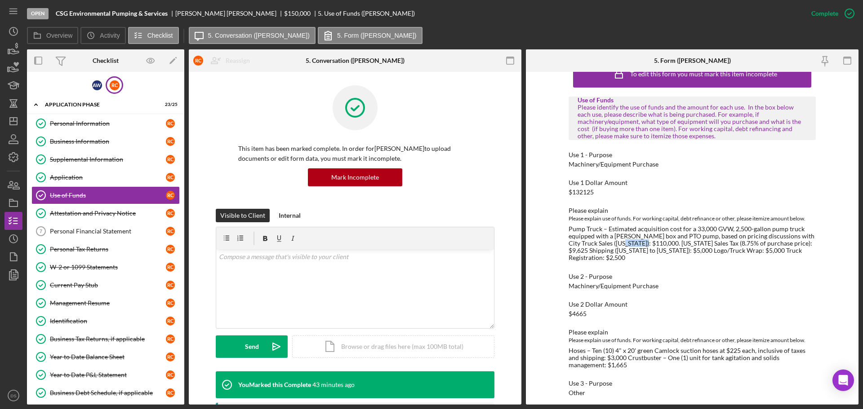
scroll to position [0, 0]
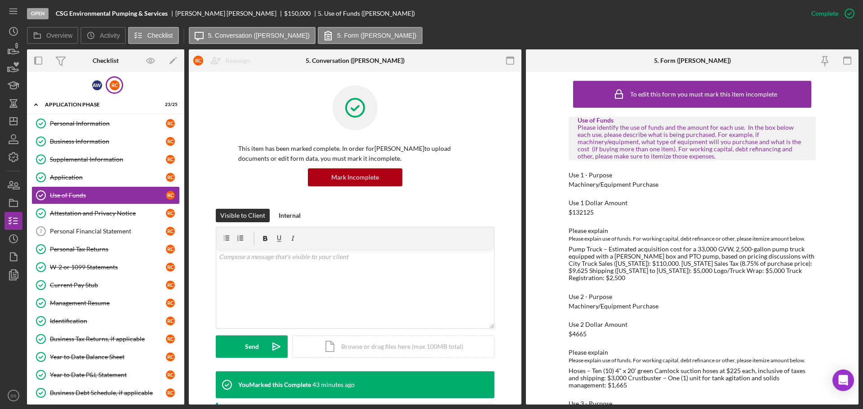
click at [650, 294] on div "Use 2 - Purpose" at bounding box center [692, 297] width 247 height 7
drag, startPoint x: 608, startPoint y: 263, endPoint x: 636, endPoint y: 263, distance: 28.3
click at [636, 263] on div "Pump Truck – Estimated acquisition cost for a 33,000 GVW, 2,500-gallon pump tru…" at bounding box center [692, 264] width 247 height 36
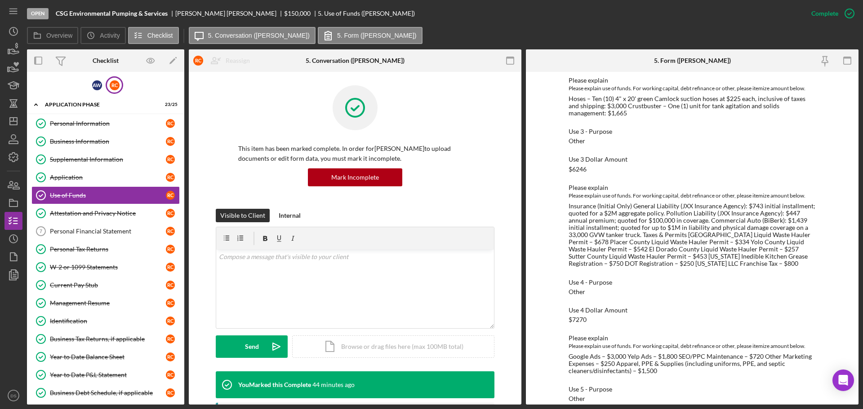
scroll to position [270, 0]
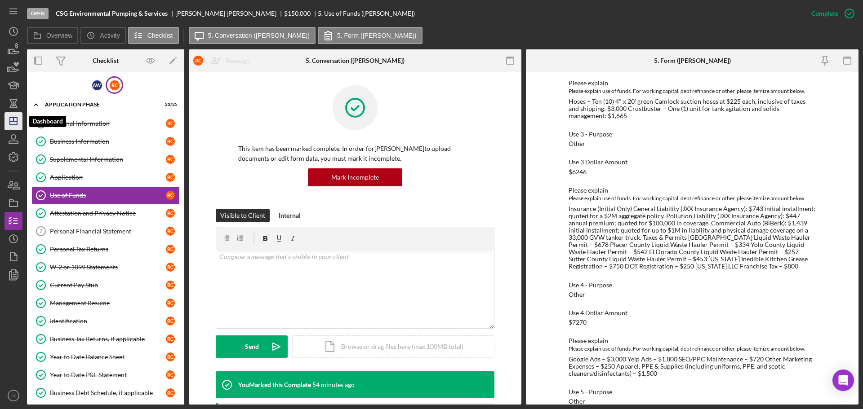
click at [16, 121] on line "button" at bounding box center [13, 121] width 7 height 0
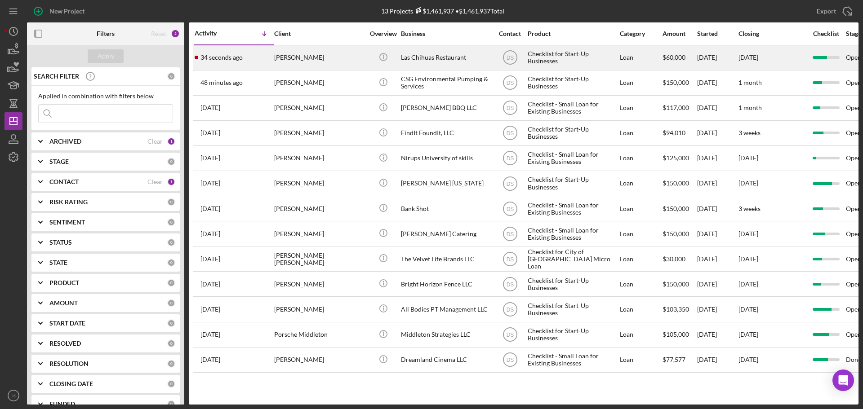
click at [336, 49] on div "[PERSON_NAME]" at bounding box center [319, 58] width 90 height 24
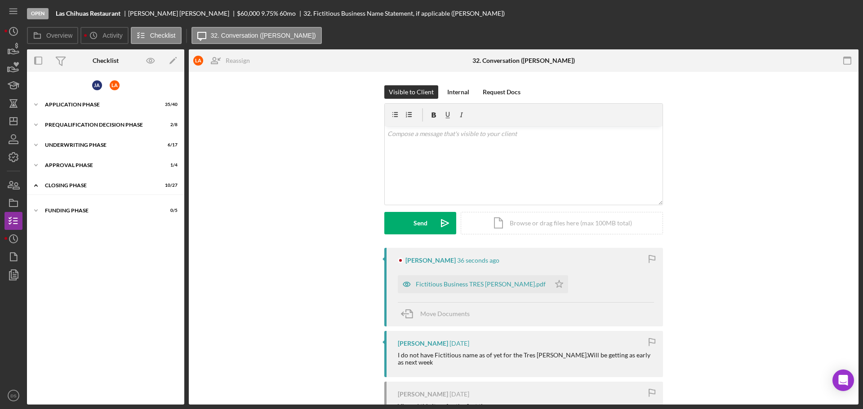
click at [329, 58] on div "Overview Internal Workflow Stage Open Icon/Dropdown Arrow Archive (can unarchiv…" at bounding box center [443, 227] width 832 height 356
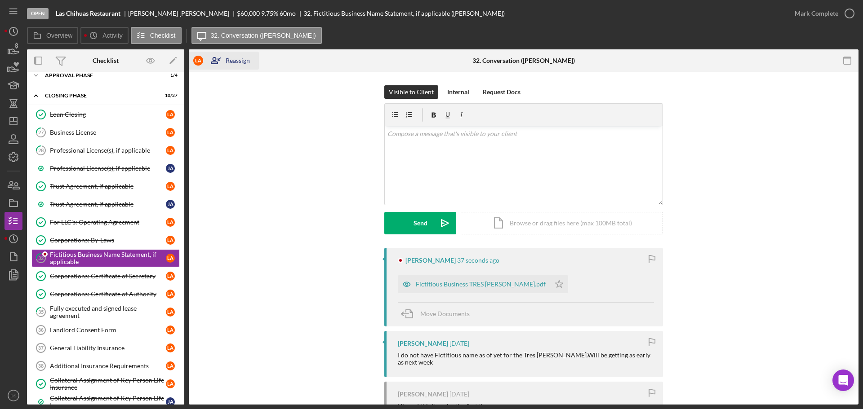
scroll to position [110, 0]
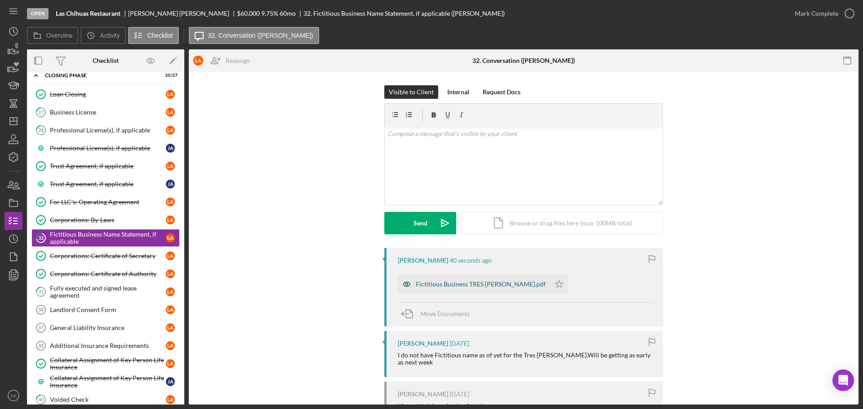
click at [442, 284] on div "Fictitious Business TRES ROSAS.pdf" at bounding box center [481, 284] width 130 height 7
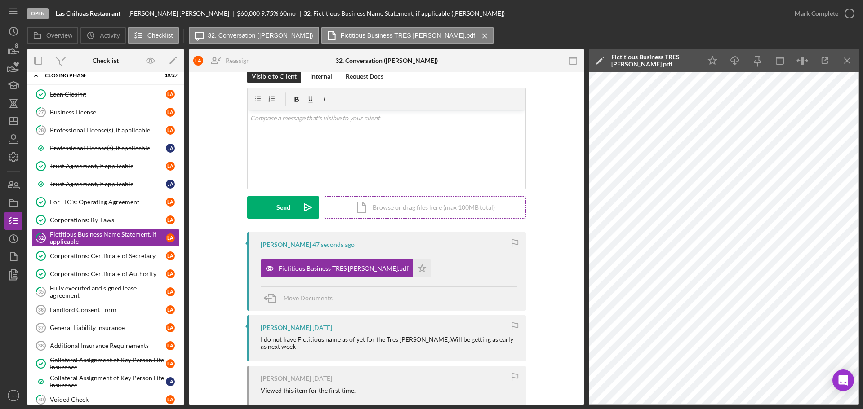
scroll to position [0, 0]
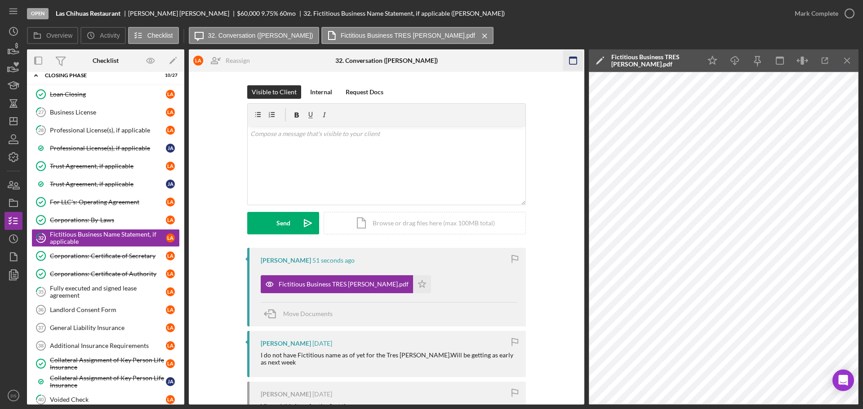
click at [846, 59] on icon "Icon/Menu Close" at bounding box center [847, 61] width 20 height 20
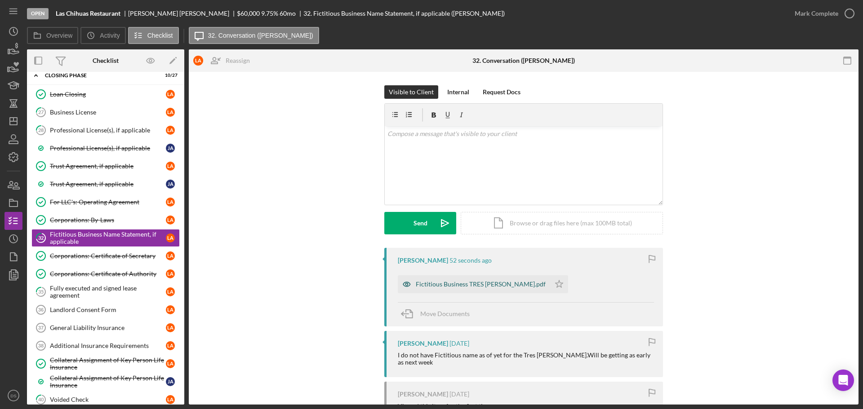
click at [493, 285] on div "Fictitious Business TRES ROSAS.pdf" at bounding box center [481, 284] width 130 height 7
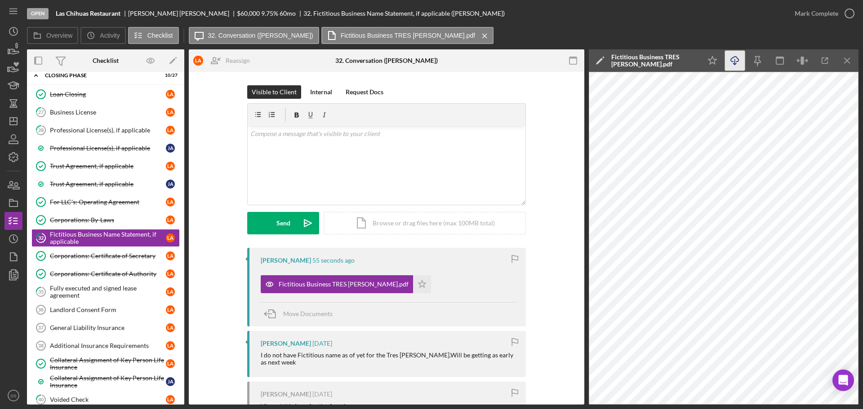
click at [729, 58] on icon "Icon/Download" at bounding box center [735, 61] width 20 height 20
click at [418, 286] on polygon "button" at bounding box center [422, 283] width 8 height 7
click at [102, 291] on div "Fully executed and signed lease agreement" at bounding box center [108, 292] width 116 height 14
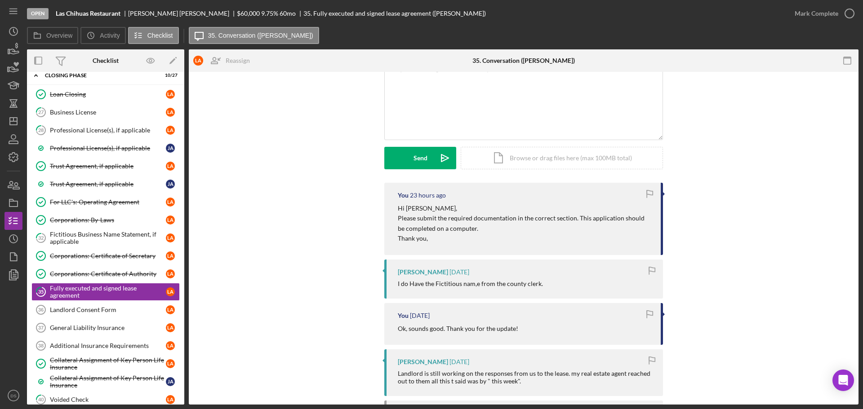
scroll to position [45, 0]
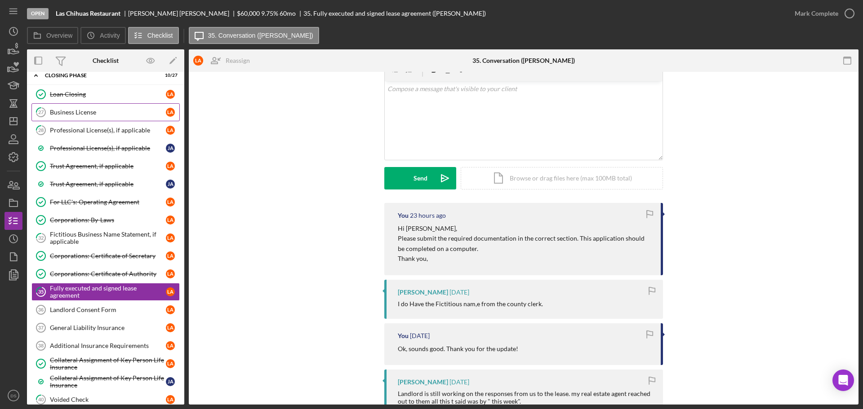
click at [104, 110] on div "Business License" at bounding box center [108, 112] width 116 height 7
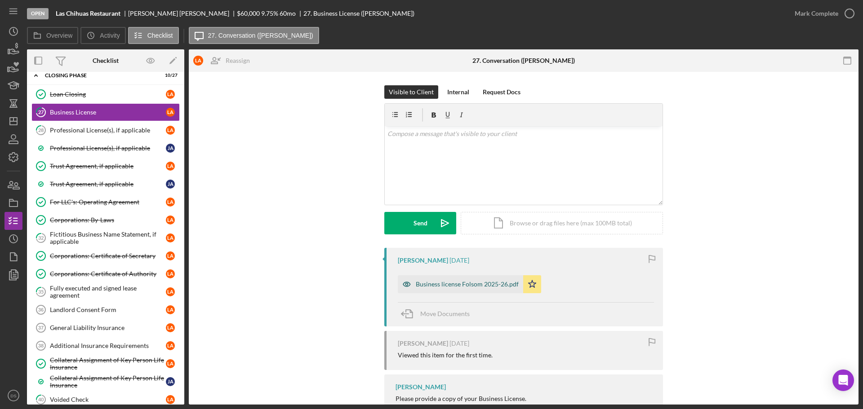
click at [493, 288] on div "Business license Folsom 2025-26.pdf" at bounding box center [467, 284] width 103 height 7
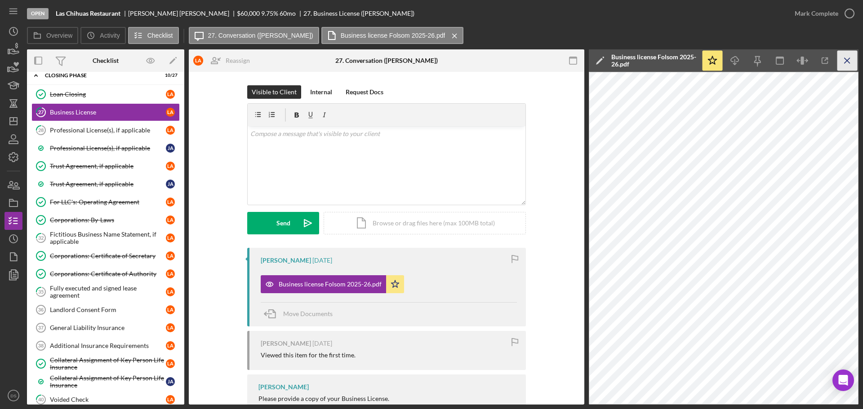
click at [854, 53] on icon "Icon/Menu Close" at bounding box center [847, 61] width 20 height 20
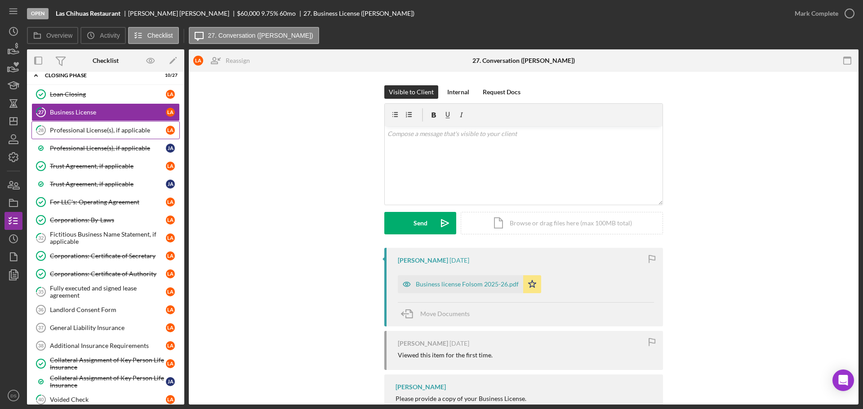
click at [130, 129] on div "Professional License(s), if applicable" at bounding box center [108, 130] width 116 height 7
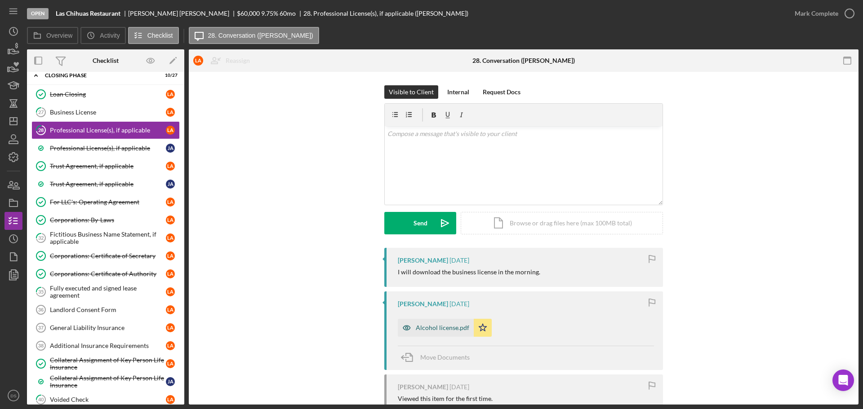
click at [445, 333] on div "Alcohol license.pdf" at bounding box center [436, 328] width 76 height 18
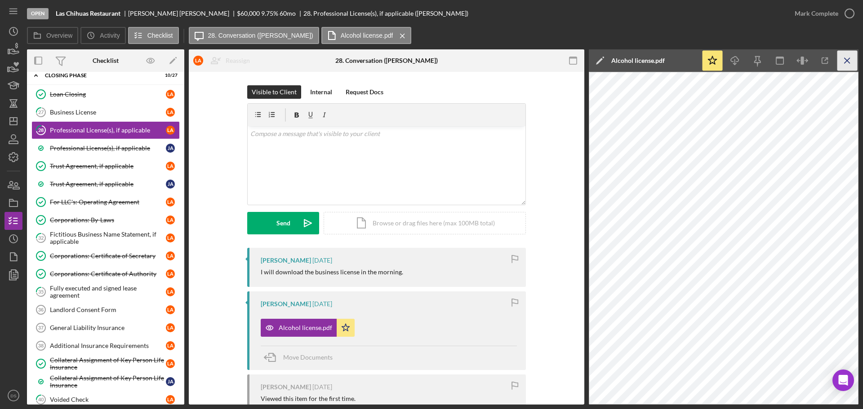
click at [851, 64] on icon "Icon/Menu Close" at bounding box center [847, 61] width 20 height 20
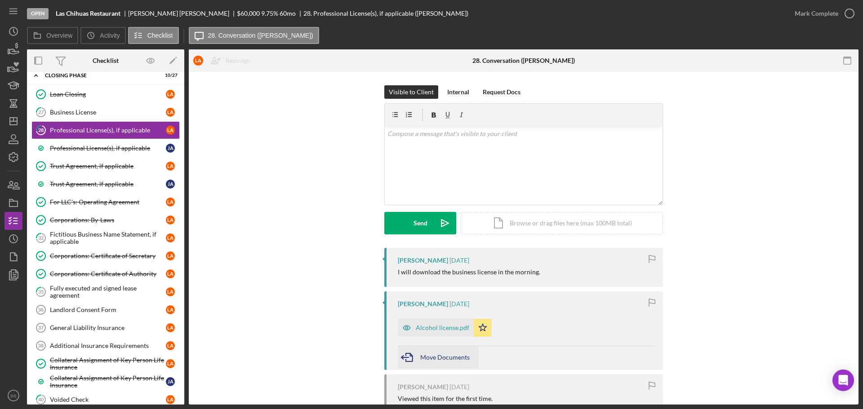
click at [449, 351] on div "Move Documents" at bounding box center [444, 358] width 49 height 22
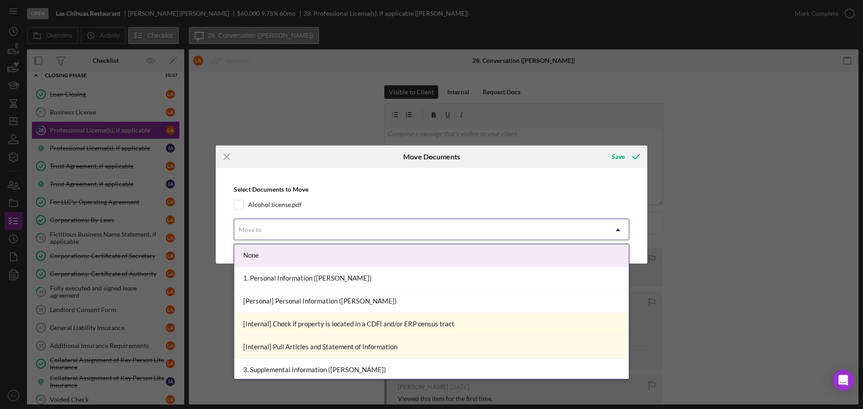
click at [437, 237] on div "Move to" at bounding box center [420, 230] width 373 height 21
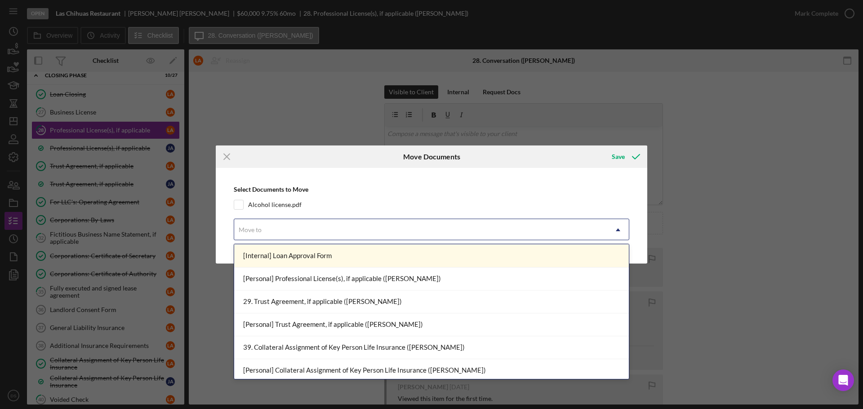
scroll to position [1332, 0]
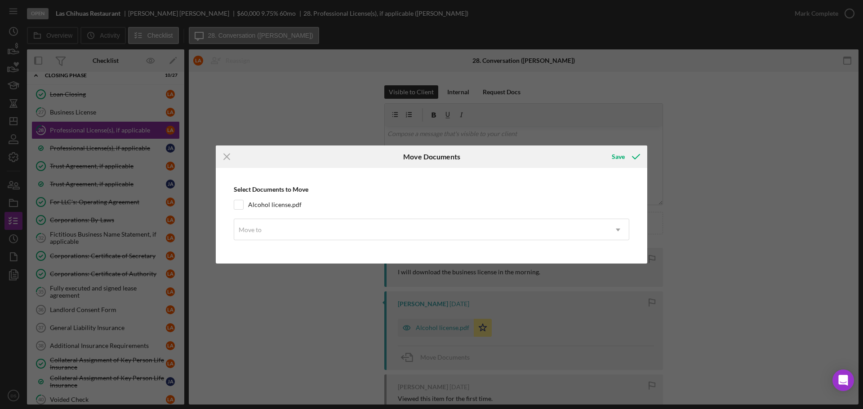
click at [711, 93] on div "Icon/Menu Close Move Documents Save Select Documents to Move Alcohol license.pd…" at bounding box center [431, 204] width 863 height 409
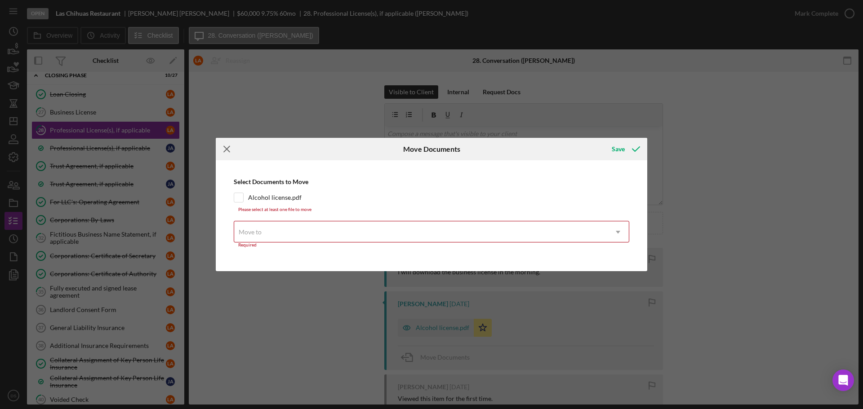
click at [230, 146] on icon "Icon/Menu Close" at bounding box center [227, 149] width 22 height 22
